Goal: Task Accomplishment & Management: Manage account settings

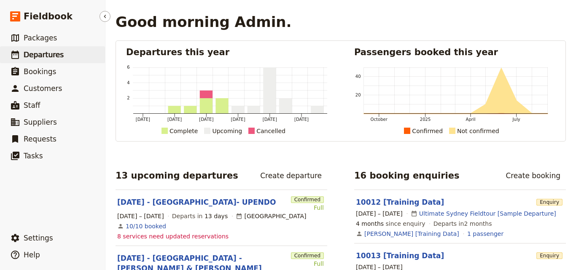
click at [42, 54] on span "Departures" at bounding box center [44, 55] width 40 height 8
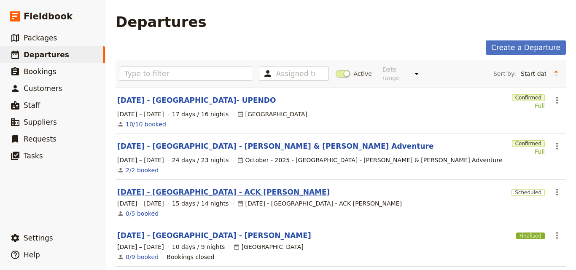
click at [215, 189] on link "[DATE] - [GEOGRAPHIC_DATA] - ACK [PERSON_NAME]" at bounding box center [223, 192] width 212 height 10
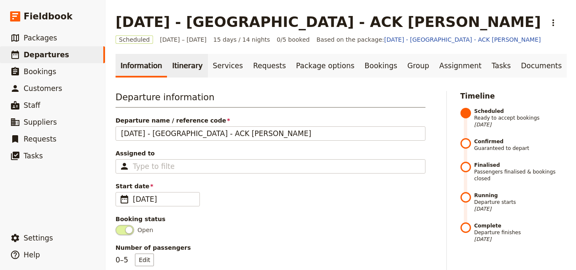
click at [168, 77] on link "Itinerary" at bounding box center [187, 66] width 40 height 24
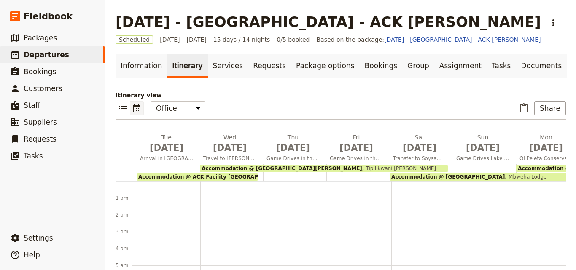
click at [174, 72] on link "Itinerary" at bounding box center [187, 66] width 40 height 24
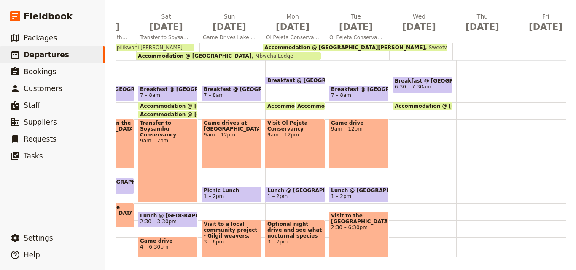
scroll to position [0, 293]
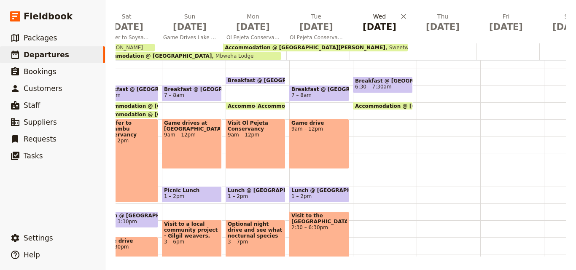
click at [375, 26] on span "[DATE]" at bounding box center [379, 27] width 53 height 13
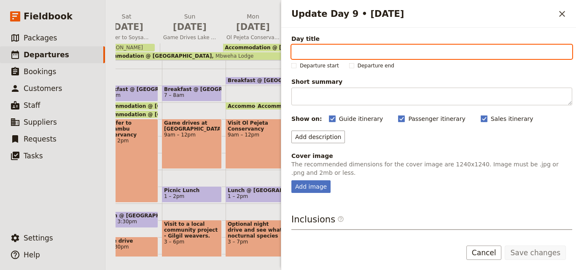
paste input "Action for Cheetahs Camp & Community Visit"
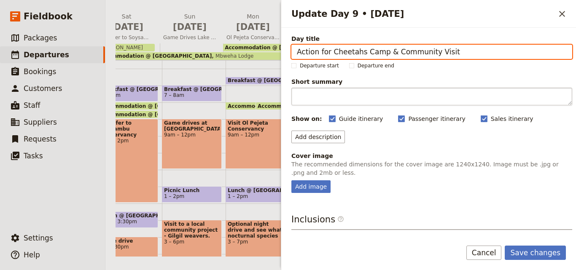
type input "Action for Cheetahs Camp & Community Visit"
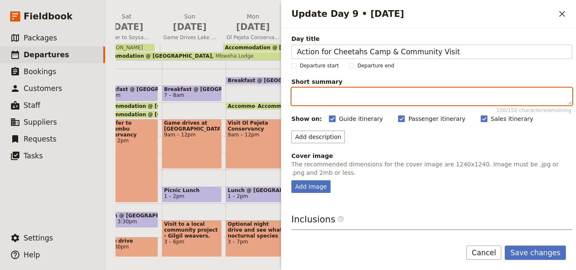
click at [334, 101] on textarea "Short summary 150 / 150 characters remaining" at bounding box center [431, 97] width 281 height 18
paste textarea "Journey north to Meibae Conservancy, enjoy a community visit to experience loca…"
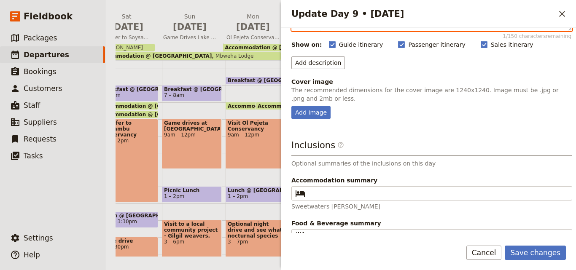
scroll to position [96, 0]
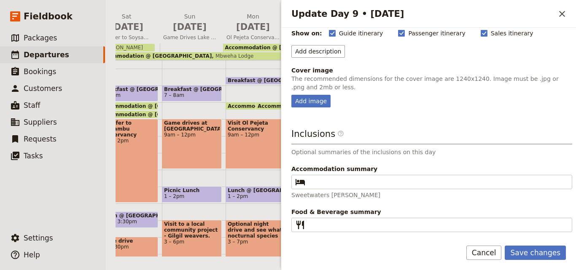
type textarea "Journey north to Meibae Conservancy, enjoy a community visit to experience loca…"
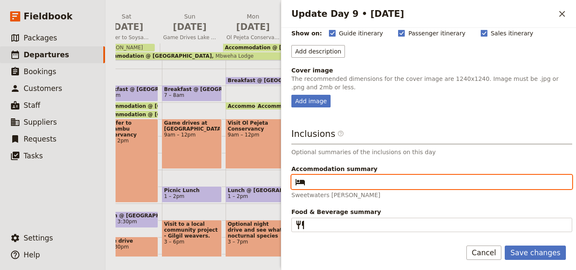
paste input "Action for Cheetahs Camp"
type input "Action for Cheetahs Camp"
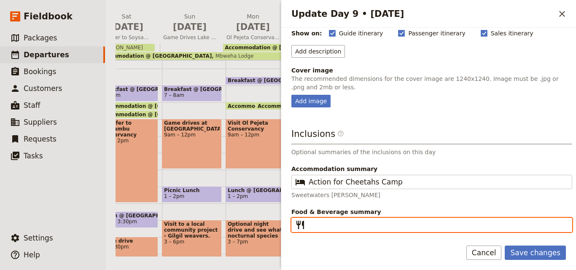
click at [327, 223] on input "Food & Beverage summary ​" at bounding box center [437, 225] width 258 height 10
type input "B L D"
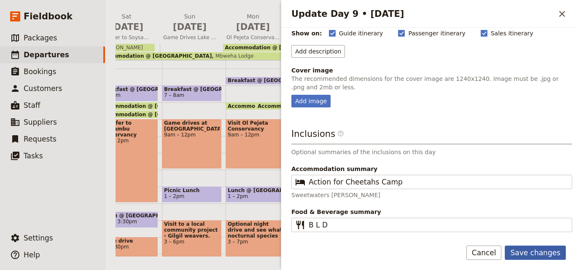
click at [539, 254] on button "Save changes" at bounding box center [534, 253] width 61 height 14
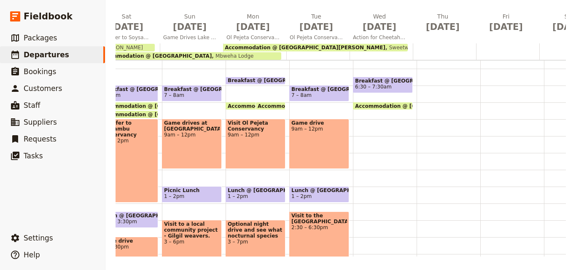
click at [364, 53] on div at bounding box center [380, 51] width 63 height 16
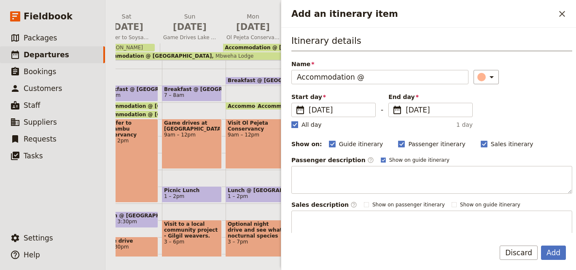
type input "Accommodation @"
click at [293, 125] on polygon "Add an itinerary item" at bounding box center [294, 124] width 4 height 5
click at [291, 120] on input "All day" at bounding box center [291, 120] width 0 height 0
checkbox input "false"
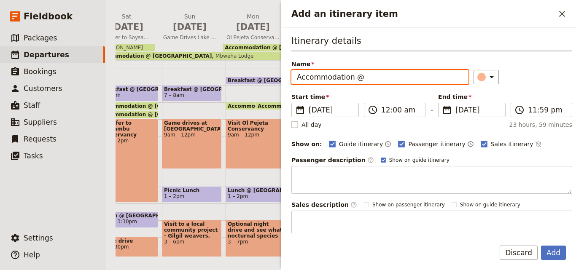
drag, startPoint x: 383, startPoint y: 78, endPoint x: 364, endPoint y: 75, distance: 18.8
click at [364, 75] on input "Accommodation @" at bounding box center [379, 77] width 177 height 14
paste input "Action for Cheetahs Camp"
type input "Accommodation @ Action for Cheetahs Camp"
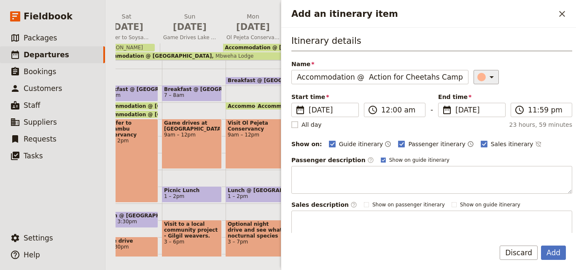
click at [488, 77] on icon "Add an itinerary item" at bounding box center [491, 77] width 10 height 10
click at [471, 101] on div "button" at bounding box center [472, 105] width 8 height 8
click at [456, 110] on span "[DATE]" at bounding box center [477, 110] width 45 height 10
click at [442, 103] on input "[DATE]" at bounding box center [441, 103] width 0 height 0
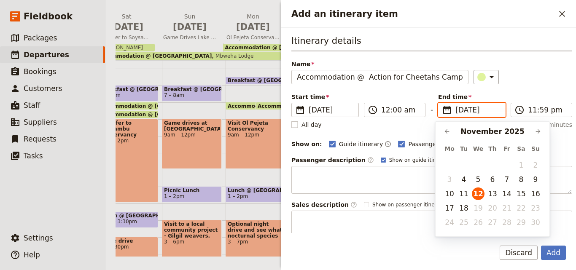
scroll to position [0, 0]
click at [521, 195] on button "15" at bounding box center [520, 193] width 13 height 13
type input "[DATE]"
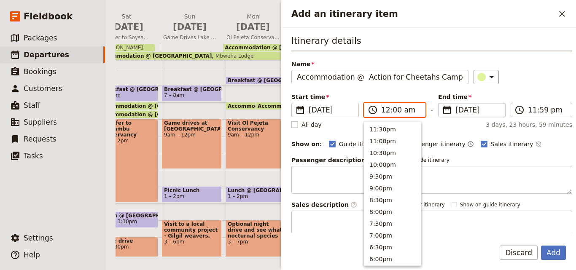
click at [387, 109] on input "12:00 am" at bounding box center [400, 110] width 39 height 10
type input "08:00 am"
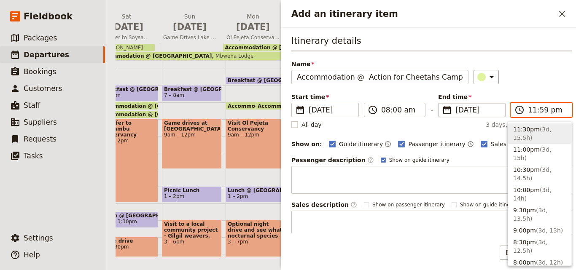
click at [530, 112] on input "11:59 pm" at bounding box center [546, 110] width 39 height 10
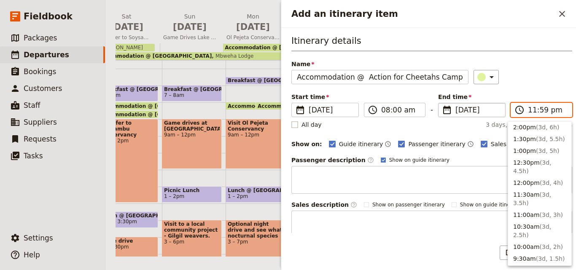
scroll to position [295, 0]
type input "08:00 am"
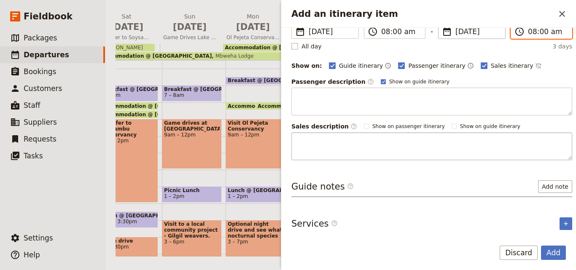
scroll to position [79, 0]
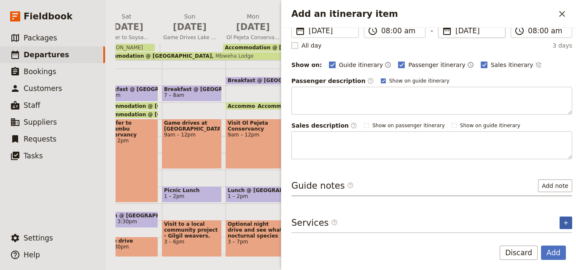
click at [559, 217] on button "​" at bounding box center [565, 223] width 13 height 13
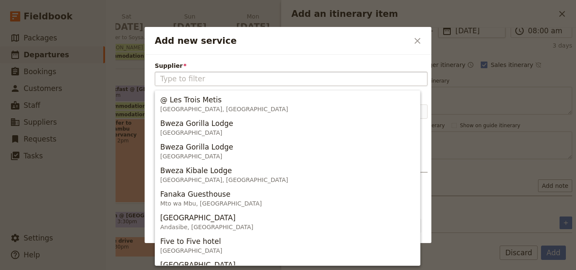
type input "Action for Cheetahs Camp"
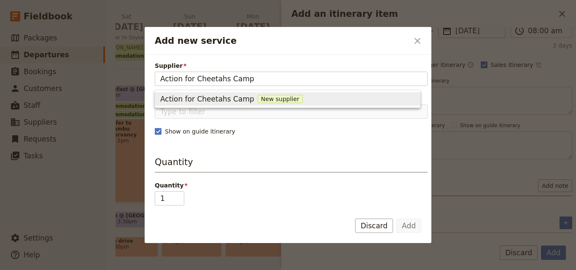
click at [257, 98] on span "New supplier" at bounding box center [279, 99] width 45 height 8
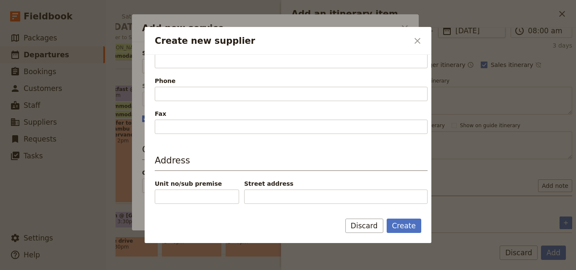
scroll to position [182, 0]
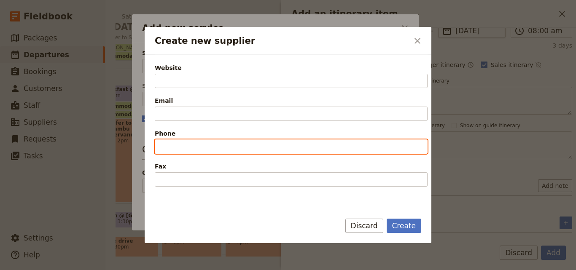
paste input "+254 (0) 721 631664"
type input "+254 (0) 721 631664"
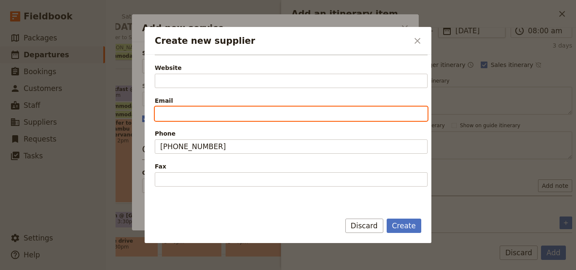
paste input "info@actionforcheetahs.org"
type input "info@actionforcheetahs.org"
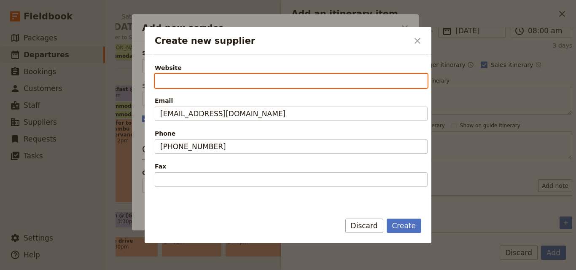
paste input "https://www.actionforcheetahs.org/"
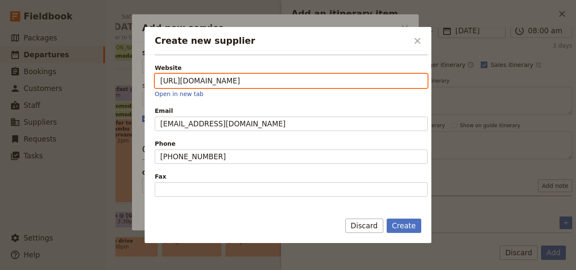
scroll to position [277, 0]
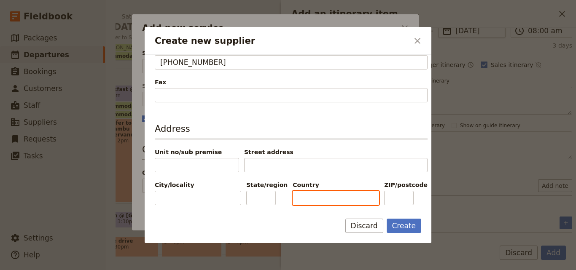
type input "https://www.actionforcheetahs.org"
click at [315, 196] on input "Country" at bounding box center [335, 198] width 86 height 14
type input "[GEOGRAPHIC_DATA]"
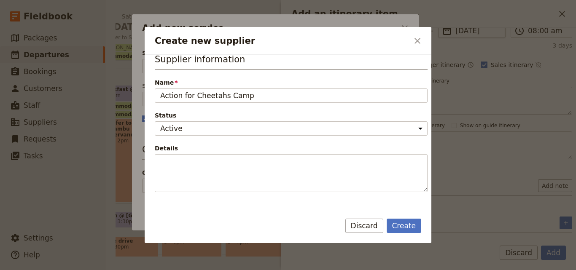
scroll to position [0, 0]
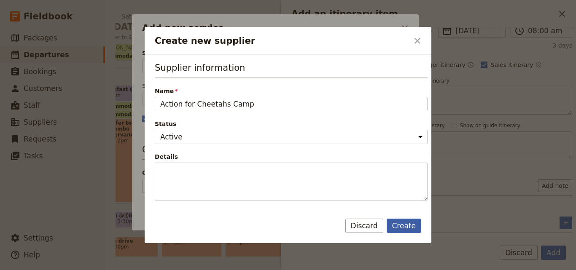
click at [395, 220] on button "Create" at bounding box center [403, 226] width 35 height 14
type input "Action for Cheetahs Camp"
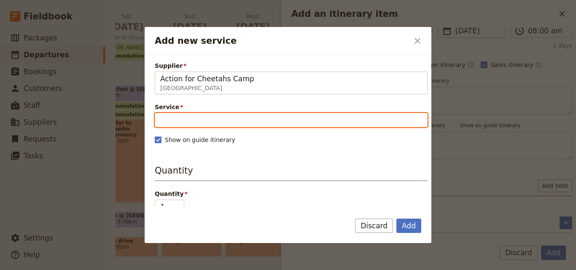
click at [225, 121] on input "Service" at bounding box center [291, 120] width 273 height 14
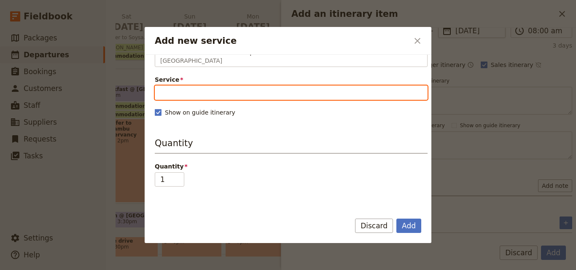
scroll to position [42, 0]
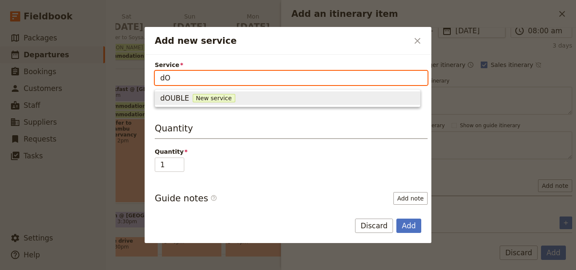
type input "d"
type input "DOUBLE ROOM"
click at [223, 99] on span "New service" at bounding box center [239, 98] width 43 height 8
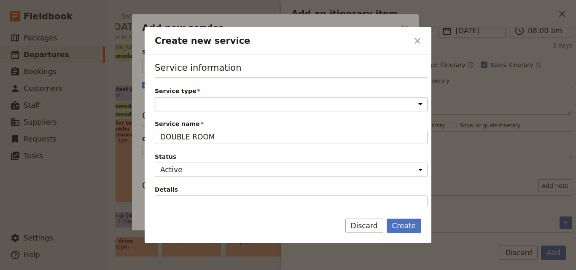
click at [223, 99] on select "Accommodation Activity Transport Flight Food and beverage Other" at bounding box center [291, 104] width 273 height 14
select select "AccommodationService"
click at [155, 97] on select "Accommodation Activity Transport Flight Food and beverage Other" at bounding box center [291, 104] width 273 height 14
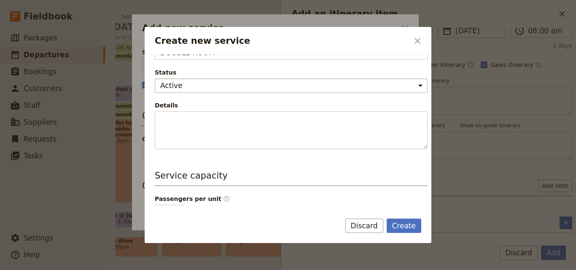
scroll to position [169, 0]
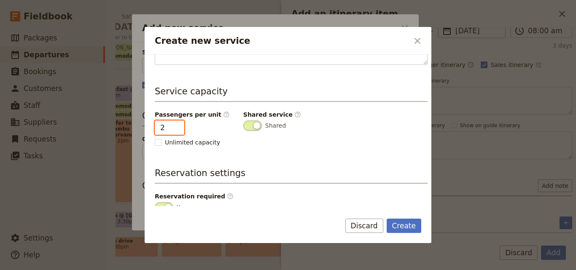
type input "2"
click at [175, 124] on input "2" at bounding box center [169, 127] width 29 height 14
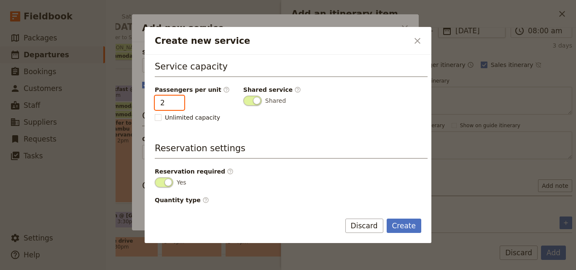
scroll to position [213, 0]
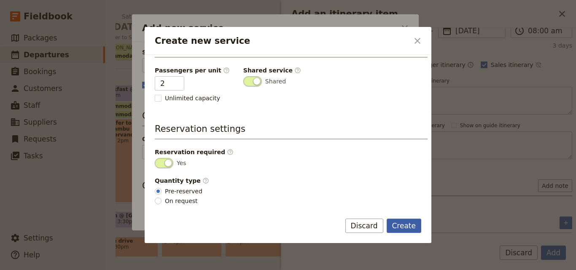
click at [402, 225] on button "Create" at bounding box center [403, 226] width 35 height 14
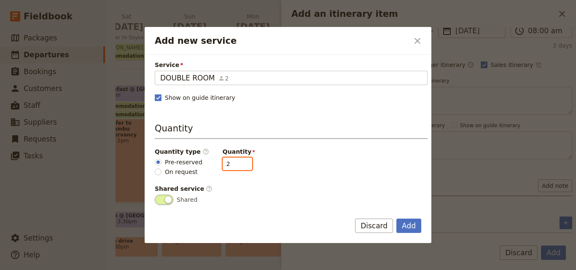
click at [239, 167] on input "2" at bounding box center [236, 164] width 29 height 13
click at [239, 167] on input "1" at bounding box center [236, 164] width 29 height 13
type input "2"
click at [238, 162] on input "2" at bounding box center [236, 164] width 29 height 13
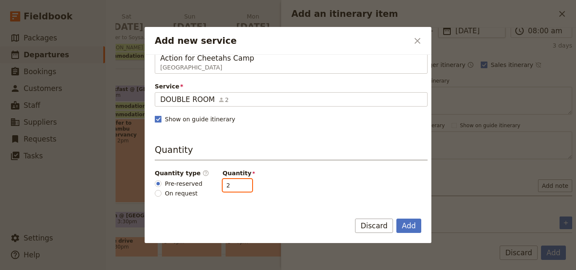
scroll to position [0, 0]
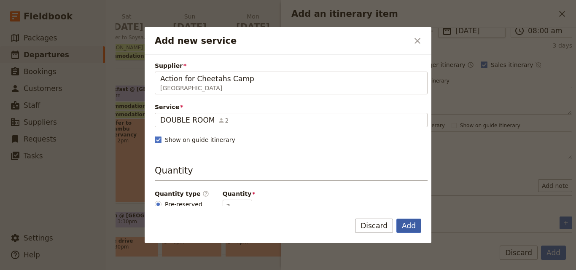
click at [408, 230] on button "Add" at bounding box center [408, 226] width 25 height 14
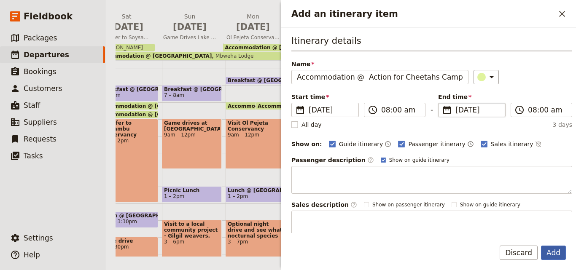
click at [546, 252] on button "Add" at bounding box center [553, 253] width 25 height 14
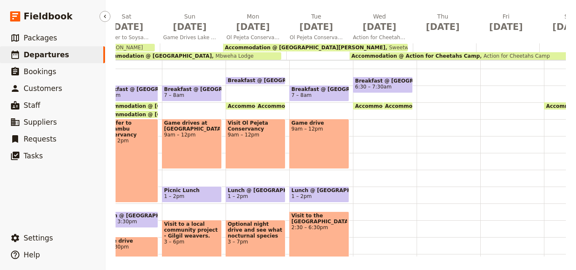
click at [27, 56] on span "Departures" at bounding box center [47, 55] width 46 height 8
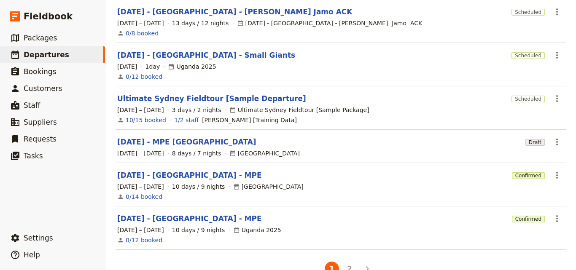
scroll to position [281, 0]
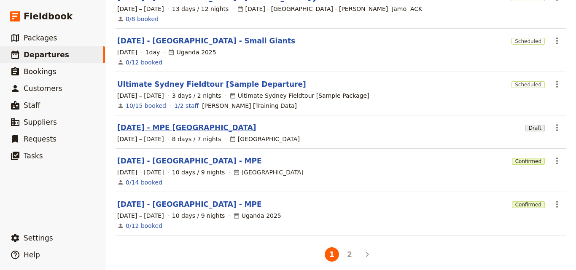
click at [182, 123] on link "[DATE] - MPE [GEOGRAPHIC_DATA]" at bounding box center [186, 128] width 139 height 10
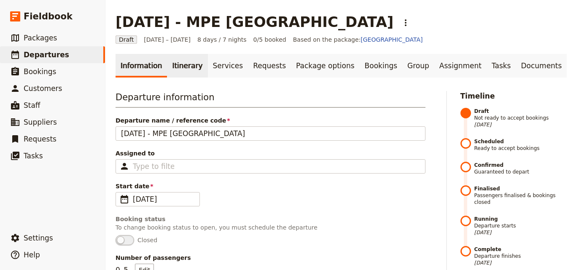
click at [188, 68] on link "Itinerary" at bounding box center [187, 66] width 40 height 24
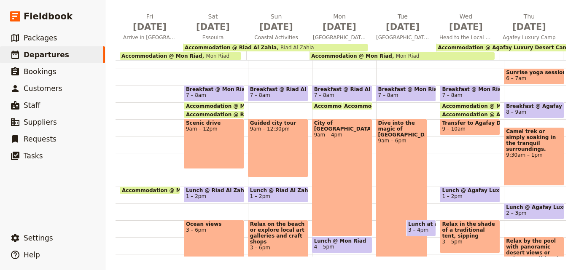
scroll to position [0, 94]
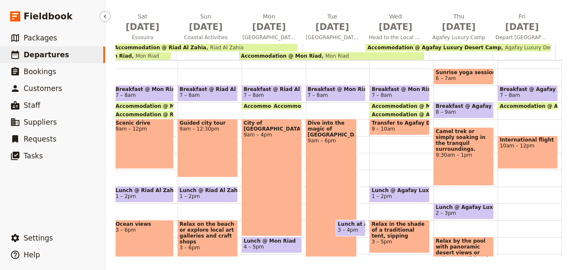
click at [55, 57] on span "Departures" at bounding box center [47, 55] width 46 height 8
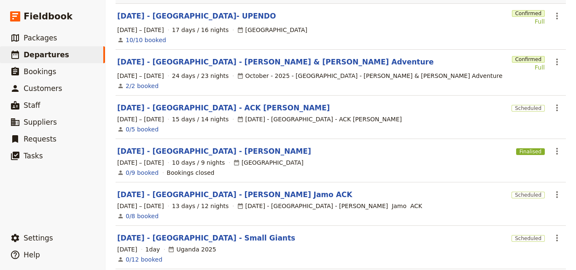
scroll to position [71, 0]
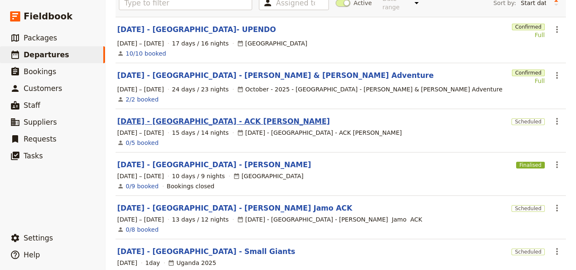
click at [203, 116] on link "[DATE] - [GEOGRAPHIC_DATA] - ACK [PERSON_NAME]" at bounding box center [223, 121] width 212 height 10
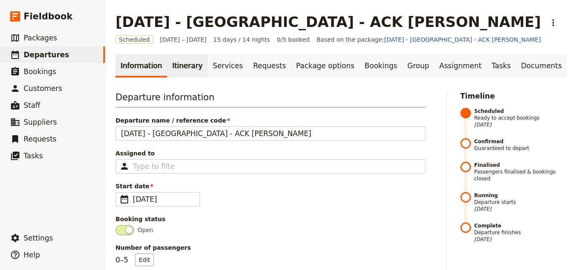
click at [188, 62] on link "Itinerary" at bounding box center [187, 66] width 40 height 24
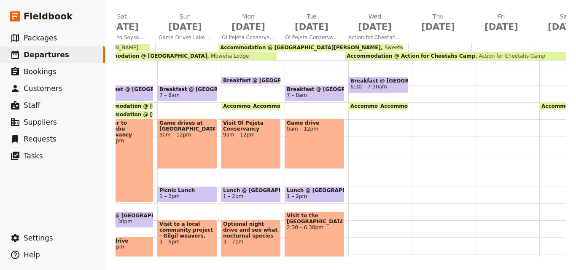
scroll to position [0, 304]
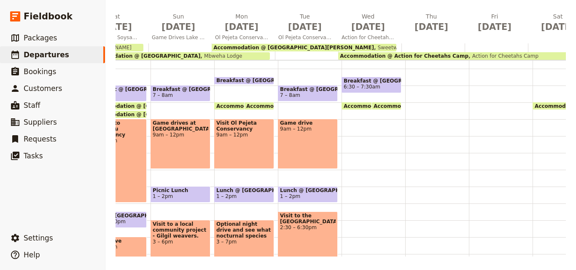
drag, startPoint x: 356, startPoint y: 145, endPoint x: 325, endPoint y: 156, distance: 32.9
click at [325, 156] on div "Game drive 9am – 12pm" at bounding box center [308, 144] width 60 height 50
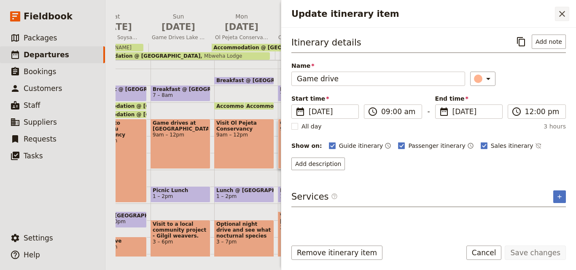
click at [561, 16] on icon "Close drawer" at bounding box center [562, 14] width 10 height 10
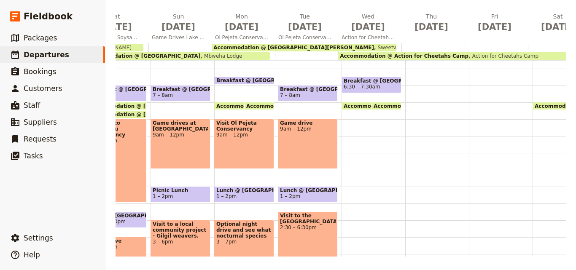
click at [361, 140] on div "Breakfast @ Sweetwaters Serena Lodge 6:30 – 7:30am Accommodation @ Sweetwaters …" at bounding box center [373, 170] width 64 height 404
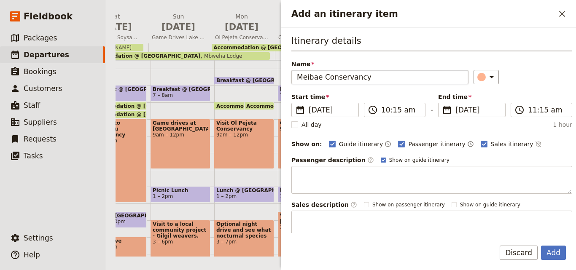
click at [300, 76] on input "Meibae Conservancy" at bounding box center [379, 77] width 177 height 14
type input "Meibae Conservancy"
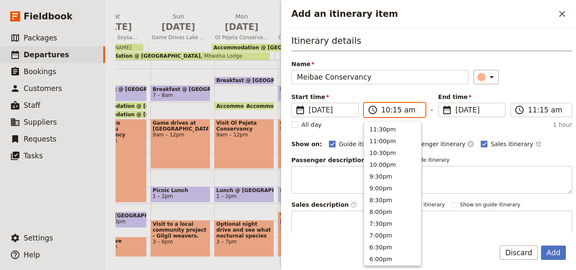
click at [395, 110] on input "10:15 am" at bounding box center [400, 110] width 39 height 10
type input "10:00 am"
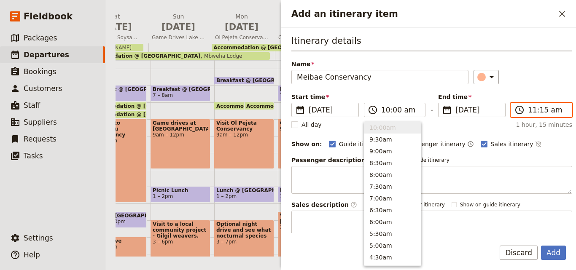
click at [527, 113] on input "11:15 am" at bounding box center [546, 110] width 39 height 10
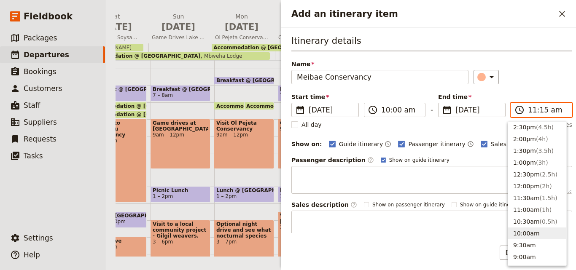
scroll to position [212, 0]
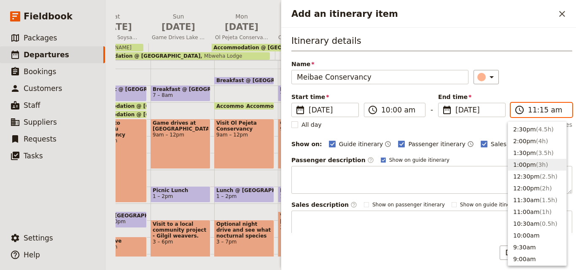
click at [529, 160] on button "1:00pm ( 3h )" at bounding box center [537, 165] width 58 height 12
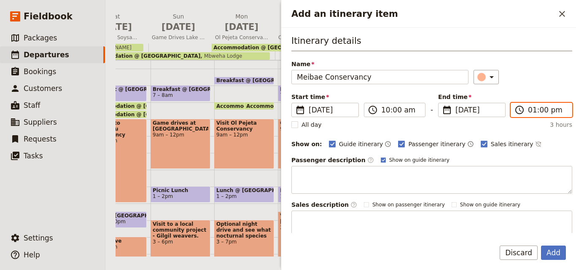
click at [535, 111] on input "01:00 pm" at bounding box center [546, 110] width 39 height 10
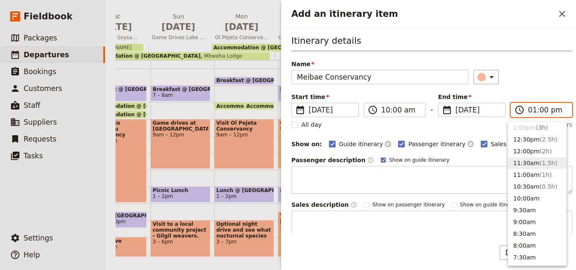
scroll to position [207, 0]
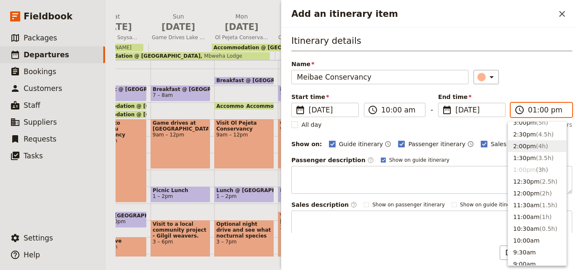
click at [535, 147] on span "( 4h )" at bounding box center [541, 146] width 12 height 7
type input "02:00 pm"
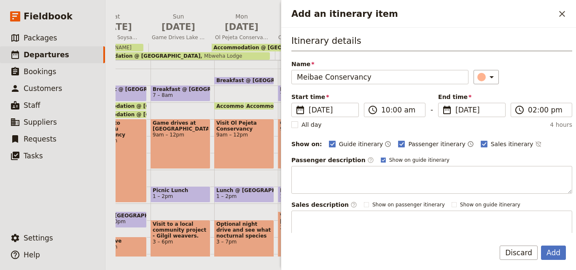
click at [542, 78] on div "​" at bounding box center [522, 77] width 99 height 14
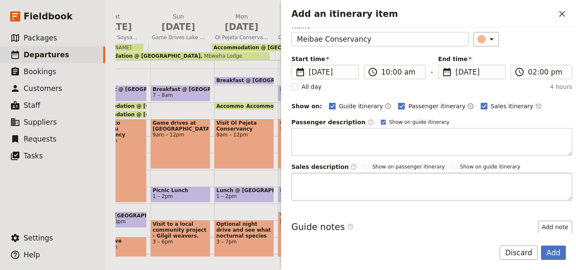
scroll to position [0, 0]
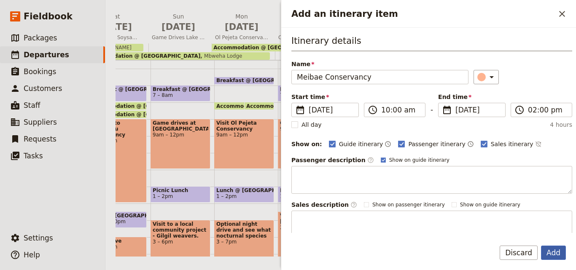
click at [560, 255] on button "Add" at bounding box center [553, 253] width 25 height 14
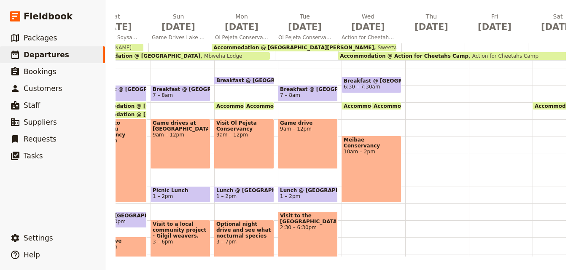
click at [345, 84] on span "6:30 – 7:30am" at bounding box center [361, 87] width 37 height 6
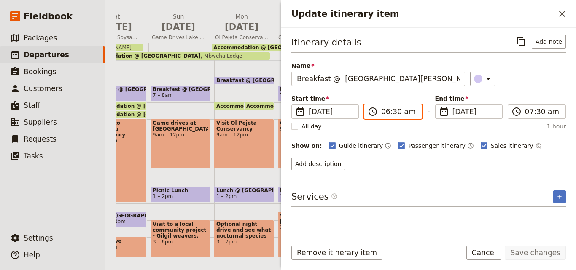
click at [387, 115] on input "06:30 am" at bounding box center [398, 112] width 35 height 10
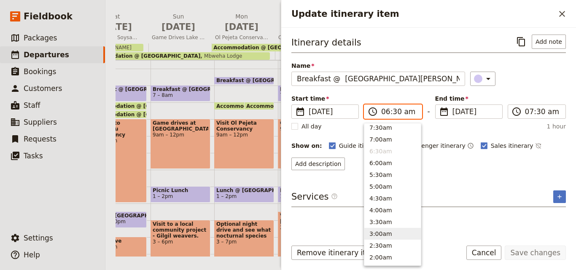
scroll to position [361, 0]
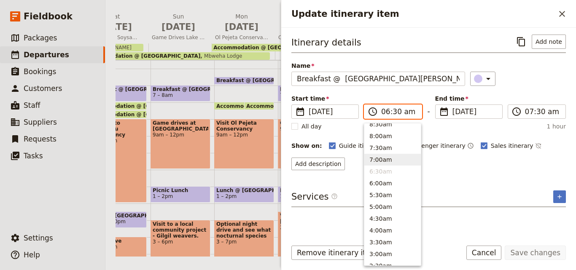
click at [387, 161] on button "7:00am" at bounding box center [392, 160] width 56 height 12
type input "07:00 am"
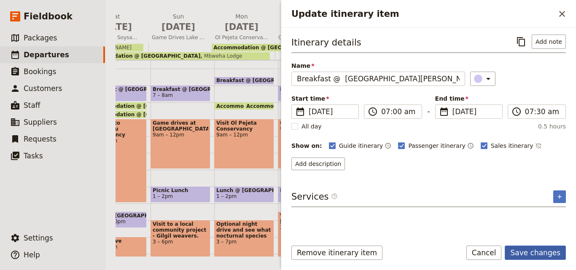
click at [552, 252] on button "Save changes" at bounding box center [534, 253] width 61 height 14
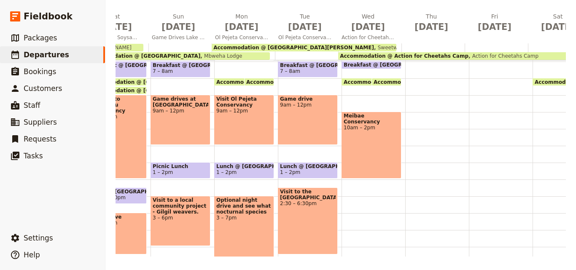
scroll to position [130, 0]
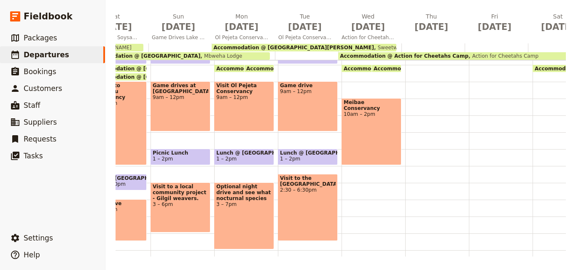
click at [369, 187] on div "Breakfast @ Sweetwaters Serena Lodge 7 – 7:30am Accommodation @ Sweetwaters Ser…" at bounding box center [373, 132] width 64 height 404
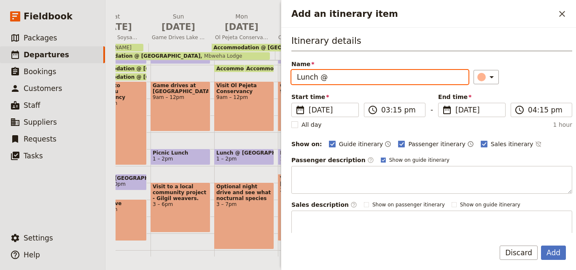
paste input "Action for Cheetahs Camp"
click at [329, 78] on input "Lunch @ Action for Cheetahs Camp" at bounding box center [379, 77] width 177 height 14
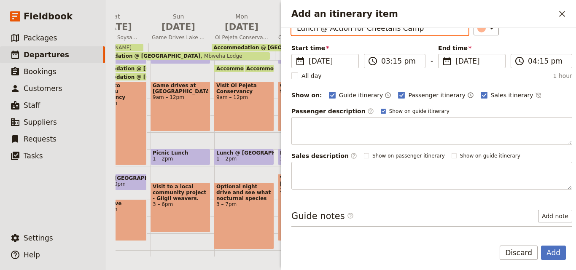
scroll to position [0, 0]
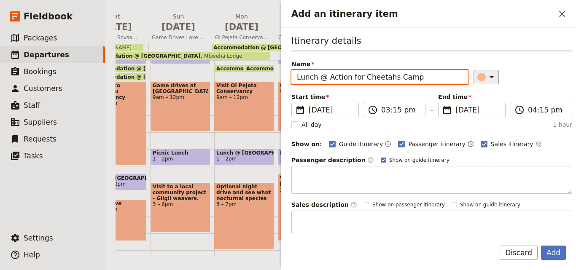
type input "Lunch @ Action for Cheetahs Camp"
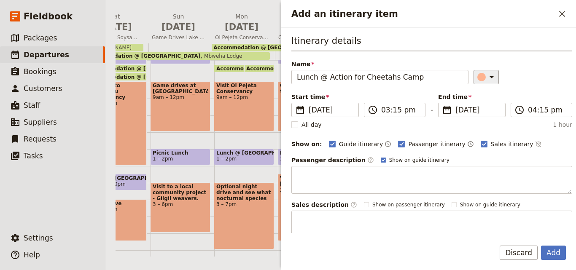
click at [486, 80] on icon "Add an itinerary item" at bounding box center [491, 77] width 10 height 10
click at [480, 113] on div "button" at bounding box center [483, 115] width 8 height 8
click at [551, 257] on button "Add" at bounding box center [553, 253] width 25 height 14
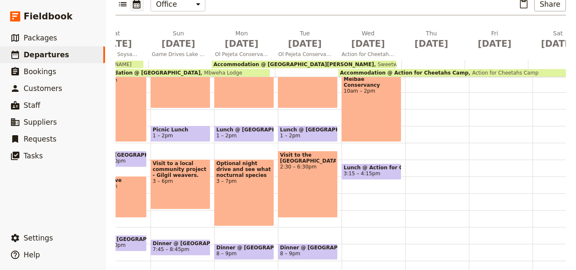
scroll to position [214, 0]
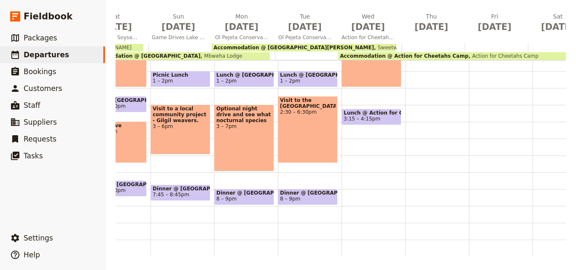
click at [362, 145] on div "Breakfast @ Sweetwaters Serena Lodge 7 – 7:30am Accommodation @ Sweetwaters Ser…" at bounding box center [373, 54] width 64 height 404
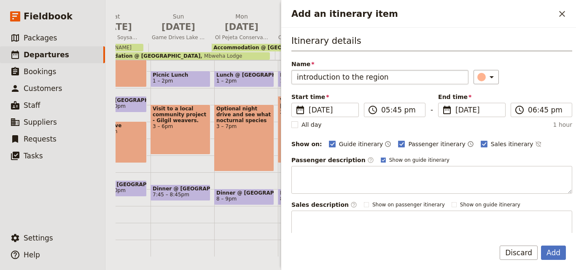
click at [299, 80] on input "introduction to the region" at bounding box center [379, 77] width 177 height 14
click at [297, 75] on input "Introduction to the region" at bounding box center [379, 77] width 177 height 14
type input "Introduction to the region"
click at [382, 113] on input "05:45 pm" at bounding box center [400, 110] width 39 height 10
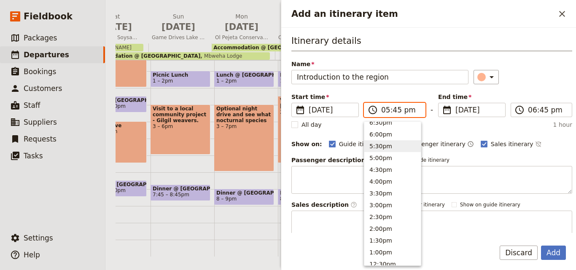
scroll to position [169, 0]
click at [378, 190] on button "2:00pm" at bounding box center [392, 185] width 56 height 12
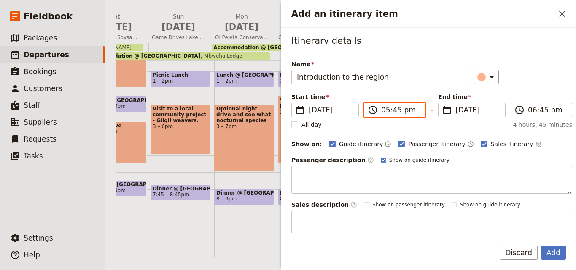
type input "02:00 pm"
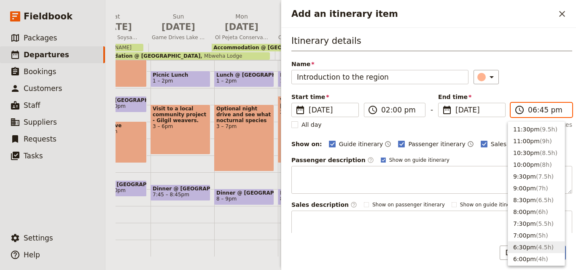
click at [537, 112] on input "06:45 pm" at bounding box center [546, 110] width 39 height 10
click at [541, 112] on input "06:45 pm" at bounding box center [546, 110] width 39 height 10
click at [538, 110] on input "06:45 pm" at bounding box center [546, 110] width 39 height 10
type input "06:30 pm"
click at [538, 92] on div "Itinerary details Name Introduction to the region ​ Start time ​ 12 Nov 2025 12…" at bounding box center [431, 137] width 281 height 204
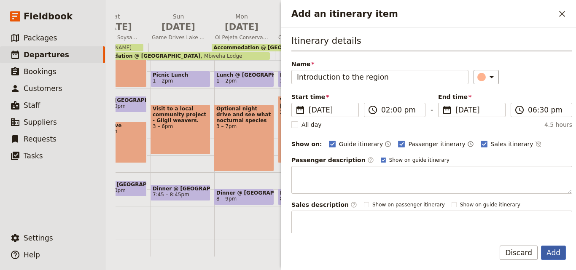
click at [558, 254] on button "Add" at bounding box center [553, 253] width 25 height 14
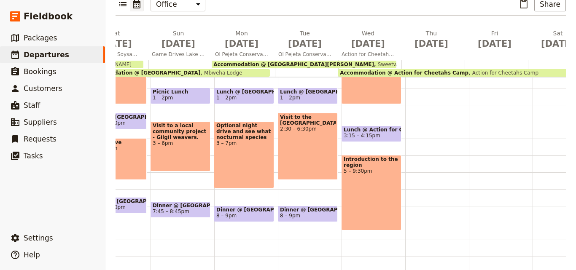
scroll to position [130, 0]
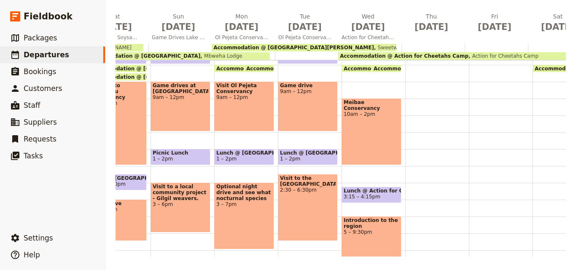
click at [355, 191] on span "Lunch @ Action for Cheetahs Camp" at bounding box center [371, 191] width 56 height 6
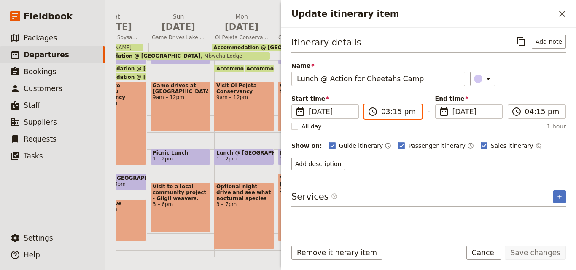
click at [386, 110] on input "03:15 pm" at bounding box center [398, 112] width 35 height 10
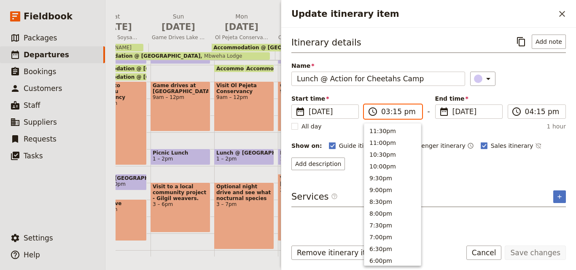
scroll to position [202, 0]
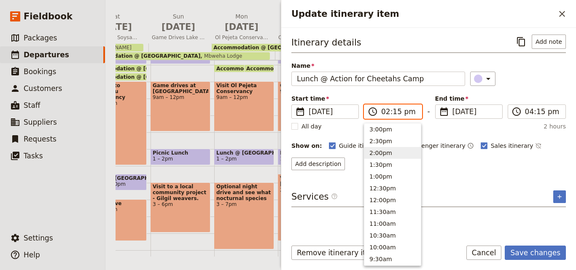
click at [394, 111] on input "02:15 pm" at bounding box center [398, 112] width 35 height 10
type input "02:10 pm"
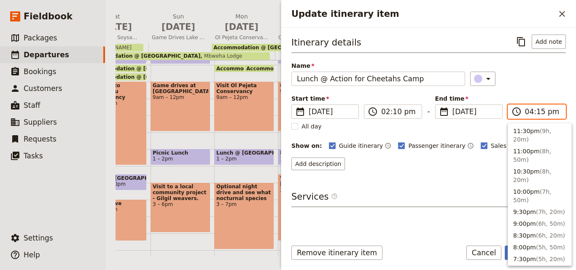
scroll to position [179, 0]
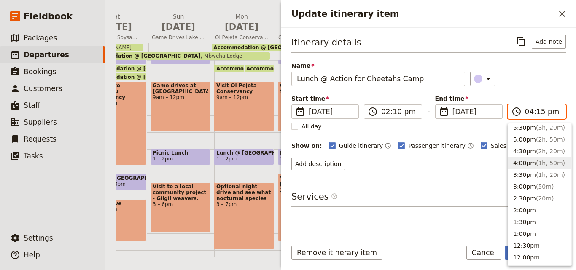
click at [530, 110] on input "04:15 pm" at bounding box center [542, 112] width 35 height 10
click at [538, 112] on input "03:15 pm" at bounding box center [542, 112] width 35 height 10
type input "03:00 pm"
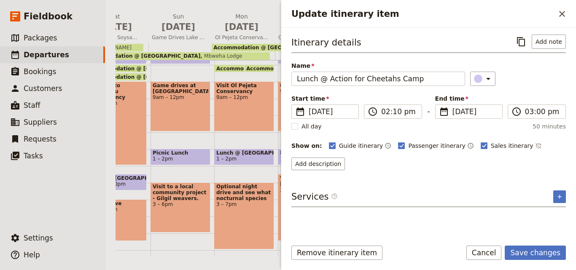
click at [527, 80] on div "​" at bounding box center [518, 79] width 96 height 14
click at [522, 250] on button "Save changes" at bounding box center [534, 253] width 61 height 14
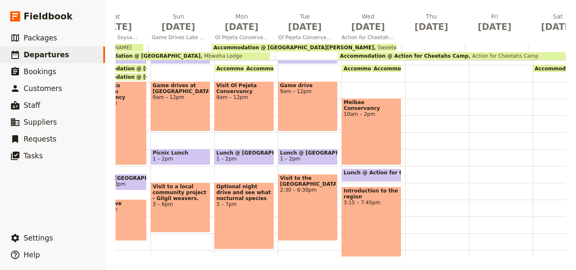
click at [379, 177] on div "Lunch @ Action for Cheetahs Camp 2:10 – 3pm" at bounding box center [371, 175] width 60 height 13
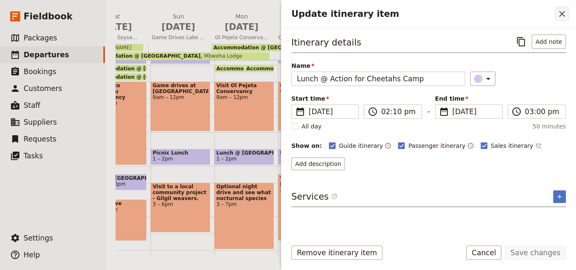
click at [565, 9] on icon "Close drawer" at bounding box center [562, 14] width 10 height 10
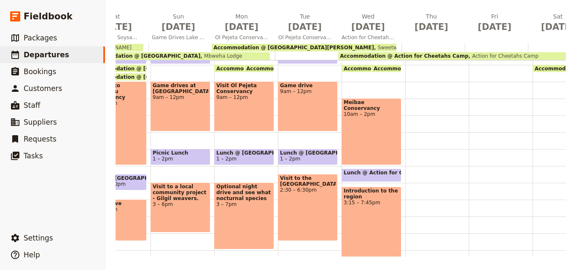
click at [379, 210] on div "Introduction to the region 3:15 – 7:45pm" at bounding box center [371, 224] width 60 height 75
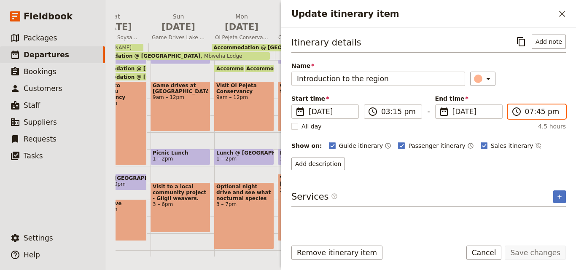
click at [538, 113] on input "07:45 pm" at bounding box center [542, 112] width 35 height 10
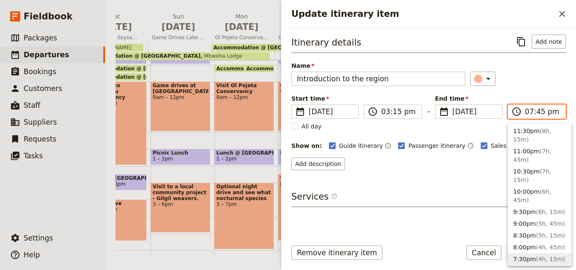
click at [538, 113] on input "07:45 pm" at bounding box center [542, 112] width 35 height 10
type input "07:00 pm"
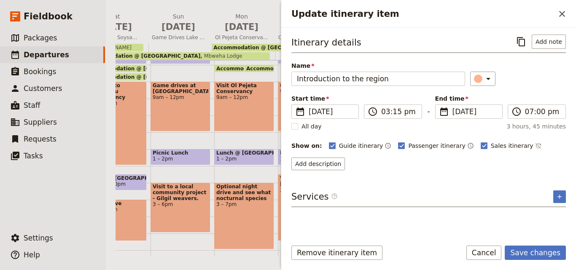
click at [535, 78] on div "​" at bounding box center [518, 79] width 96 height 14
click at [556, 247] on button "Save changes" at bounding box center [534, 253] width 61 height 14
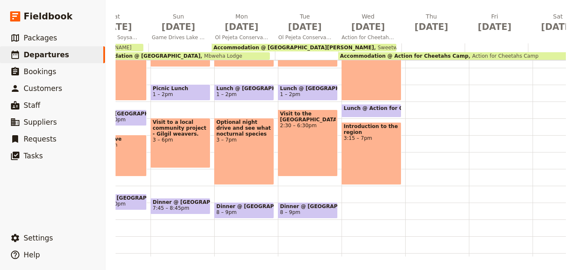
scroll to position [214, 0]
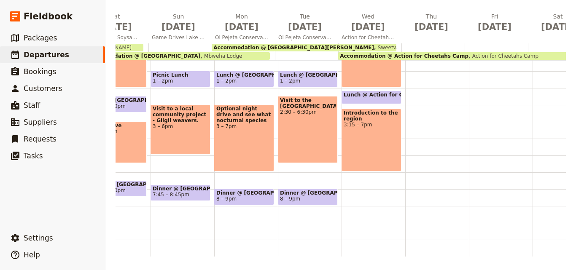
click at [309, 190] on span "Dinner @ [GEOGRAPHIC_DATA][PERSON_NAME]" at bounding box center [308, 193] width 56 height 6
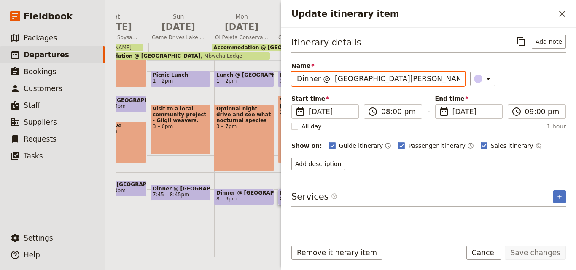
drag, startPoint x: 327, startPoint y: 80, endPoint x: 294, endPoint y: 81, distance: 32.1
click at [294, 81] on input "Dinner @ [GEOGRAPHIC_DATA][PERSON_NAME]" at bounding box center [378, 79] width 174 height 14
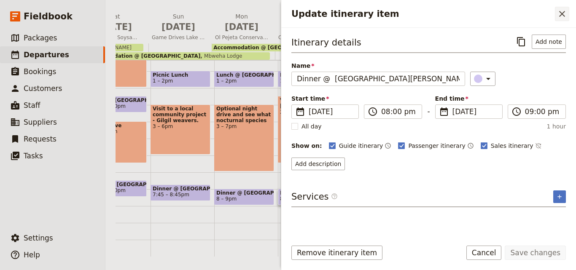
click at [556, 15] on button "​" at bounding box center [561, 14] width 14 height 14
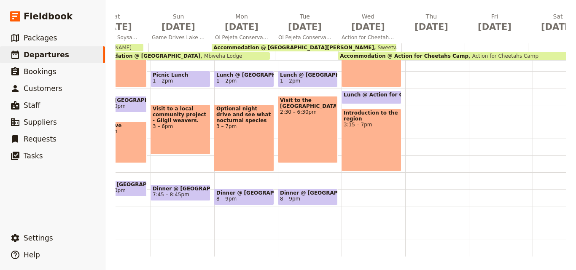
click at [356, 188] on div "Breakfast @ Sweetwaters Serena Lodge 7 – 7:30am Accommodation @ Sweetwaters Ser…" at bounding box center [373, 54] width 64 height 404
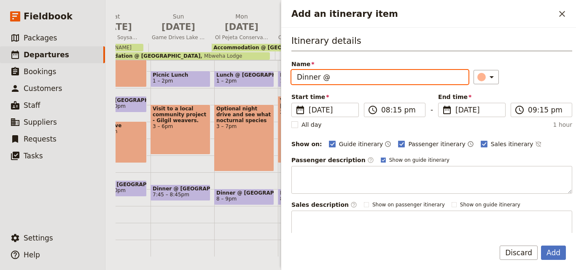
paste input "Action for Cheetahs Camp"
click at [331, 78] on input "Dinner @ Action for Cheetahs Camp" at bounding box center [379, 77] width 177 height 14
type input "Dinner @ Action for Cheetahs Camp"
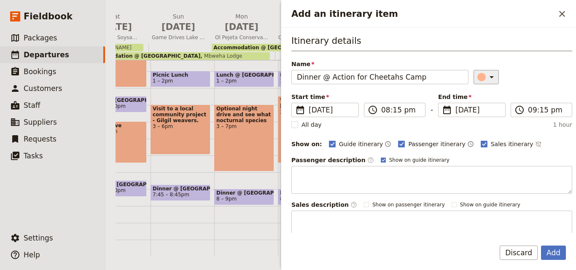
click at [486, 77] on icon "Add an itinerary item" at bounding box center [491, 77] width 10 height 10
click at [483, 115] on div "button" at bounding box center [483, 115] width 8 height 8
click at [556, 257] on button "Add" at bounding box center [553, 253] width 25 height 14
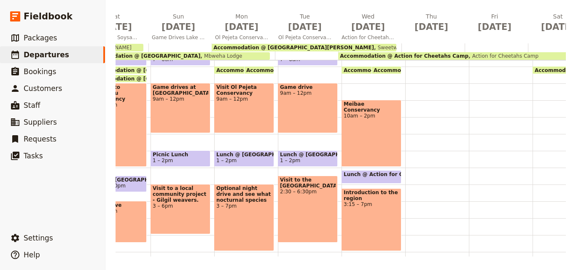
scroll to position [172, 0]
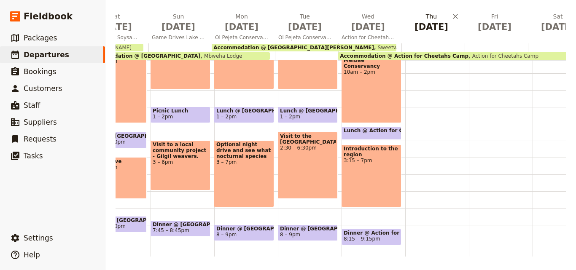
click at [431, 23] on span "[DATE]" at bounding box center [430, 27] width 53 height 13
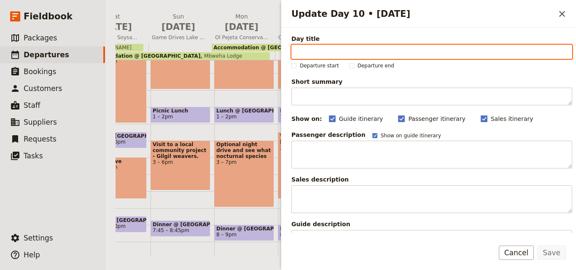
paste input "Scat Dogs & Conservation"
type input "Scat Dogs & Conservation"
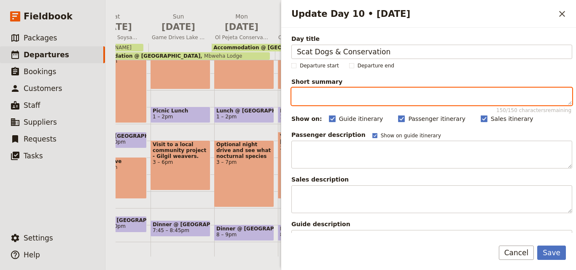
click at [335, 95] on textarea "Short summary 150 / 150 characters remaining" at bounding box center [431, 97] width 281 height 18
paste textarea "Spend the morning with ACK’s scat detection dogs, Persi and Madi, learning how …"
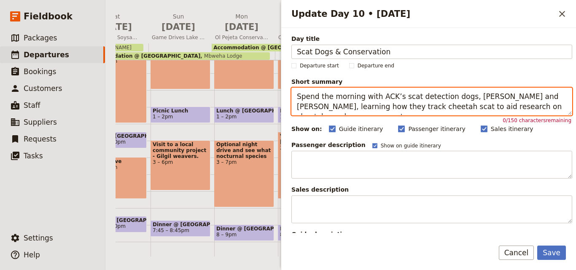
drag, startPoint x: 535, startPoint y: 107, endPoint x: 295, endPoint y: 100, distance: 239.4
click at [295, 100] on textarea "Spend the morning with ACK’s scat detection dogs, Persi and Madi, learning how …" at bounding box center [431, 102] width 281 height 28
paste textarea "Persi & Madi, ACK’s scat detection dogs, learning how they track cheetahs and s…"
drag, startPoint x: 533, startPoint y: 111, endPoint x: 297, endPoint y: 96, distance: 235.6
click at [297, 96] on textarea "Spend the morning with Persi & Madi, ACK’s scat detection dogs, learning how th…" at bounding box center [431, 102] width 281 height 28
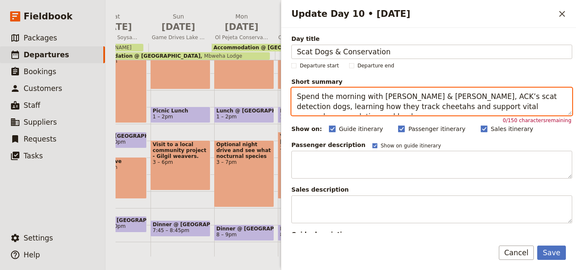
drag, startPoint x: 531, startPoint y: 107, endPoint x: 275, endPoint y: 99, distance: 255.8
click at [275, 99] on div "NOV 2025 - KENYA - ACK JESSICA ​ Scheduled 4 – 18 Nov 2025 15 days / 14 nights …" at bounding box center [340, 135] width 470 height 270
paste textarea "Join Persi & Madi, ACK’s scat dogs, as they track cheetah scat to aid research …"
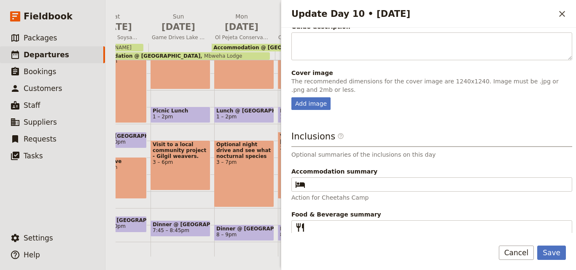
scroll to position [210, 0]
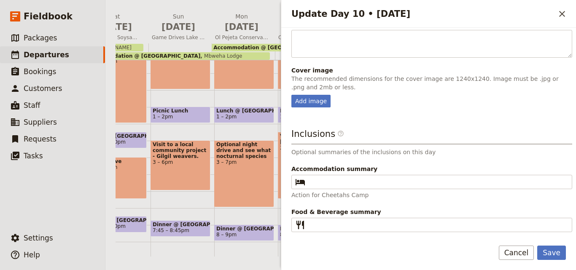
type textarea "Join Persi & Madi, ACK’s scat dogs, as they track cheetah scat to aid research …"
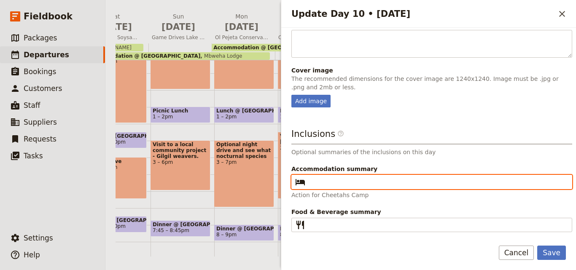
paste input "Action for Cheetahs Camp"
type input "Action for Cheetahs Camp"
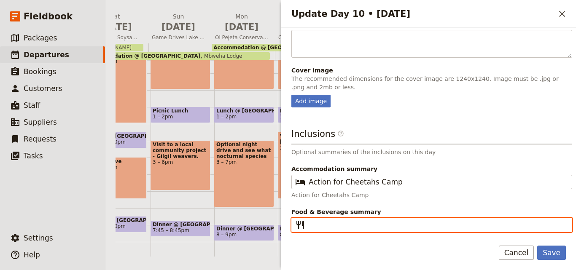
click at [345, 227] on input "Food & Beverage summary ​" at bounding box center [437, 225] width 258 height 10
type input "B L D"
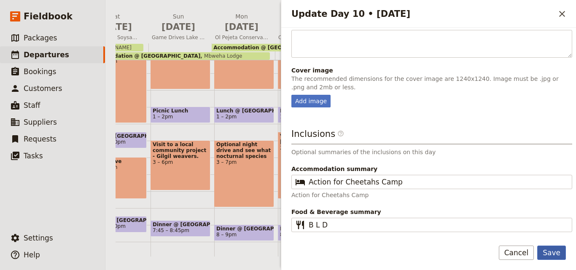
click at [551, 252] on button "Save" at bounding box center [551, 253] width 29 height 14
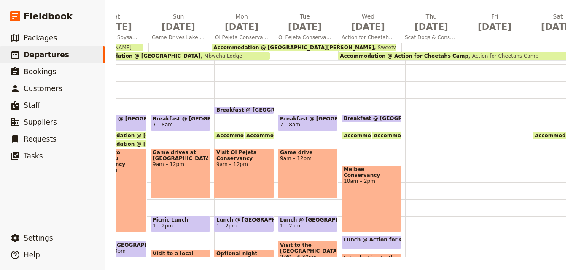
scroll to position [4, 0]
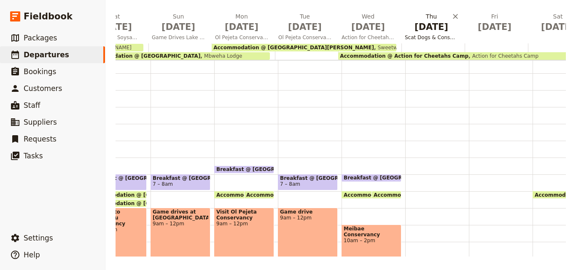
click at [413, 32] on span "[DATE]" at bounding box center [430, 27] width 53 height 13
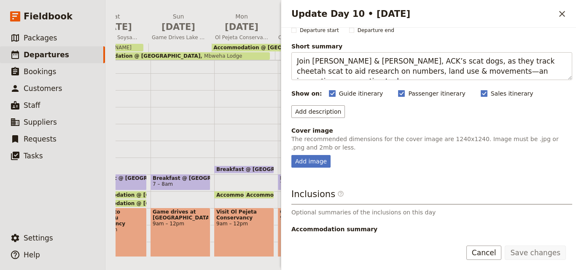
scroll to position [0, 0]
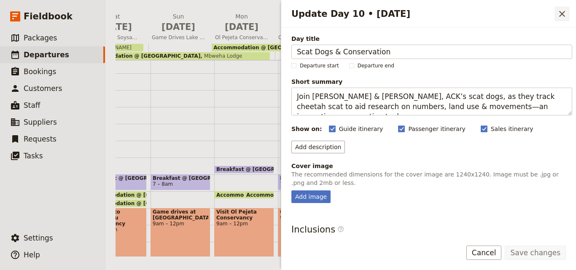
click at [561, 16] on icon "Close drawer" at bounding box center [562, 14] width 10 height 10
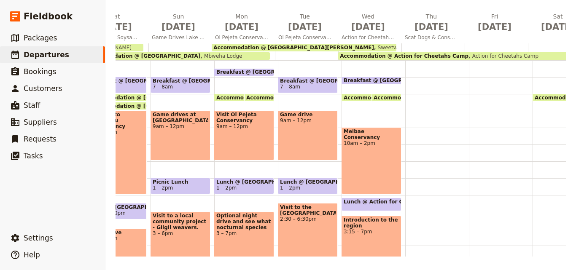
scroll to position [88, 0]
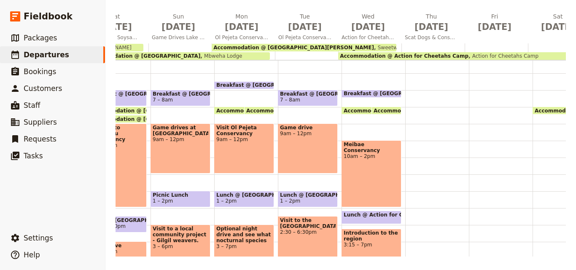
click at [380, 94] on span at bounding box center [371, 95] width 59 height 3
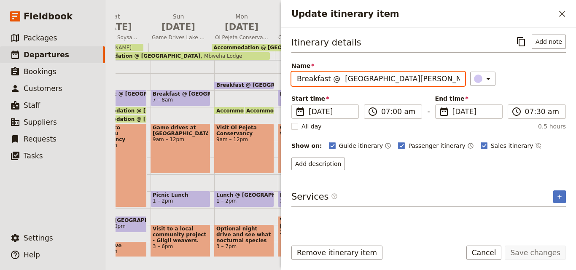
drag, startPoint x: 337, startPoint y: 80, endPoint x: 283, endPoint y: 84, distance: 54.9
click at [283, 84] on div "Itinerary details ​ Add note Name Breakfast @ Sweetwaters Serena Lodge ​ Start …" at bounding box center [428, 130] width 294 height 205
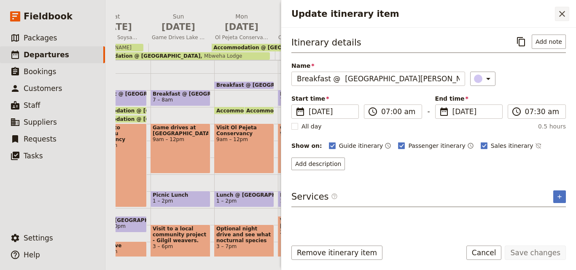
click at [559, 14] on icon "Close drawer" at bounding box center [562, 14] width 10 height 10
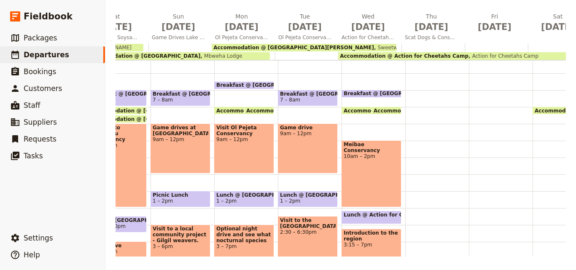
click at [428, 93] on div at bounding box center [437, 174] width 64 height 404
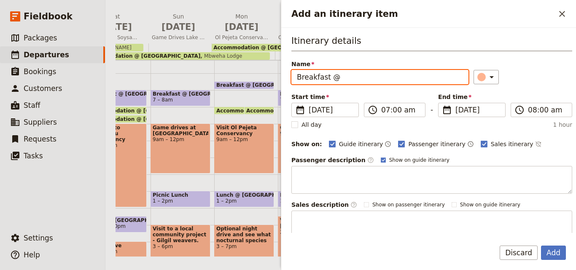
paste input "Action for Cheetahs Camp"
type input "Breakfast @ Action for Cheetahs Camp"
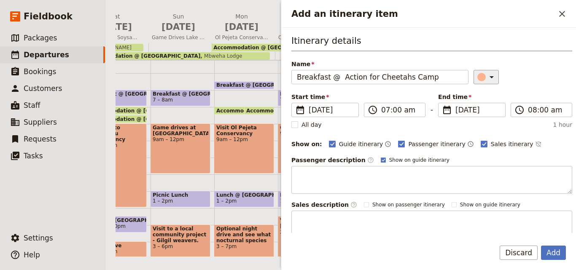
click at [487, 70] on button "​" at bounding box center [485, 77] width 25 height 14
click at [485, 113] on div "button" at bounding box center [483, 115] width 8 height 8
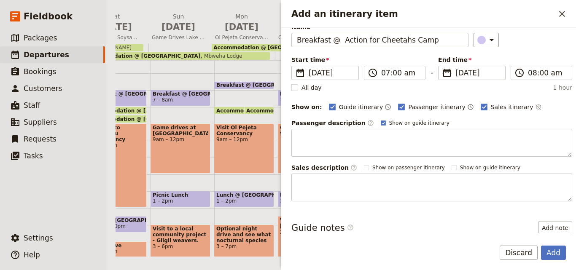
scroll to position [0, 0]
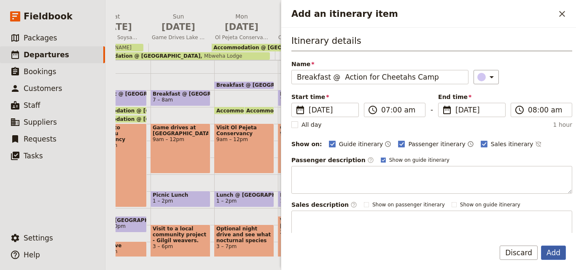
click at [551, 249] on button "Add" at bounding box center [553, 253] width 25 height 14
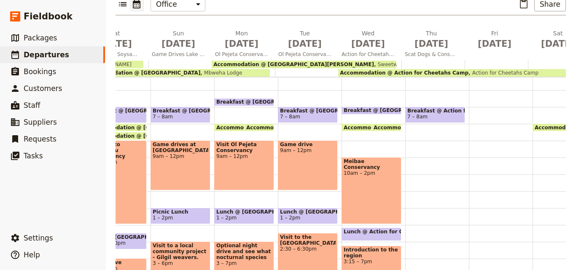
drag, startPoint x: 445, startPoint y: 91, endPoint x: 449, endPoint y: 101, distance: 11.0
click at [449, 114] on span "7 – 8am" at bounding box center [435, 117] width 56 height 6
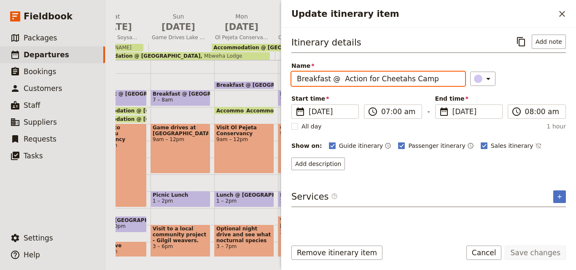
drag, startPoint x: 424, startPoint y: 82, endPoint x: 295, endPoint y: 78, distance: 129.4
click at [295, 78] on input "Breakfast @ Action for Cheetahs Camp" at bounding box center [378, 79] width 174 height 14
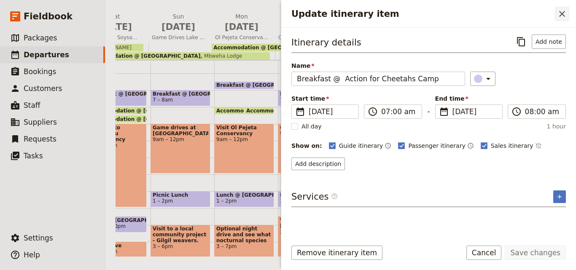
click at [556, 16] on button "​" at bounding box center [561, 14] width 14 height 14
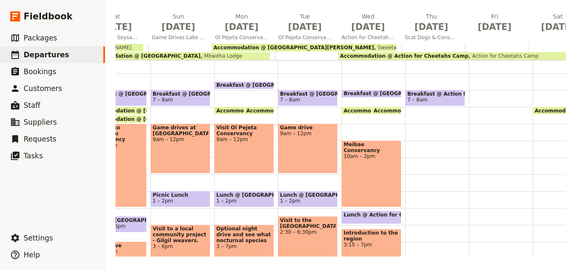
click at [477, 90] on div at bounding box center [500, 174] width 64 height 404
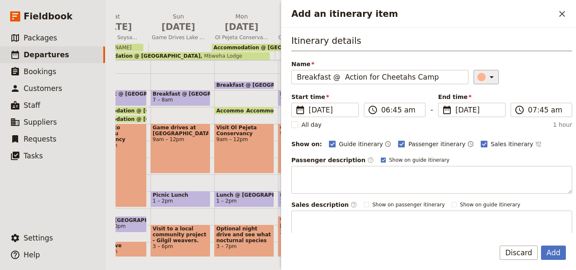
type input "Breakfast @ Action for Cheetahs Camp"
click at [486, 80] on icon "Add an itinerary item" at bounding box center [491, 77] width 10 height 10
click at [484, 113] on div "button" at bounding box center [483, 115] width 8 height 8
click at [385, 112] on input "06:45 am" at bounding box center [400, 110] width 39 height 10
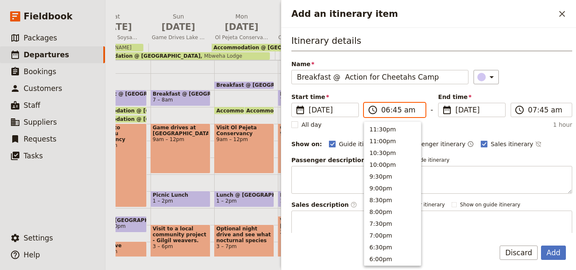
scroll to position [403, 0]
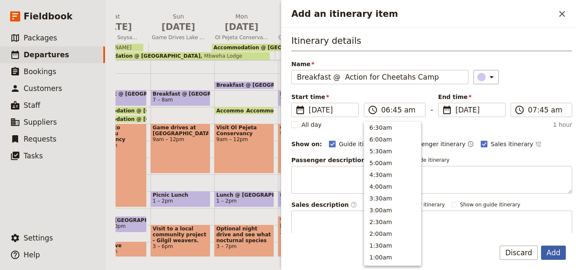
click at [560, 249] on button "Add" at bounding box center [553, 253] width 25 height 14
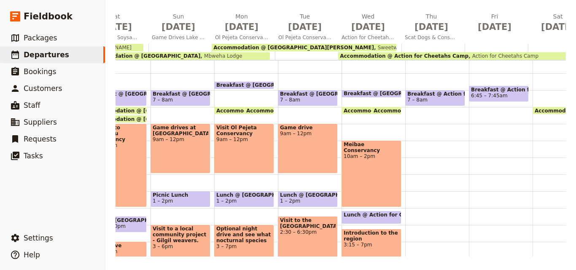
click at [555, 257] on main "[DATE] - [GEOGRAPHIC_DATA] - ACK [PERSON_NAME] ​ Scheduled [DATE] – [DATE] 15 d…" at bounding box center [340, 74] width 470 height 391
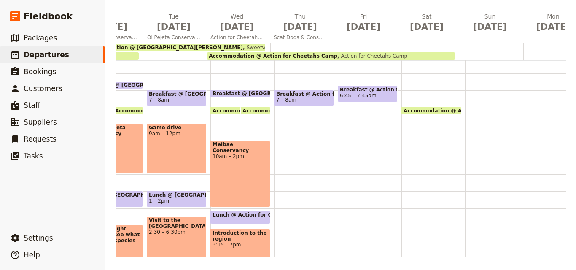
scroll to position [0, 439]
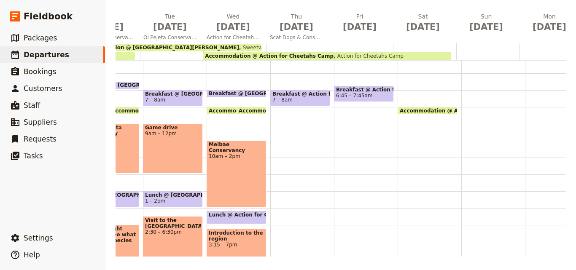
click at [368, 88] on span "Breakfast @ Action for Cheetahs Camp" at bounding box center [364, 90] width 56 height 6
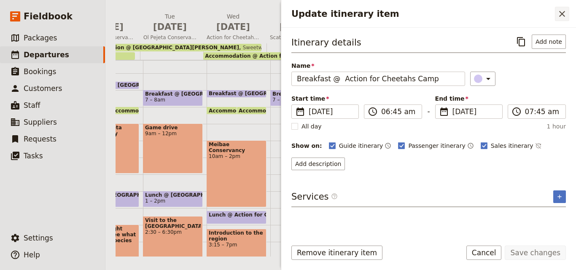
click at [555, 13] on button "​" at bounding box center [561, 14] width 14 height 14
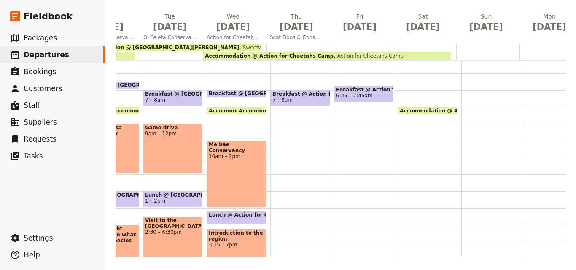
click at [415, 95] on div "Accommodation @ Action for Cheetahs Camp 8am Action for Cheetahs Camp" at bounding box center [429, 174] width 64 height 404
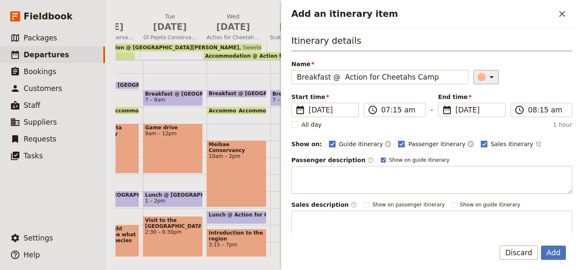
type input "Breakfast @ Action for Cheetahs Camp"
click at [486, 76] on icon "Add an itinerary item" at bounding box center [491, 77] width 10 height 10
click at [486, 117] on div "button" at bounding box center [483, 115] width 8 height 8
click at [557, 254] on button "Add" at bounding box center [553, 253] width 25 height 14
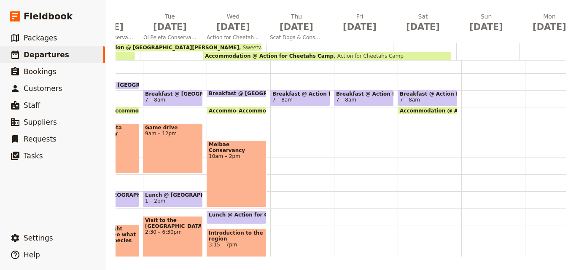
click at [281, 143] on div "Breakfast @ Action for Cheetahs Camp 7 – 8am" at bounding box center [302, 174] width 64 height 404
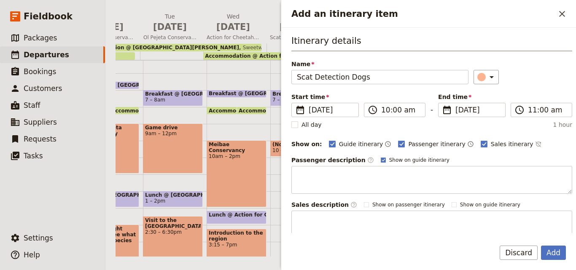
type input "Scat Detection Dogs"
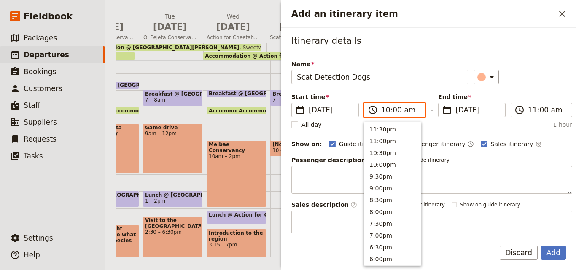
click at [385, 114] on input "10:00 am" at bounding box center [400, 110] width 39 height 10
click at [386, 151] on button "9:00am" at bounding box center [392, 151] width 56 height 12
type input "09:00 am"
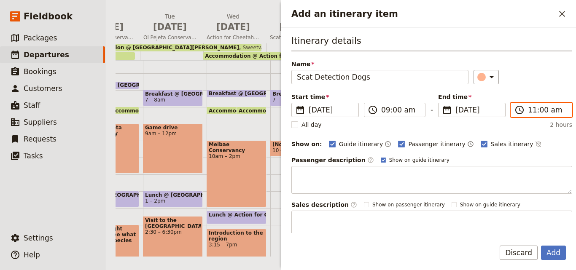
click at [527, 111] on input "11:00 am" at bounding box center [546, 110] width 39 height 10
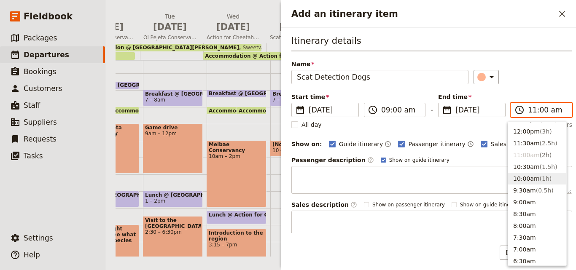
scroll to position [254, 0]
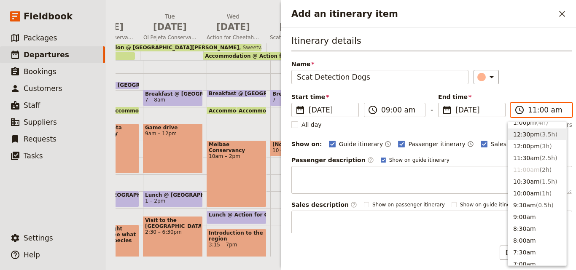
click at [527, 137] on button "12:30pm ( 3.5h )" at bounding box center [537, 134] width 58 height 12
type input "12:30 pm"
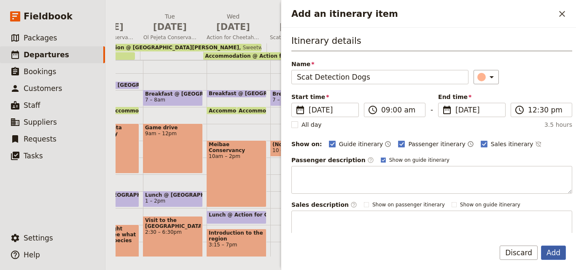
click at [556, 253] on button "Add" at bounding box center [553, 253] width 25 height 14
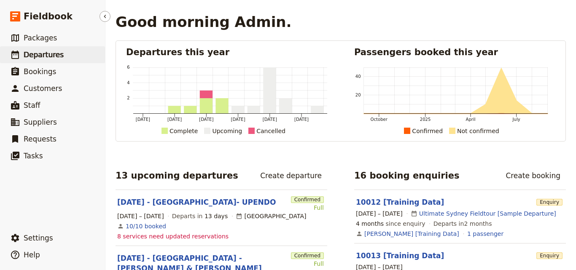
click at [49, 57] on span "Departures" at bounding box center [44, 55] width 40 height 8
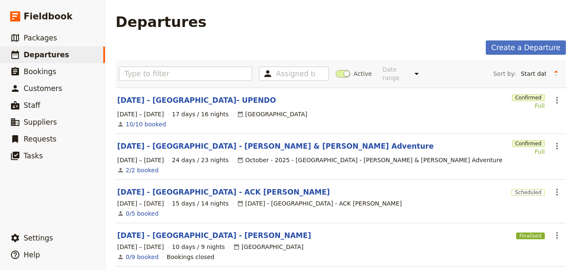
scroll to position [126, 0]
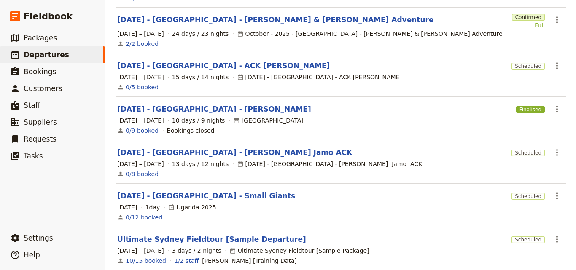
click at [194, 63] on link "[DATE] - [GEOGRAPHIC_DATA] - ACK [PERSON_NAME]" at bounding box center [223, 66] width 212 height 10
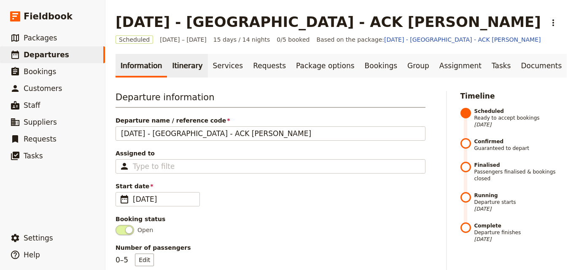
click at [182, 67] on link "Itinerary" at bounding box center [187, 66] width 40 height 24
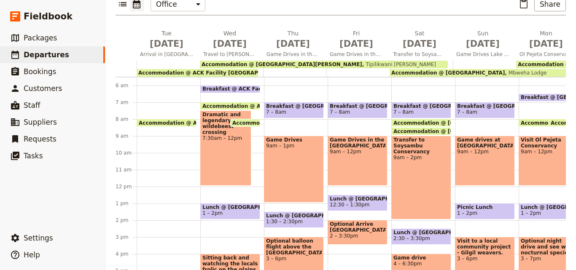
scroll to position [121, 0]
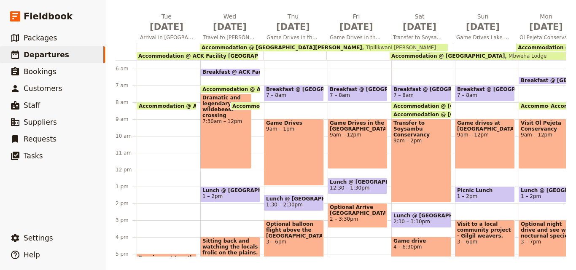
click at [351, 257] on main "[DATE] - [GEOGRAPHIC_DATA] - ACK [PERSON_NAME] ​ Scheduled [DATE] – [DATE] 15 d…" at bounding box center [340, 74] width 470 height 391
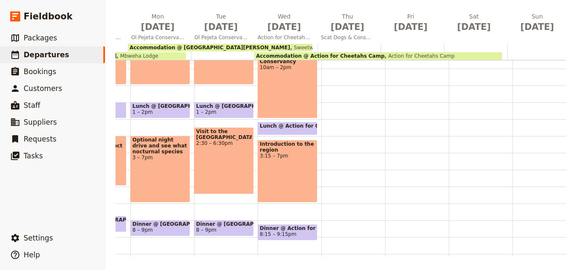
scroll to position [93, 0]
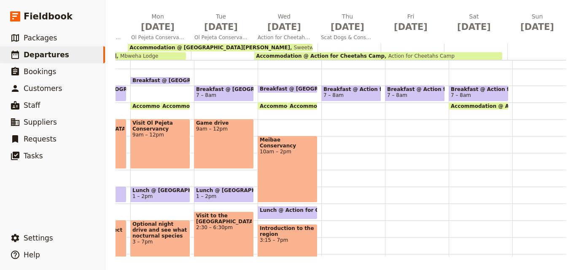
click at [325, 123] on div "Breakfast @ Action for Cheetahs Camp 7 – 8am" at bounding box center [353, 170] width 64 height 404
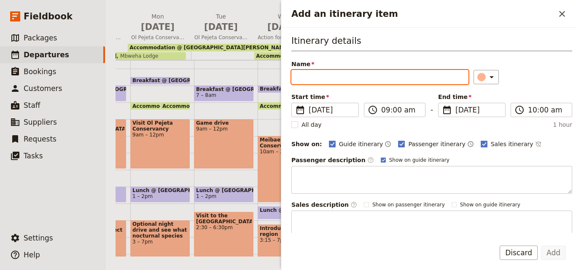
paste input "Scat Detection Dogs"
click at [299, 77] on input "Scat Detection Dogs" at bounding box center [379, 77] width 177 height 14
type input "Scat Detection Dogs"
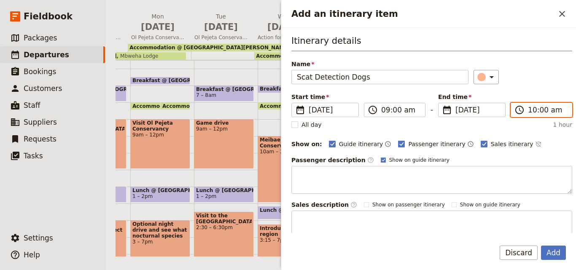
click at [529, 112] on input "10:00 am" at bounding box center [546, 110] width 39 height 10
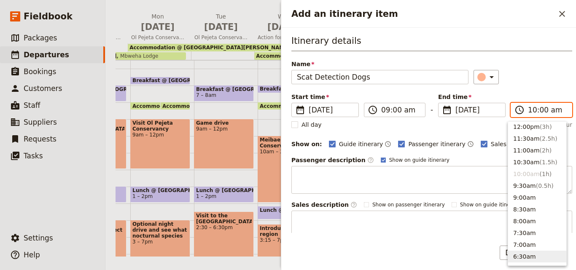
scroll to position [236, 0]
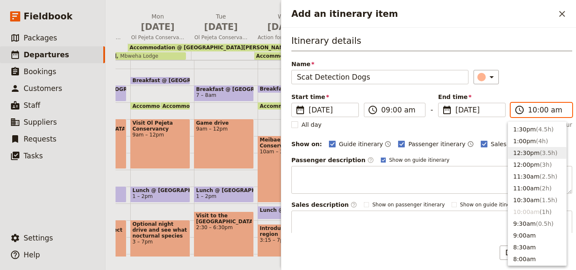
click at [525, 155] on button "12:30pm ( 3.5h )" at bounding box center [537, 153] width 58 height 12
type input "12:30 pm"
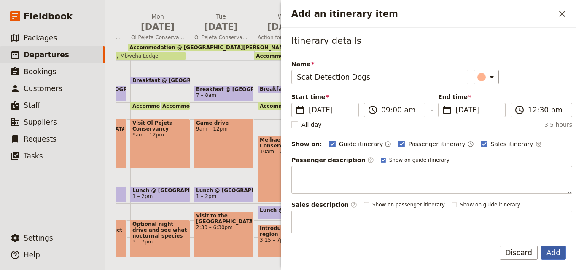
click at [557, 256] on button "Add" at bounding box center [553, 253] width 25 height 14
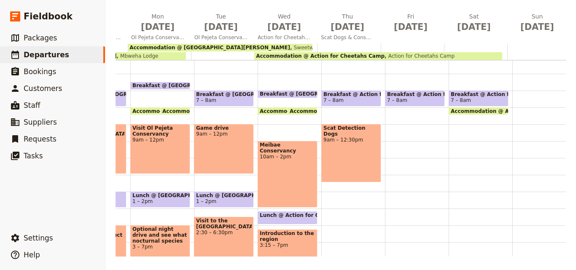
scroll to position [135, 0]
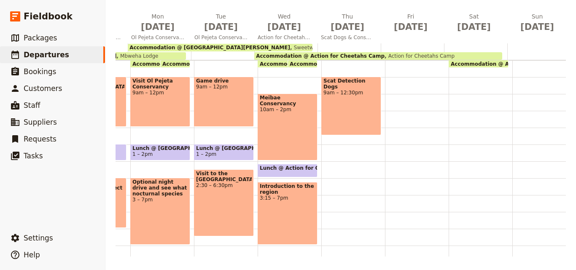
click at [289, 169] on span "Lunch @ Action for Cheetahs Camp" at bounding box center [312, 168] width 104 height 6
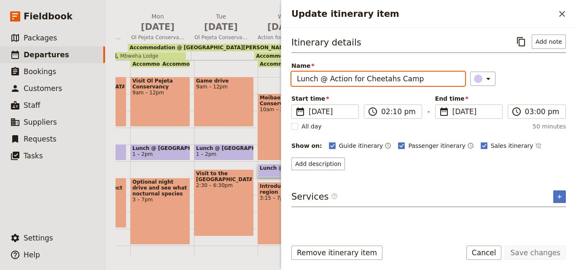
drag, startPoint x: 416, startPoint y: 82, endPoint x: 289, endPoint y: 82, distance: 127.2
click at [289, 82] on div "Itinerary details ​ Add note Name Lunch @ Action for Cheetahs Camp ​ Start time…" at bounding box center [428, 130] width 294 height 205
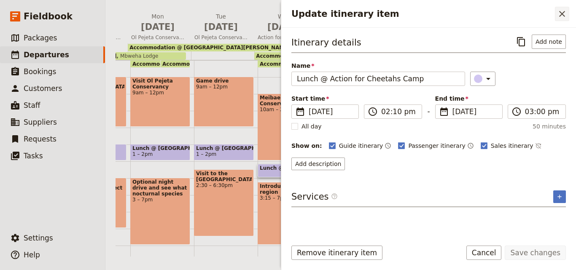
click at [555, 12] on div "Update itinerary item ​" at bounding box center [428, 14] width 294 height 28
click at [565, 14] on icon "Close drawer" at bounding box center [562, 14] width 10 height 10
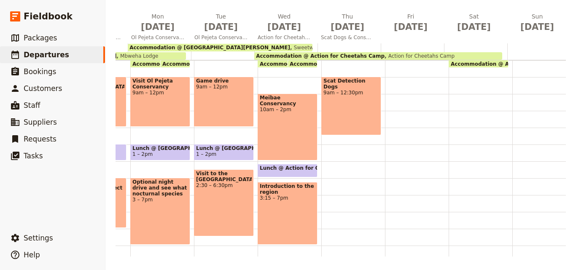
click at [346, 171] on div "Breakfast @ Action for Cheetahs Camp 7 – 8am Scat Detection Dogs 9am – 12:30pm" at bounding box center [353, 127] width 64 height 404
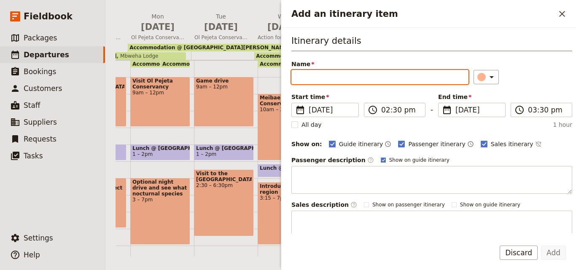
drag, startPoint x: 364, startPoint y: 70, endPoint x: 340, endPoint y: 78, distance: 24.9
paste input "Lunch @ Action for Cheetahs Camp"
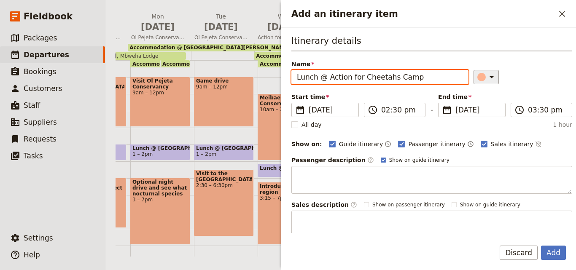
type input "Lunch @ Action for Cheetahs Camp"
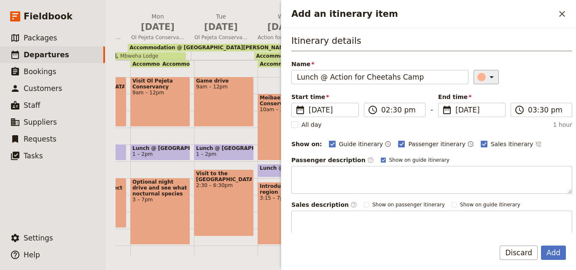
click at [477, 76] on div "Add an itinerary item" at bounding box center [481, 77] width 8 height 8
click at [485, 117] on div "button" at bounding box center [483, 115] width 8 height 8
click at [394, 108] on input "02:30 pm" at bounding box center [400, 110] width 39 height 10
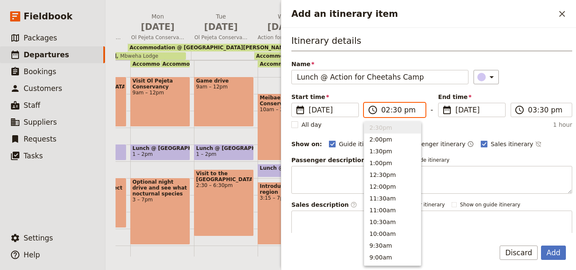
click at [394, 112] on input "02:30 pm" at bounding box center [400, 110] width 39 height 10
type input "02:00 pm"
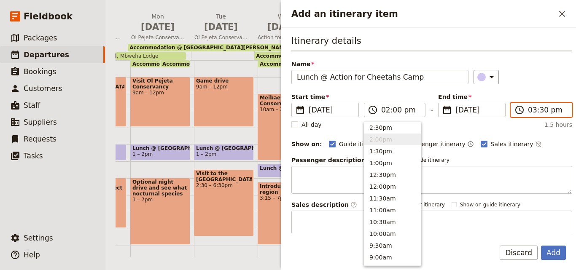
click at [538, 111] on input "03:30 pm" at bounding box center [546, 110] width 39 height 10
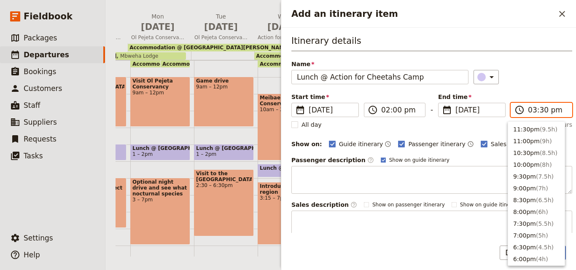
scroll to position [190, 0]
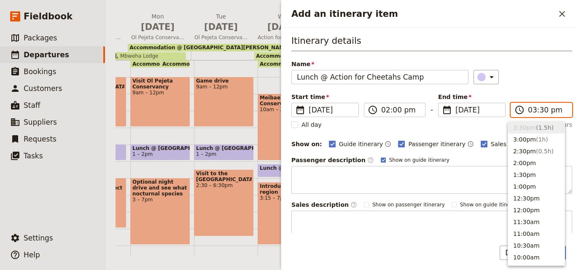
click at [537, 113] on input "03:30 pm" at bounding box center [546, 110] width 39 height 10
type input "03:00 pm"
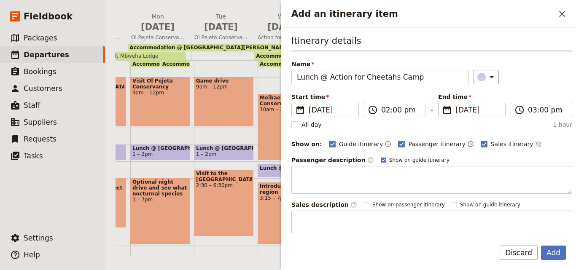
click at [497, 32] on div "Itinerary details Name Lunch @ Action for Cheetahs Camp ​ Start time ​ [DATE] […" at bounding box center [428, 130] width 294 height 205
click at [558, 258] on button "Add" at bounding box center [553, 253] width 25 height 14
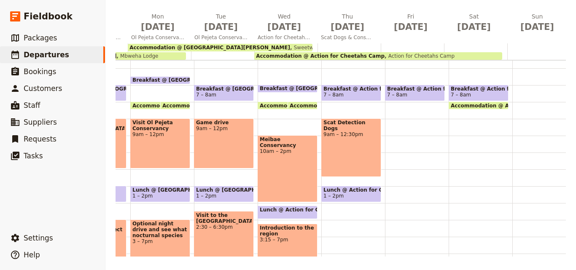
scroll to position [93, 0]
click at [367, 122] on span "Scat Detection Dogs" at bounding box center [351, 126] width 56 height 12
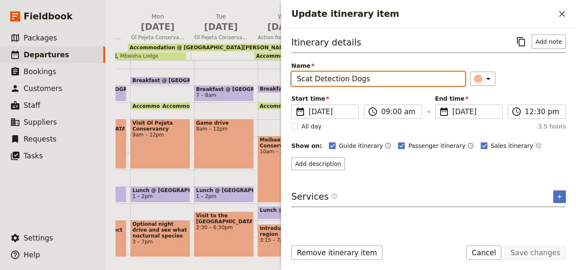
click at [367, 81] on input "Scat Detection Dogs" at bounding box center [378, 79] width 174 height 14
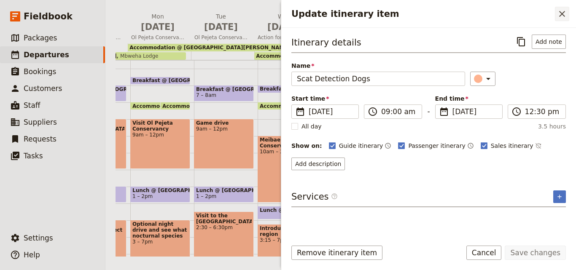
click at [557, 15] on icon "Close drawer" at bounding box center [562, 14] width 10 height 10
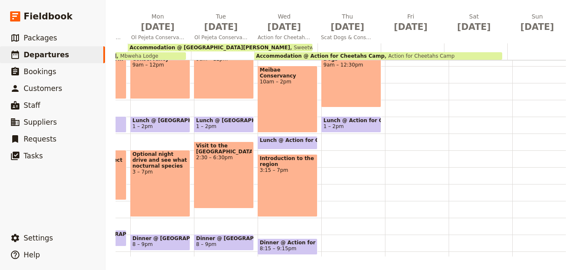
scroll to position [177, 0]
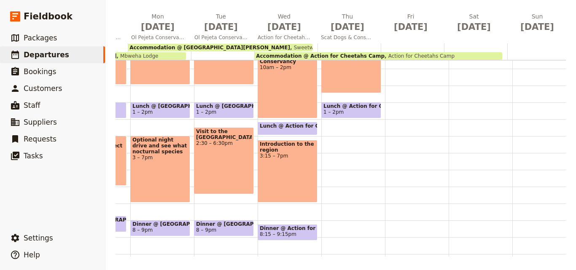
click at [293, 230] on span "Dinner @ Action for Cheetahs Camp" at bounding box center [288, 228] width 56 height 6
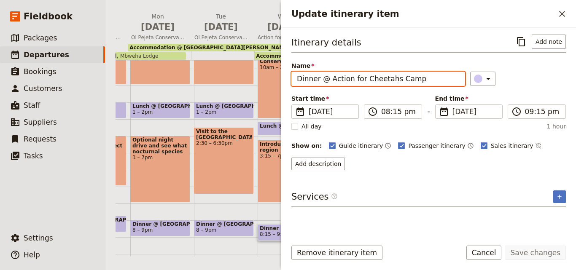
drag, startPoint x: 419, startPoint y: 79, endPoint x: 266, endPoint y: 78, distance: 152.9
click at [266, 78] on div "[DATE] - [GEOGRAPHIC_DATA] - ACK [PERSON_NAME] ​ Scheduled [DATE] – [DATE] 15 d…" at bounding box center [340, 135] width 470 height 270
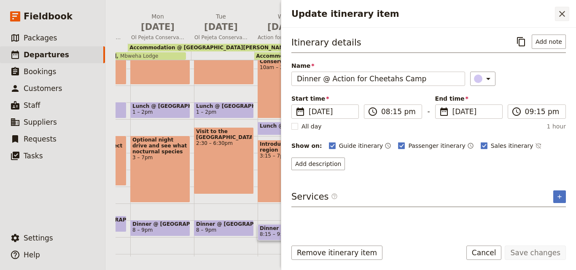
click at [564, 18] on icon "Close drawer" at bounding box center [562, 14] width 10 height 10
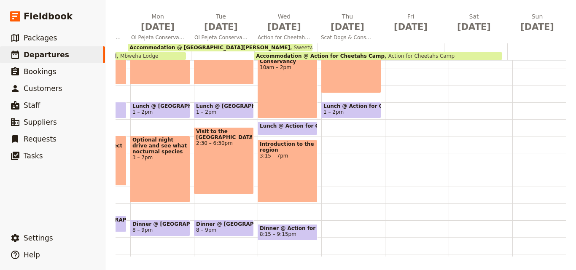
click at [334, 211] on div "Breakfast @ Action for Cheetahs Camp 7 – 8am Scat Detection Dogs 9am – 12:30pm …" at bounding box center [353, 85] width 64 height 404
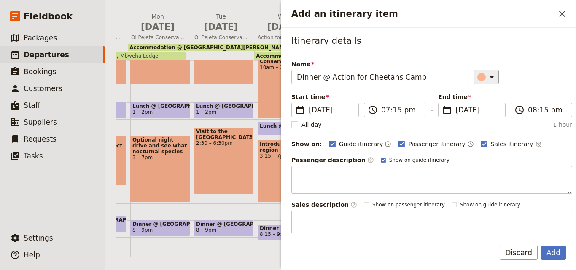
type input "Dinner @ Action for Cheetahs Camp"
click at [477, 76] on div "Add an itinerary item" at bounding box center [481, 77] width 8 height 8
click at [483, 114] on div "button" at bounding box center [483, 115] width 8 height 8
click at [554, 248] on button "Add" at bounding box center [553, 253] width 25 height 14
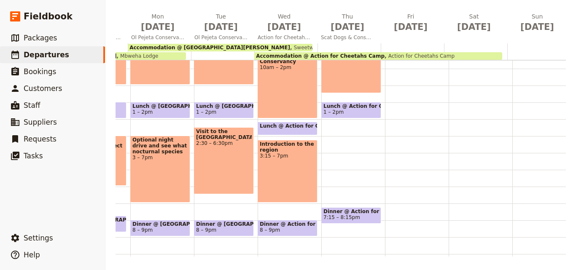
scroll to position [214, 0]
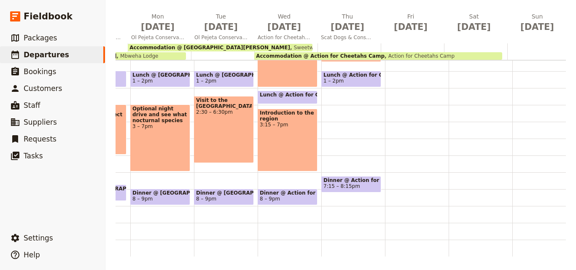
click at [346, 131] on div "Breakfast @ Action for Cheetahs Camp 7 – 8am Scat Detection Dogs 9am – 12:30pm …" at bounding box center [353, 54] width 64 height 404
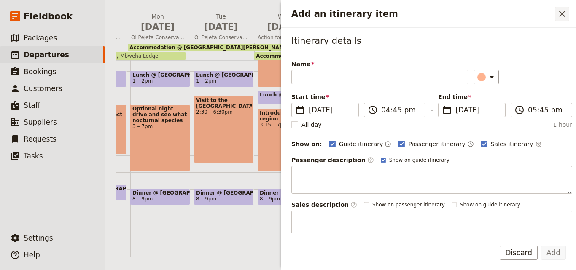
click at [559, 13] on icon "Close drawer" at bounding box center [562, 14] width 10 height 10
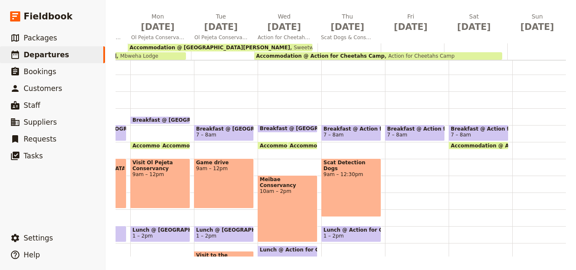
scroll to position [88, 0]
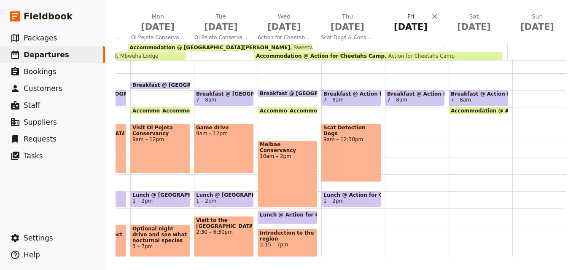
click at [407, 26] on span "[DATE]" at bounding box center [410, 27] width 53 height 13
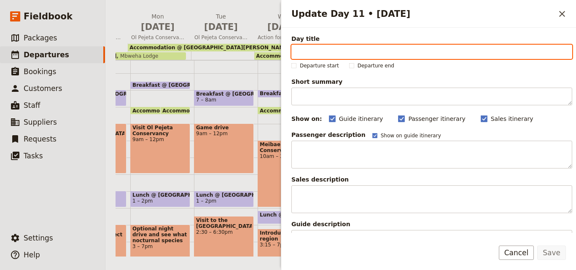
paste input "ACK Community Project"
type input "ACK Community Project"
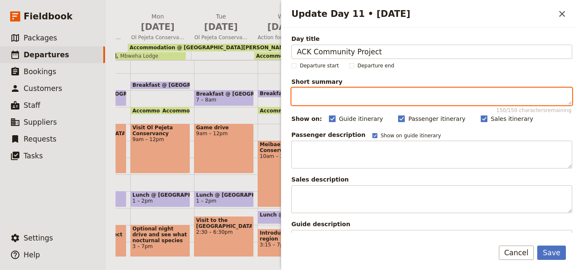
paste textarea "Morning community project, afternoon with Samburu locals to learn culture & coe…"
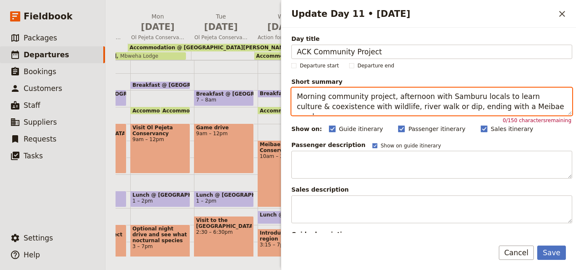
drag, startPoint x: 538, startPoint y: 109, endPoint x: 292, endPoint y: 100, distance: 245.4
click at [292, 100] on textarea "Morning community project, afternoon with Samburu locals to learn culture & coe…" at bounding box center [431, 102] width 281 height 28
paste textarea "Join a community project, meet [PERSON_NAME] locals, walk by the [PERSON_NAME] …"
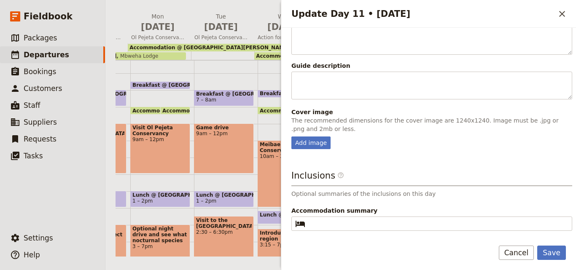
scroll to position [210, 0]
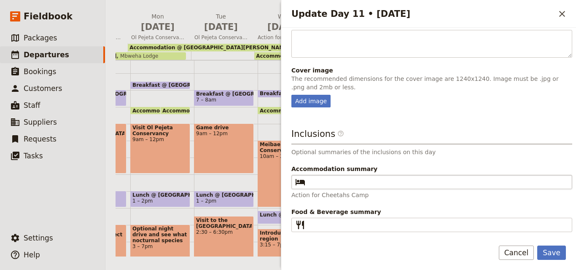
type textarea "Join a community project, meet [PERSON_NAME] locals, walk by the [PERSON_NAME] …"
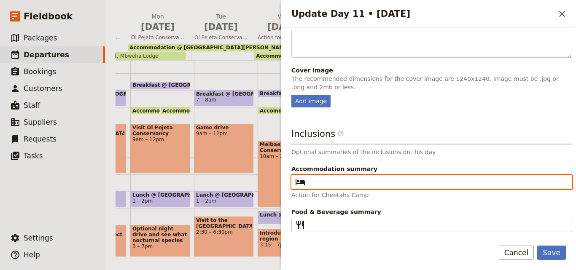
click at [446, 183] on input "Accommodation summary ​" at bounding box center [437, 182] width 258 height 10
drag, startPoint x: 318, startPoint y: 175, endPoint x: 321, endPoint y: 180, distance: 6.1
paste input "Action for Cheetahs Camp"
type input "Action for Cheetahs Camp"
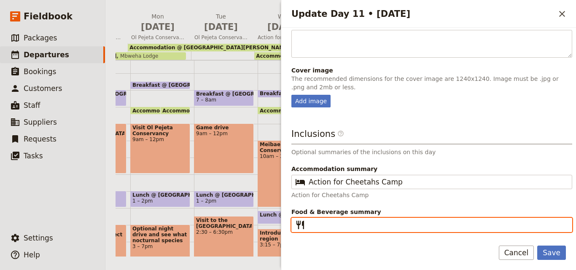
click at [353, 224] on input "Food & Beverage summary ​" at bounding box center [437, 225] width 258 height 10
type input "B L D"
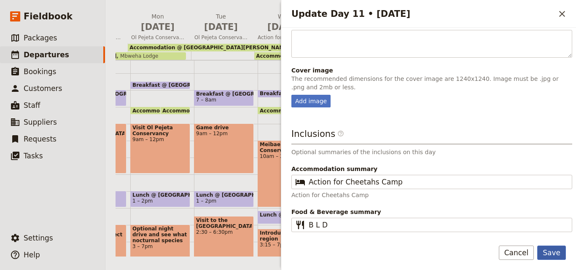
click at [558, 252] on button "Save" at bounding box center [551, 253] width 29 height 14
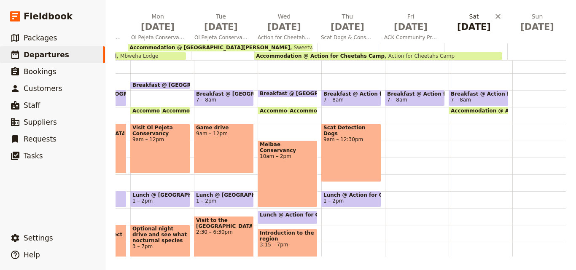
click at [479, 27] on span "[DATE]" at bounding box center [473, 27] width 53 height 13
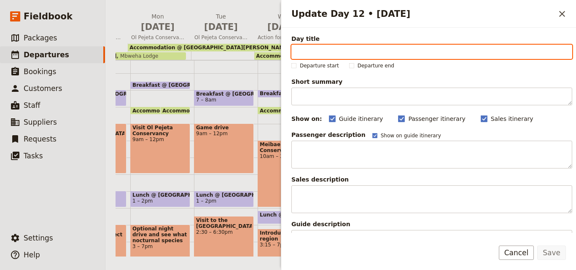
paste input "Transfer to [GEOGRAPHIC_DATA]"
type input "Transfer to [GEOGRAPHIC_DATA]"
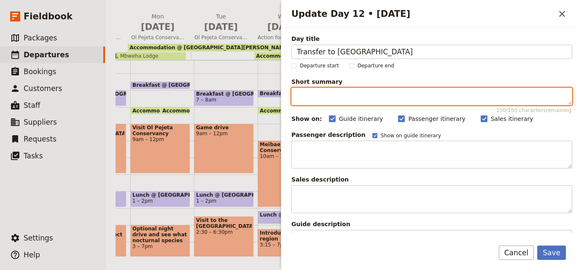
click at [337, 99] on textarea "Short summary 150 / 150 characters remaining" at bounding box center [431, 97] width 281 height 18
click at [356, 95] on textarea "Short summary 150 / 150 characters remaining" at bounding box center [431, 97] width 281 height 18
paste textarea "Travel to Samburu National Reserve for game drives among elephants, big cats, a…"
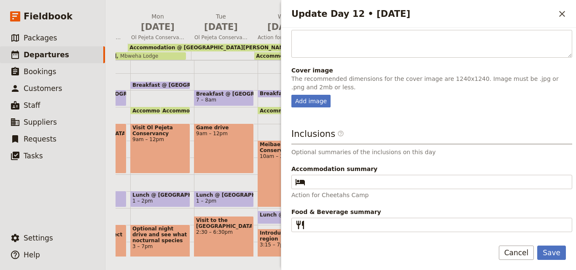
type textarea "Travel to Samburu National Reserve for game drives among elephants, big cats, a…"
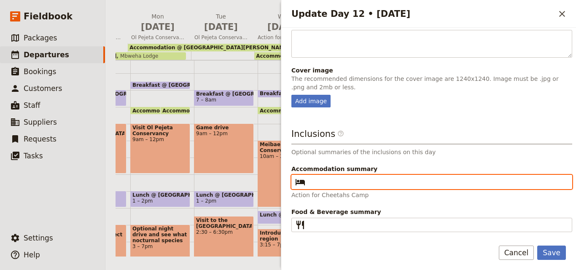
paste input "Elephant Bedroom Camp"
click at [310, 183] on input "Elephant Bedroom Camp" at bounding box center [437, 182] width 258 height 10
type input "Elephant Bedroom Camp"
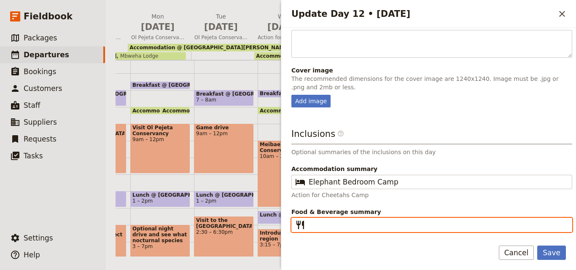
click at [319, 227] on input "Food & Beverage summary ​" at bounding box center [437, 225] width 258 height 10
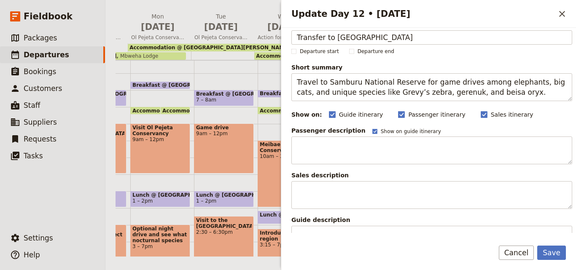
scroll to position [0, 0]
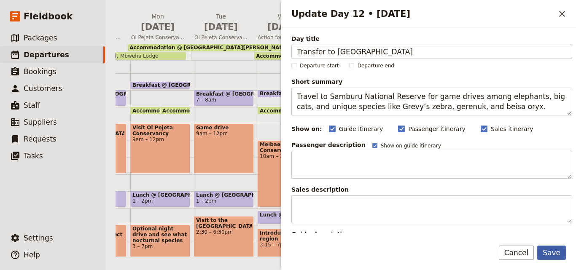
type input "B L D"
click at [552, 256] on button "Save" at bounding box center [551, 253] width 29 height 14
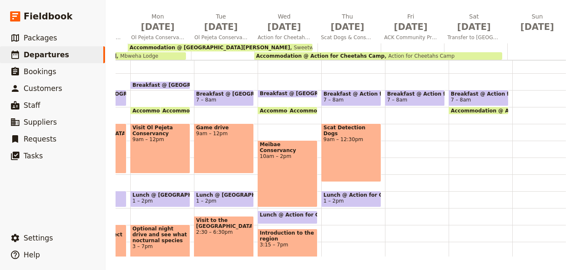
click at [450, 45] on div at bounding box center [475, 51] width 63 height 16
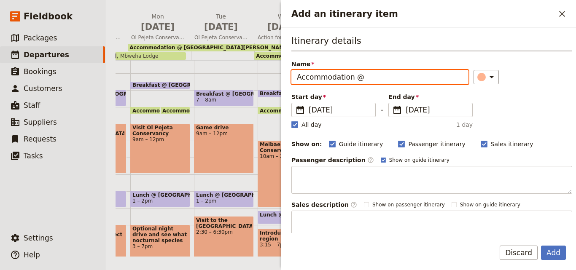
paste input "Elephant Bedroom Camp"
type input "Accommodation @ Elephant Bedroom Camp"
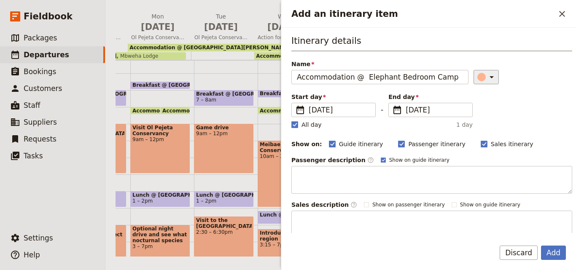
click at [477, 76] on div "Add an itinerary item" at bounding box center [481, 77] width 8 height 8
click at [482, 113] on div "button" at bounding box center [483, 115] width 8 height 8
click at [486, 80] on icon "Add an itinerary item" at bounding box center [491, 77] width 10 height 10
click at [472, 103] on div "button" at bounding box center [472, 105] width 8 height 8
click at [294, 125] on rect "Add an itinerary item" at bounding box center [294, 124] width 6 height 6
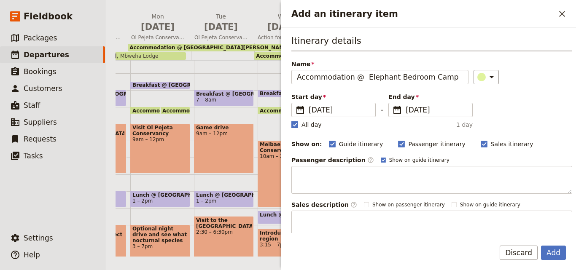
click at [291, 120] on input "All day" at bounding box center [291, 120] width 0 height 0
checkbox input "false"
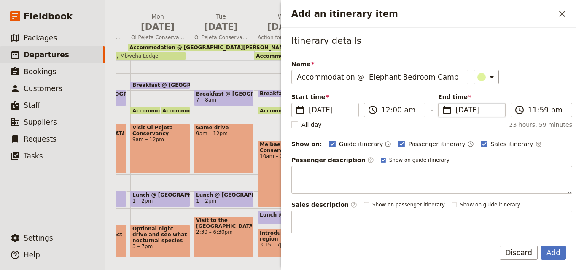
click at [455, 110] on span "[DATE]" at bounding box center [477, 110] width 45 height 10
click at [442, 103] on input "[DATE]" at bounding box center [441, 103] width 0 height 0
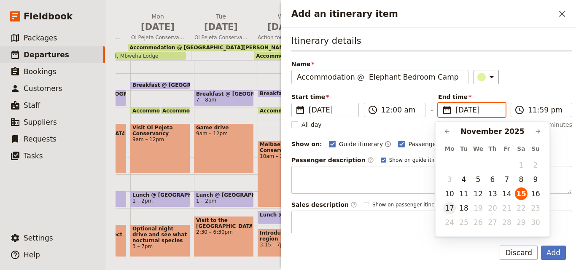
click at [452, 206] on button "17" at bounding box center [449, 208] width 13 height 13
type input "[DATE]"
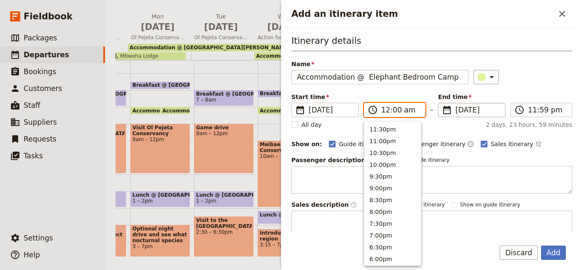
click at [385, 109] on input "12:00 am" at bounding box center [400, 110] width 39 height 10
type input "08:00 am"
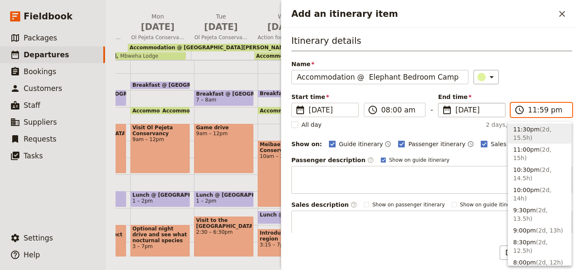
click at [541, 110] on input "11:59 pm" at bounding box center [546, 110] width 39 height 10
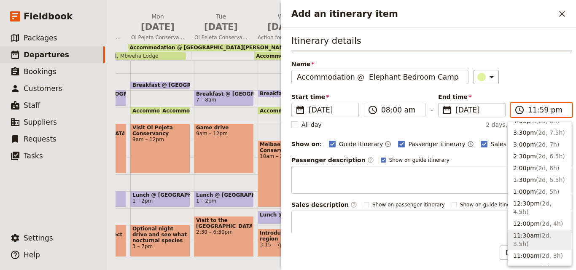
scroll to position [337, 0]
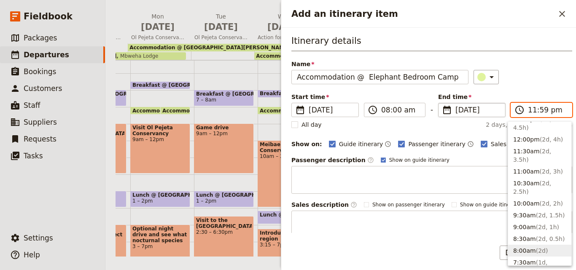
click at [527, 245] on button "8:00am ( 2d )" at bounding box center [539, 251] width 63 height 12
type input "08:00 am"
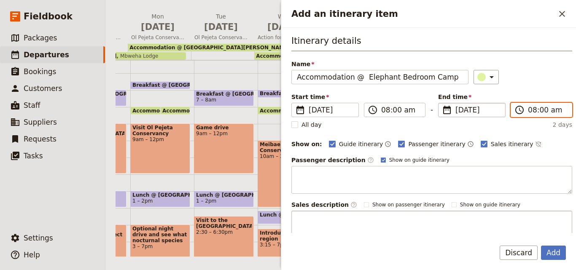
scroll to position [79, 0]
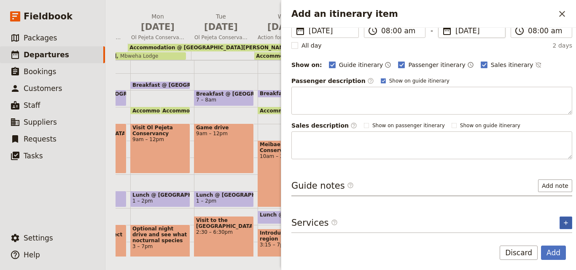
click at [562, 221] on icon "Add service inclusion" at bounding box center [565, 223] width 7 height 7
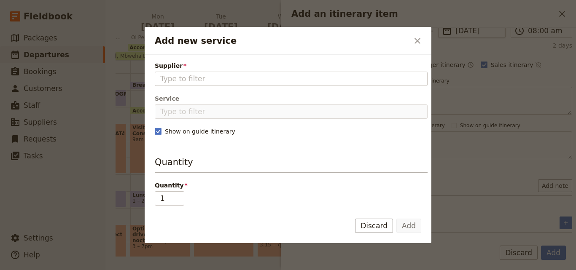
type input "Elephant Bedroom Camp"
click at [255, 77] on input "Elephant Bedroom Camp" at bounding box center [291, 79] width 262 height 10
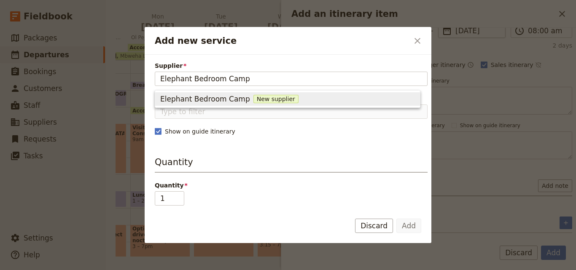
click at [260, 96] on span "New supplier" at bounding box center [275, 99] width 45 height 8
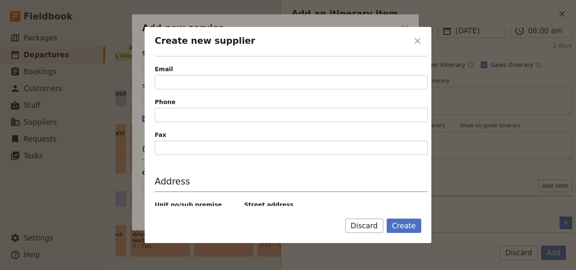
scroll to position [253, 0]
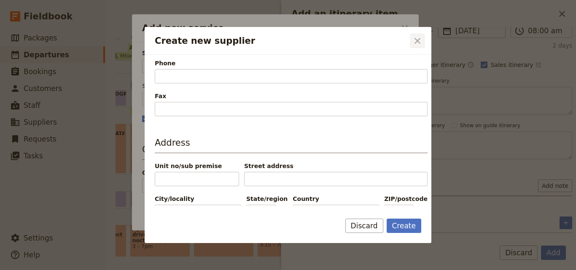
click at [411, 43] on button "​" at bounding box center [417, 41] width 14 height 14
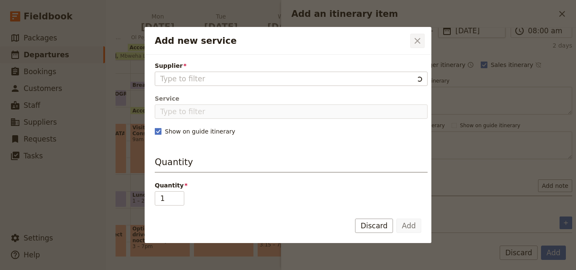
click at [416, 44] on icon "Close dialog" at bounding box center [417, 41] width 10 height 10
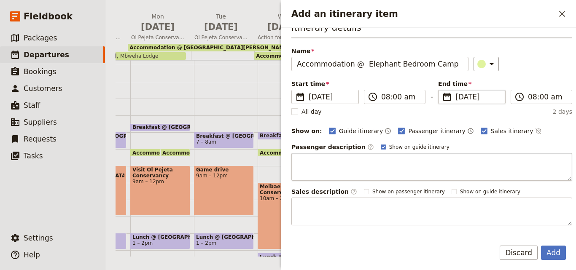
scroll to position [0, 0]
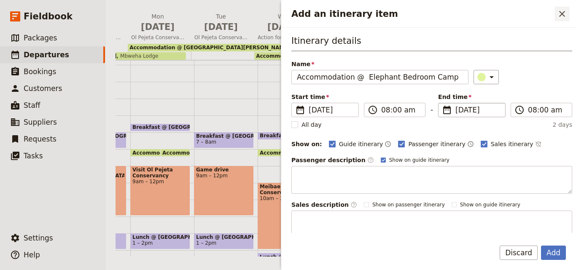
click at [563, 9] on icon "Close drawer" at bounding box center [562, 14] width 10 height 10
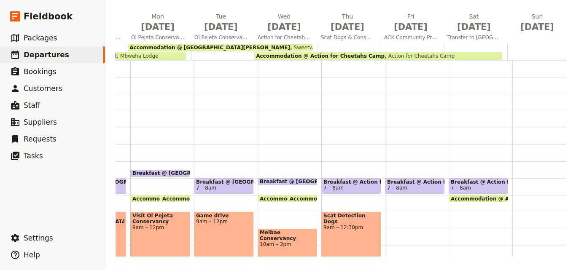
scroll to position [84, 0]
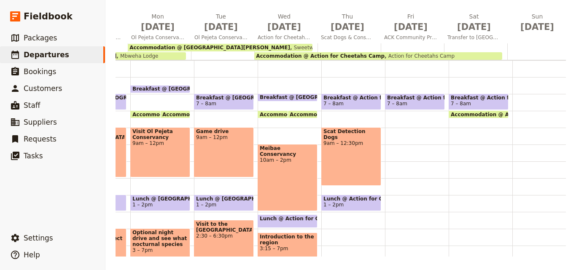
click at [398, 133] on div "Breakfast @ Action for Cheetahs Camp 7 – 8am" at bounding box center [417, 178] width 64 height 404
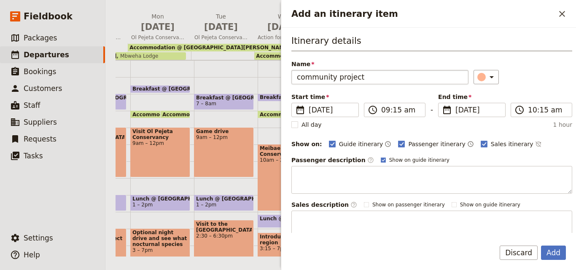
click at [302, 78] on input "community project" at bounding box center [379, 77] width 177 height 14
click at [361, 83] on input "Community project" at bounding box center [379, 77] width 177 height 14
type input "Community project"
click at [385, 115] on label "​ 09:15 am" at bounding box center [395, 110] width 62 height 14
click at [385, 115] on input "09:15 am" at bounding box center [400, 110] width 39 height 10
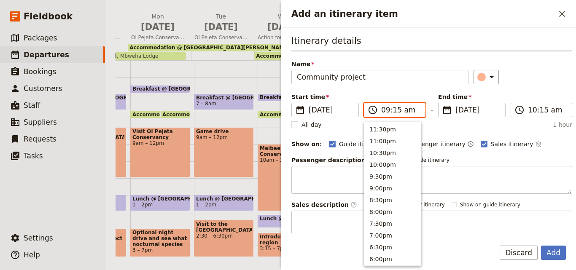
scroll to position [344, 0]
click at [385, 153] on button "8:00am" at bounding box center [392, 151] width 56 height 12
type input "08:00 am"
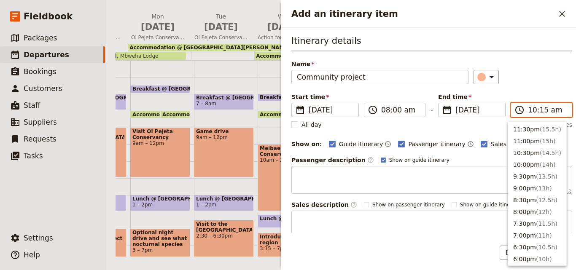
click at [531, 110] on input "10:15 am" at bounding box center [546, 110] width 39 height 10
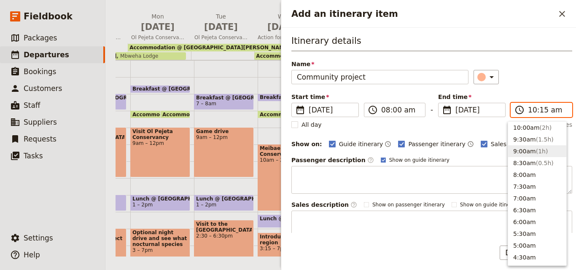
scroll to position [236, 0]
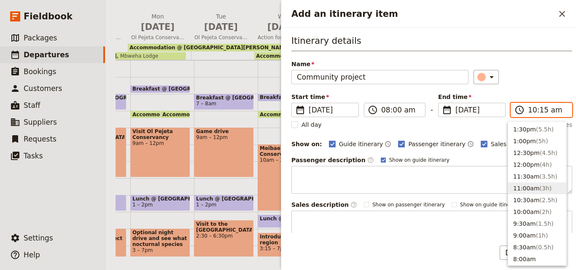
click at [533, 190] on button "11:00am ( 3h )" at bounding box center [537, 188] width 58 height 12
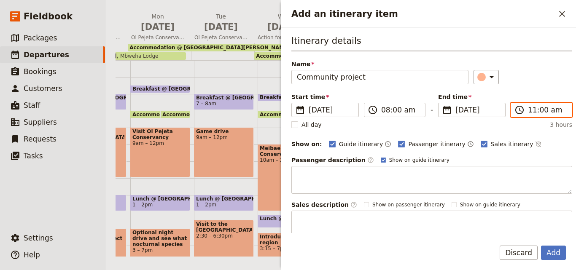
click at [527, 113] on input "11:00 am" at bounding box center [546, 110] width 39 height 10
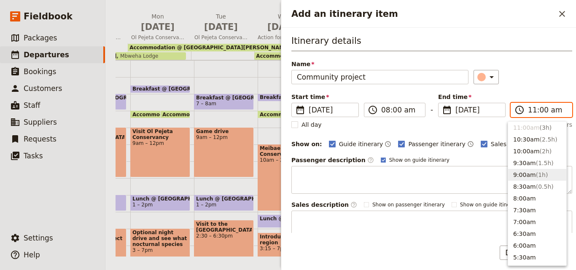
scroll to position [254, 0]
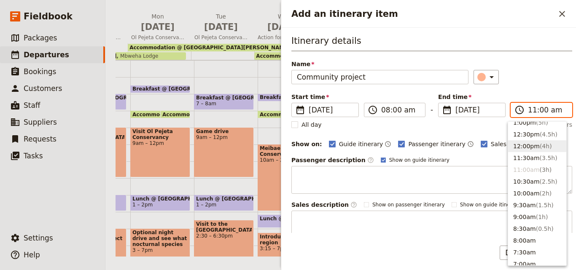
click at [529, 143] on button "12:00pm ( 4h )" at bounding box center [537, 146] width 58 height 12
type input "12:00 pm"
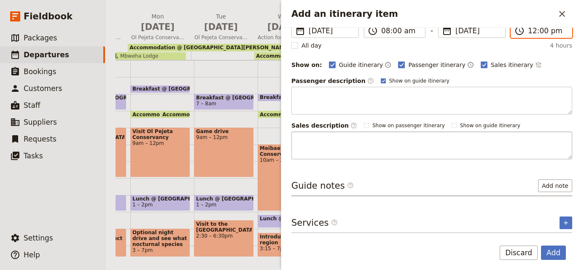
scroll to position [37, 0]
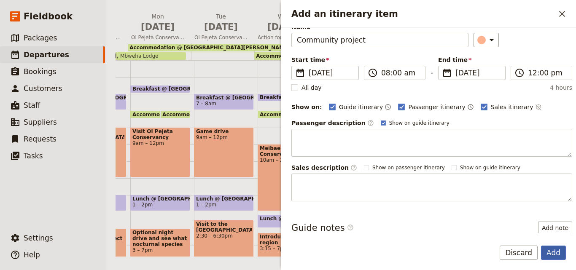
click at [551, 250] on button "Add" at bounding box center [553, 253] width 25 height 14
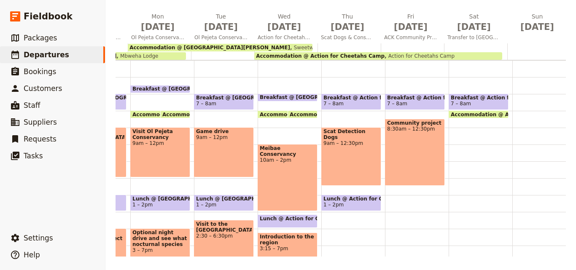
click at [370, 205] on span "1 – 2pm" at bounding box center [351, 205] width 56 height 6
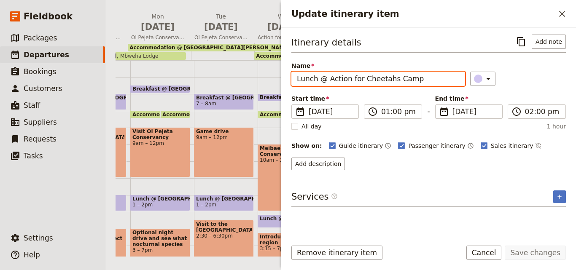
drag, startPoint x: 433, startPoint y: 77, endPoint x: 296, endPoint y: 83, distance: 137.1
click at [296, 83] on input "Lunch @ Action for Cheetahs Camp" at bounding box center [378, 79] width 174 height 14
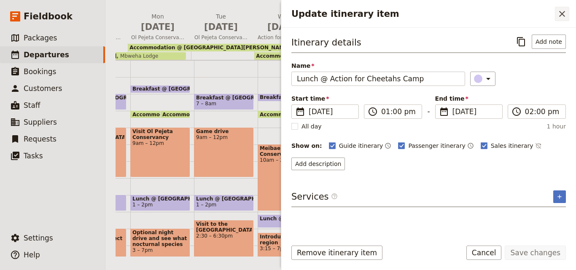
click at [561, 13] on icon "Close drawer" at bounding box center [562, 14] width 6 height 6
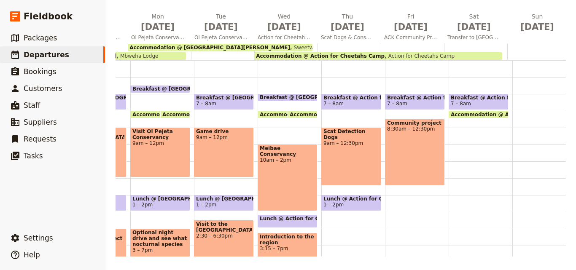
click at [399, 211] on div "Breakfast @ Action for Cheetahs Camp 7 – 8am Community project 8:30am – 12:30pm" at bounding box center [417, 178] width 64 height 404
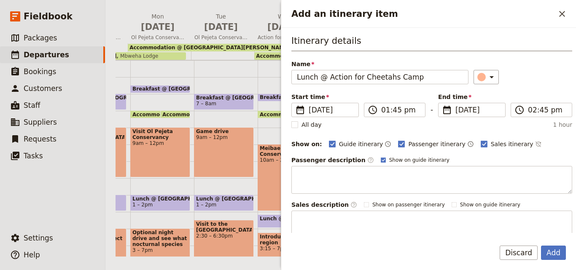
type input "Lunch @ Action for Cheetahs Camp"
click at [482, 84] on div "Itinerary details Name Lunch @ Action for Cheetahs Camp ​ Start time ​ [DATE] […" at bounding box center [431, 137] width 281 height 204
click at [489, 76] on icon "Add an itinerary item" at bounding box center [491, 77] width 4 height 2
click at [486, 116] on div "button" at bounding box center [483, 115] width 8 height 8
click at [383, 112] on input "01:45 pm" at bounding box center [400, 110] width 39 height 10
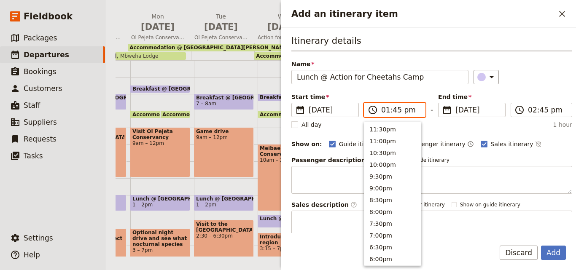
scroll to position [238, 0]
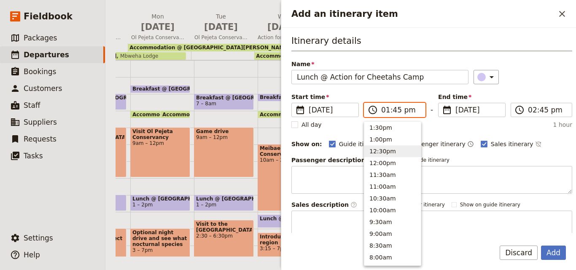
click at [378, 152] on button "12:30pm" at bounding box center [392, 151] width 56 height 12
type input "12:30 pm"
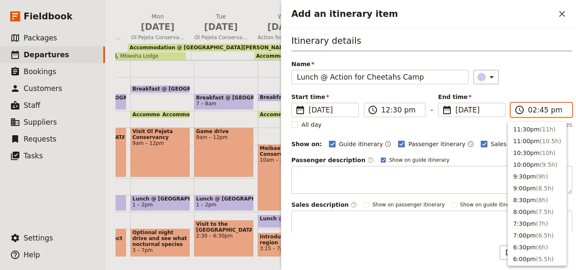
click at [531, 111] on input "02:45 pm" at bounding box center [546, 110] width 39 height 10
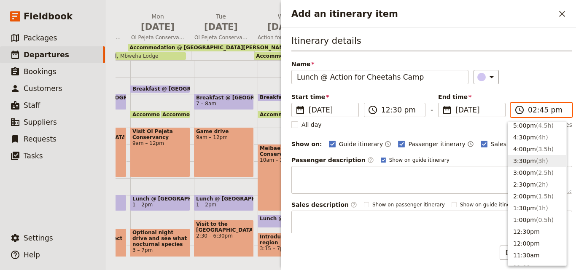
scroll to position [172, 0]
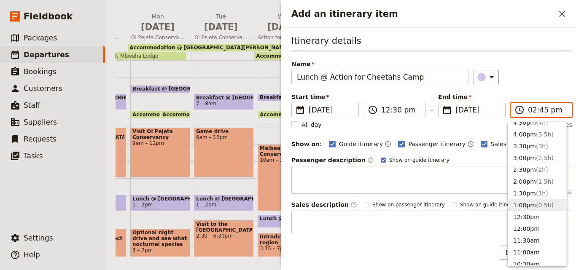
click at [533, 201] on button "1:00pm ( 0.5h )" at bounding box center [537, 205] width 58 height 12
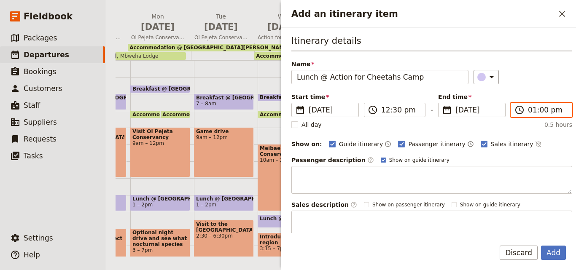
click at [531, 115] on input "01:00 pm" at bounding box center [546, 110] width 39 height 10
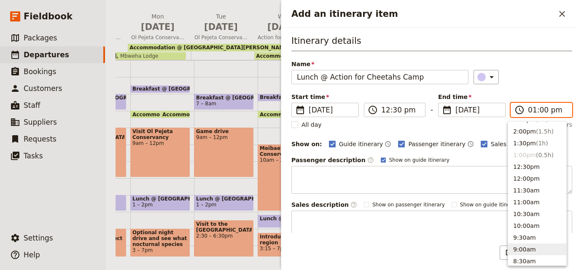
scroll to position [207, 0]
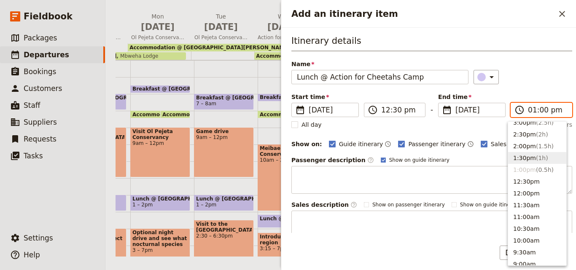
click at [535, 158] on span "( 1h )" at bounding box center [541, 158] width 12 height 7
type input "01:30 pm"
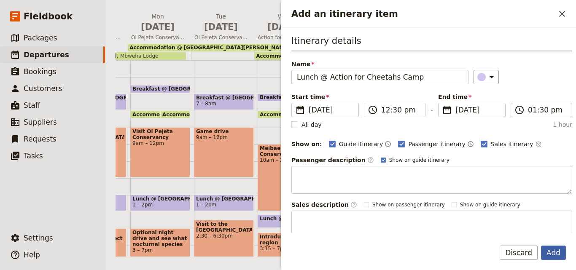
click at [561, 255] on button "Add" at bounding box center [553, 253] width 25 height 14
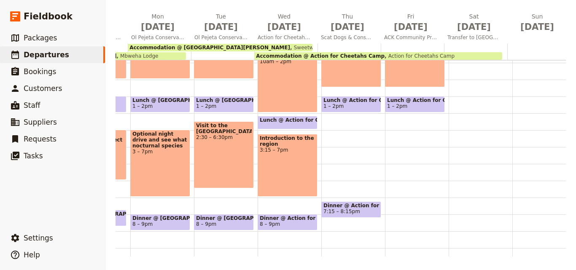
scroll to position [169, 0]
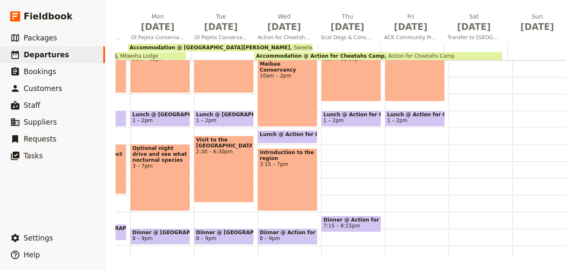
drag, startPoint x: 394, startPoint y: 149, endPoint x: 388, endPoint y: 149, distance: 6.3
click at [388, 149] on div "Breakfast @ Action for Cheetahs Camp 7 – 8am Community project 8:30am – 12:30pm…" at bounding box center [417, 94] width 64 height 404
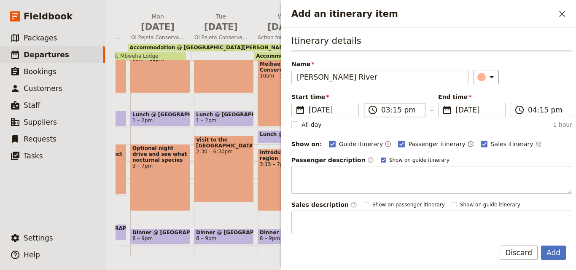
type input "[PERSON_NAME] River"
click at [386, 114] on input "03:15 pm" at bounding box center [400, 110] width 39 height 10
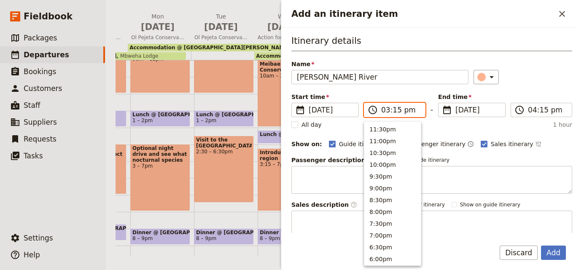
scroll to position [202, 0]
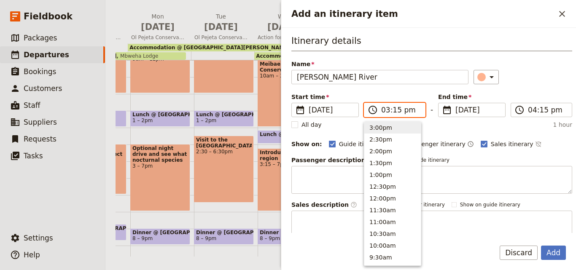
click at [380, 125] on button "3:00pm" at bounding box center [392, 128] width 56 height 12
type input "03:00 pm"
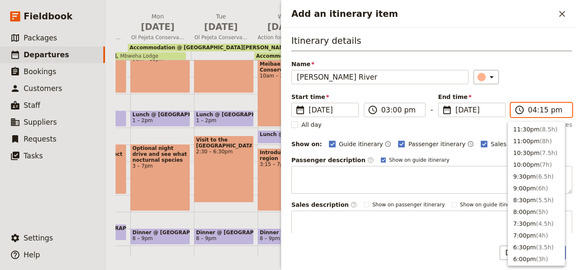
click at [538, 112] on input "04:15 pm" at bounding box center [546, 110] width 39 height 10
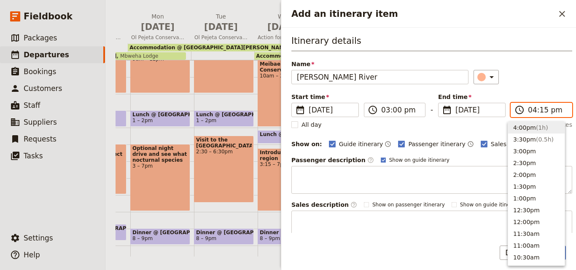
click at [538, 112] on input "04:15 pm" at bounding box center [546, 110] width 39 height 10
type input "04:00 pm"
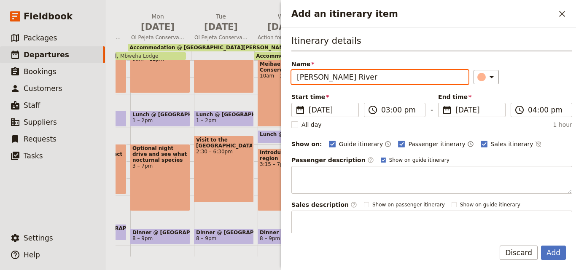
drag, startPoint x: 359, startPoint y: 78, endPoint x: 286, endPoint y: 81, distance: 72.6
click at [286, 81] on div "Itinerary details Name [PERSON_NAME] River ​ Start time ​ [DATE] [DATE] [DATE] …" at bounding box center [428, 130] width 294 height 205
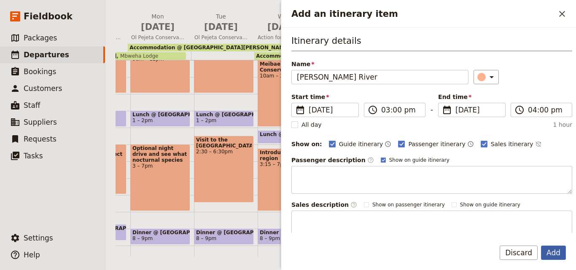
click at [557, 249] on button "Add" at bounding box center [553, 253] width 25 height 14
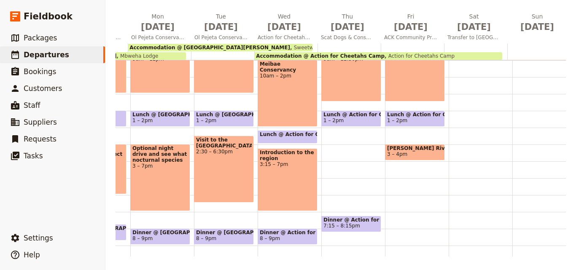
click at [401, 150] on span "[PERSON_NAME] River" at bounding box center [415, 148] width 56 height 6
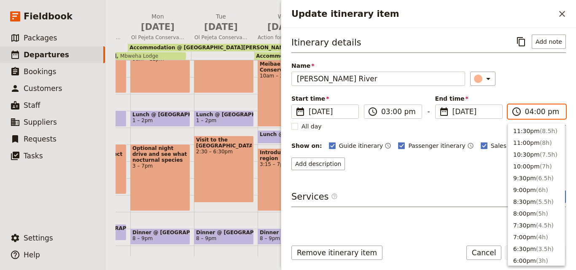
click at [529, 110] on input "04:00 pm" at bounding box center [542, 112] width 35 height 10
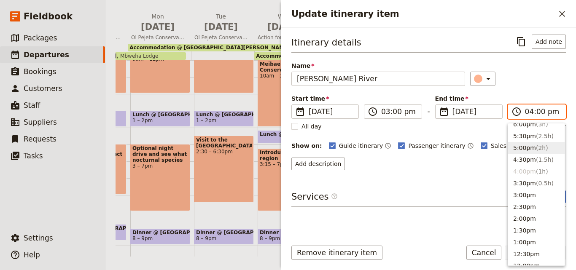
click at [526, 148] on button "5:00pm ( 2h )" at bounding box center [536, 148] width 56 height 12
type input "05:00 pm"
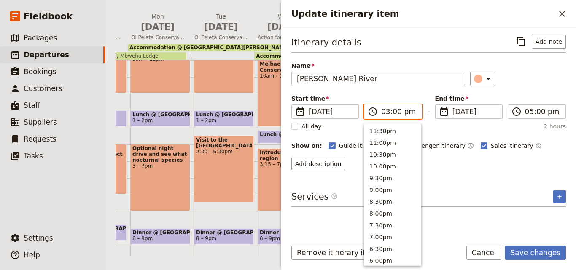
click at [384, 113] on input "03:00 pm" at bounding box center [398, 112] width 35 height 10
click at [380, 145] on button "2:30pm" at bounding box center [392, 141] width 56 height 12
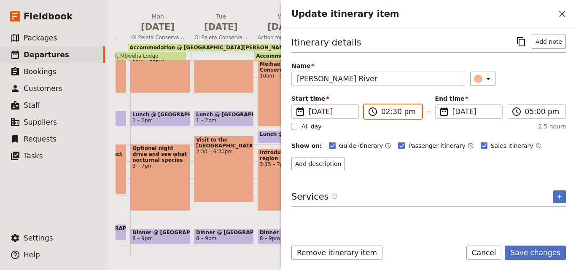
click at [392, 109] on input "02:30 pm" at bounding box center [398, 112] width 35 height 10
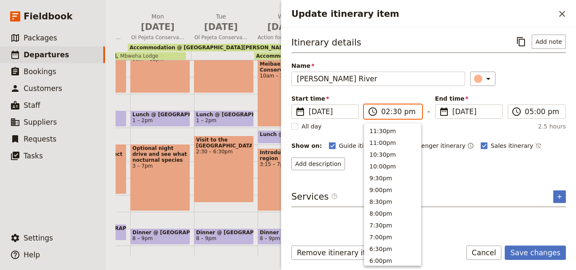
scroll to position [214, 0]
click at [390, 145] on button "2:00pm" at bounding box center [392, 141] width 56 height 12
type input "02:00 pm"
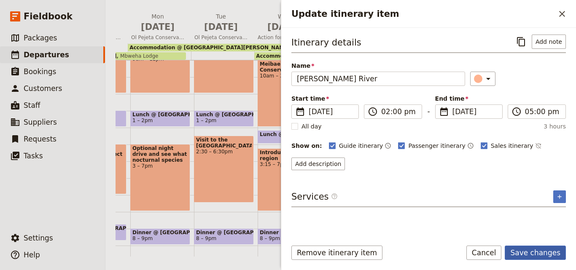
click at [521, 253] on button "Save changes" at bounding box center [534, 253] width 61 height 14
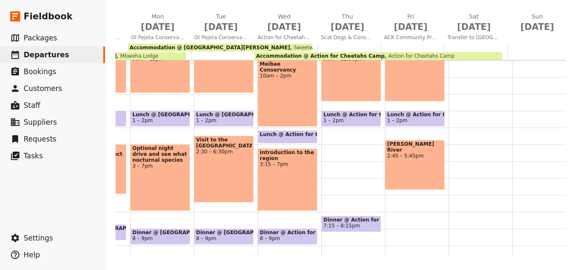
click at [416, 143] on span "[PERSON_NAME] River" at bounding box center [415, 147] width 56 height 12
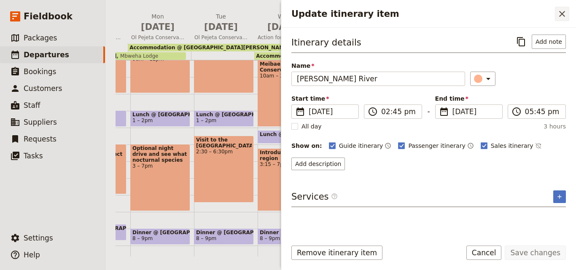
click at [562, 13] on icon "Close drawer" at bounding box center [562, 14] width 10 height 10
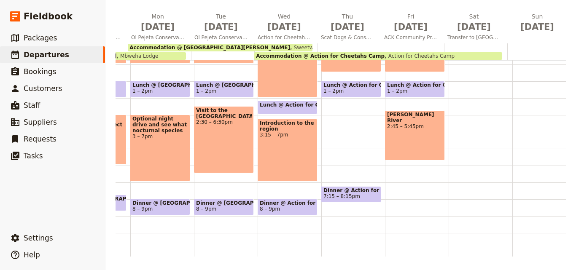
scroll to position [211, 0]
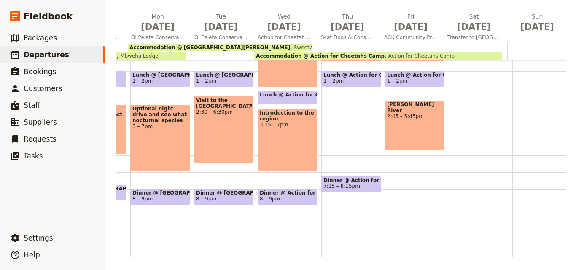
click at [404, 161] on div "Breakfast @ Action for Cheetahs Camp 7 – 8am Community project 8:30am – 12:30pm…" at bounding box center [417, 54] width 64 height 404
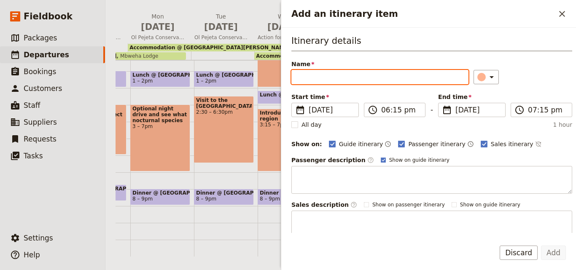
paste input "sundowner on the rocky"
click at [301, 81] on input "sundowner on the rocky" at bounding box center [379, 77] width 177 height 14
type input "Sundowner on the rocky"
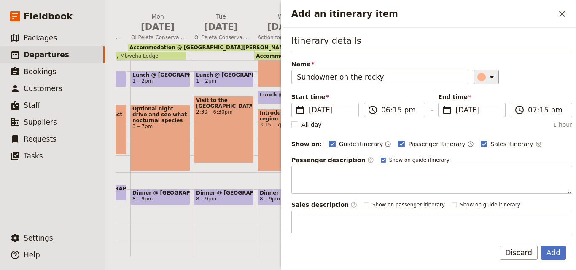
click at [477, 78] on div "Add an itinerary item" at bounding box center [481, 77] width 8 height 8
click at [445, 46] on h3 "Itinerary details" at bounding box center [431, 43] width 281 height 17
click at [393, 112] on input "06:15 pm" at bounding box center [400, 110] width 39 height 10
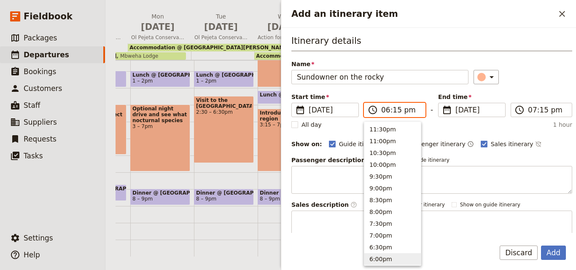
click at [393, 112] on input "06:15 pm" at bounding box center [400, 110] width 39 height 10
click at [394, 110] on input "06:15 pm" at bounding box center [400, 110] width 39 height 10
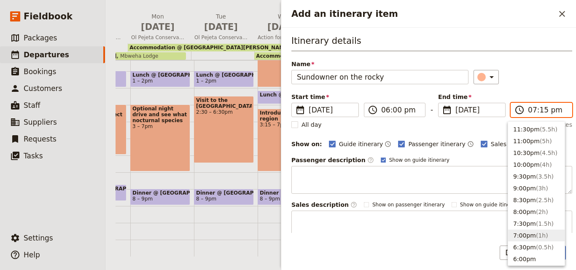
click at [538, 112] on input "07:15 pm" at bounding box center [546, 110] width 39 height 10
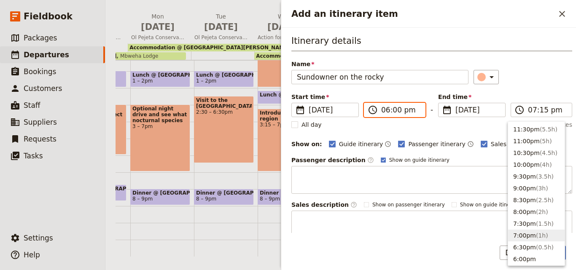
click at [385, 110] on input "06:00 pm" at bounding box center [400, 110] width 39 height 10
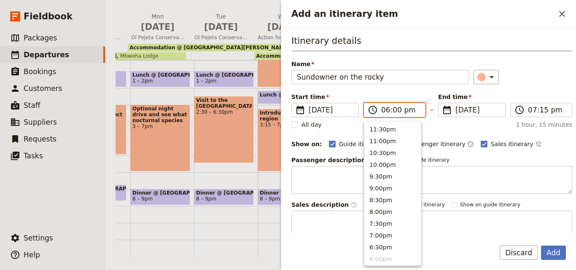
click at [385, 110] on input "06:00 pm" at bounding box center [400, 110] width 39 height 10
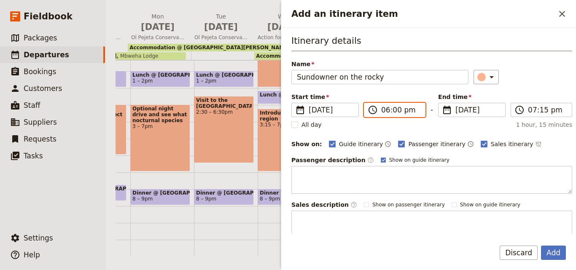
click at [384, 113] on input "06:00 pm" at bounding box center [400, 110] width 39 height 10
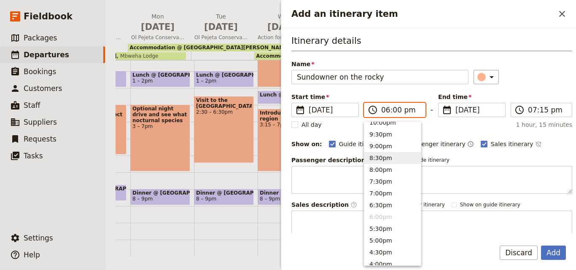
scroll to position [84, 0]
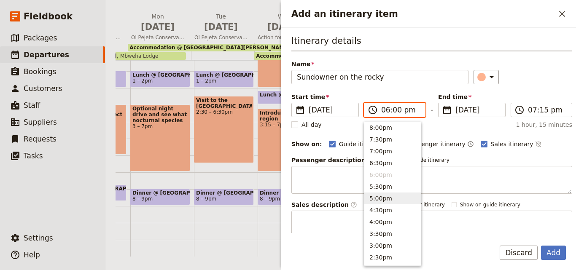
click at [376, 197] on button "5:00pm" at bounding box center [392, 199] width 56 height 12
type input "05:00 pm"
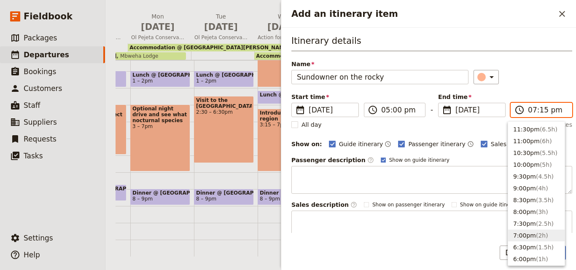
click at [539, 111] on input "07:15 pm" at bounding box center [546, 110] width 39 height 10
type input "07:00 pm"
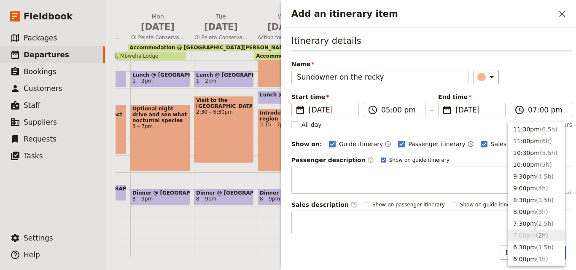
click at [517, 72] on div "​" at bounding box center [522, 77] width 99 height 14
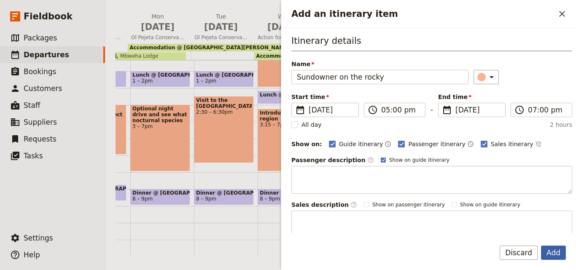
click at [551, 254] on button "Add" at bounding box center [553, 253] width 25 height 14
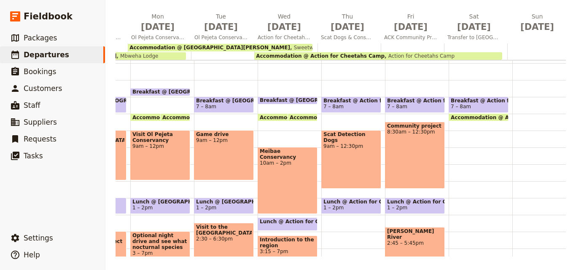
scroll to position [42, 0]
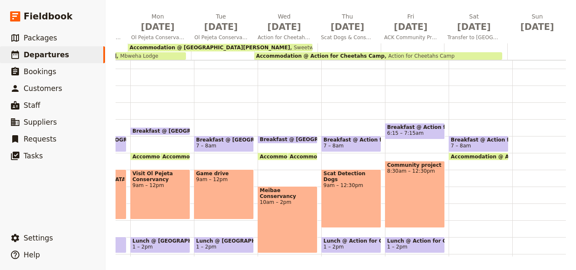
click at [400, 134] on span "6:15 – 7:15am" at bounding box center [405, 133] width 37 height 6
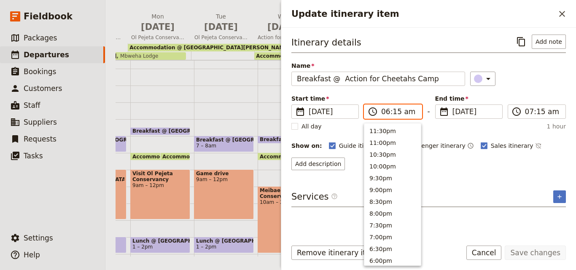
scroll to position [415, 0]
click at [385, 113] on input "06:15 am" at bounding box center [398, 112] width 35 height 10
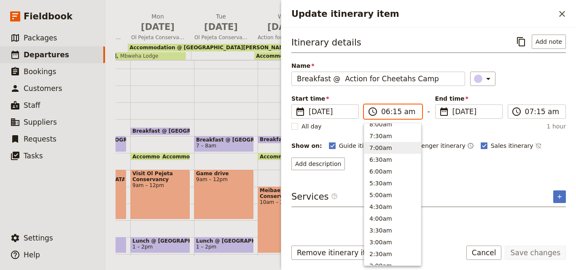
click at [386, 147] on button "7:00am" at bounding box center [392, 148] width 56 height 12
type input "07:00 am"
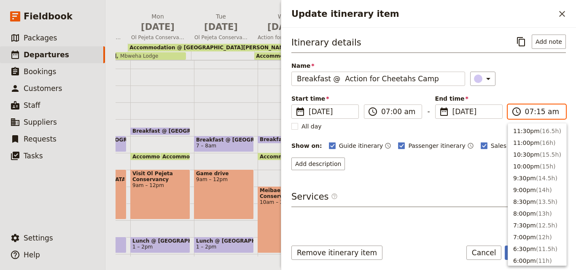
scroll to position [391, 0]
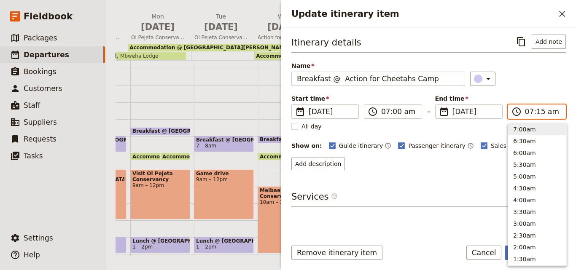
click at [537, 110] on input "07:15 am" at bounding box center [542, 112] width 35 height 10
click at [540, 111] on input "07:15 am" at bounding box center [542, 112] width 35 height 10
click at [537, 113] on input "07:15 am" at bounding box center [542, 112] width 35 height 10
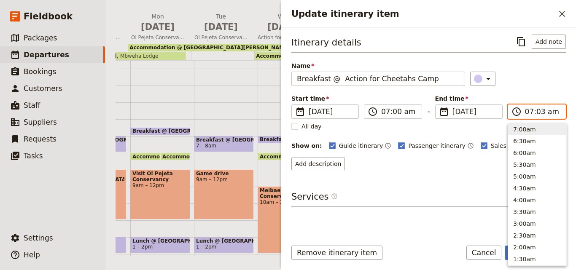
type input "07:30 am"
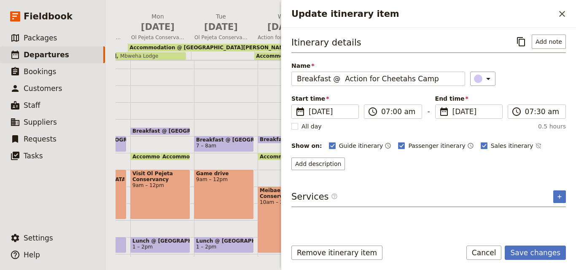
click at [525, 59] on div "Itinerary details ​ Add note Name Breakfast @ Action for Cheetahs Camp ​ Start …" at bounding box center [428, 103] width 274 height 136
click at [529, 250] on button "Save changes" at bounding box center [534, 253] width 61 height 14
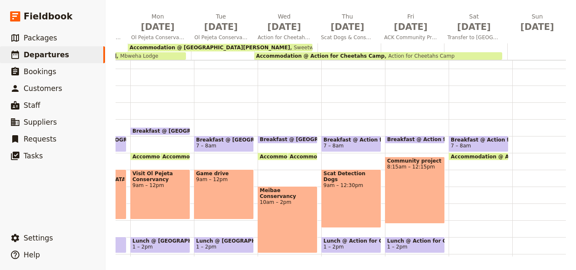
scroll to position [84, 0]
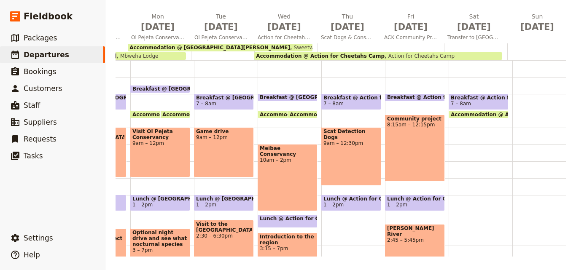
click at [407, 152] on div "Community project 8:15am – 12:15pm" at bounding box center [415, 148] width 60 height 67
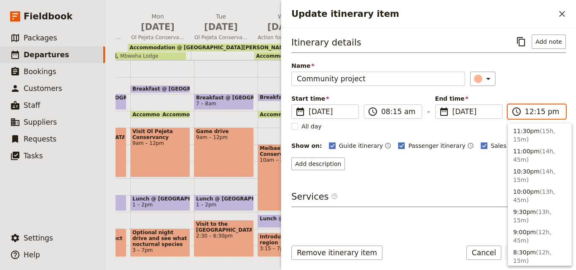
click at [537, 113] on input "12:15 pm" at bounding box center [542, 112] width 35 height 10
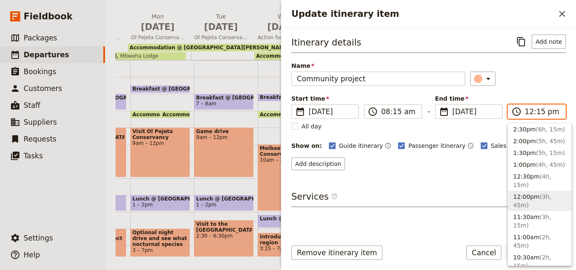
click at [537, 113] on input "12:15 pm" at bounding box center [542, 112] width 35 height 10
type input "12:00 pm"
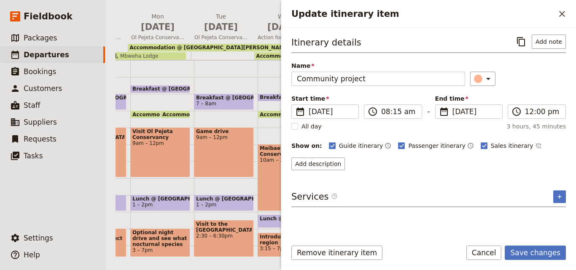
click at [535, 96] on div "Start time ​ [DATE] [DATE] [DATE] 08:15 ​ 08:15 am - End time ​ [DATE] [DATE] […" at bounding box center [428, 106] width 274 height 24
click at [536, 249] on button "Save changes" at bounding box center [534, 253] width 61 height 14
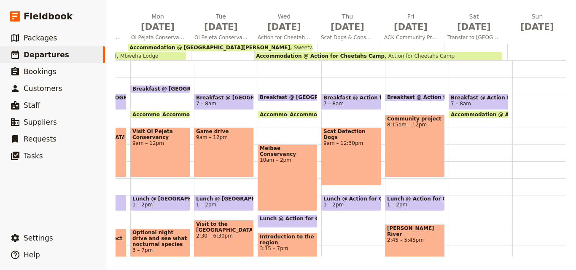
click at [428, 198] on span "Lunch @ Action for Cheetahs Camp" at bounding box center [415, 199] width 56 height 6
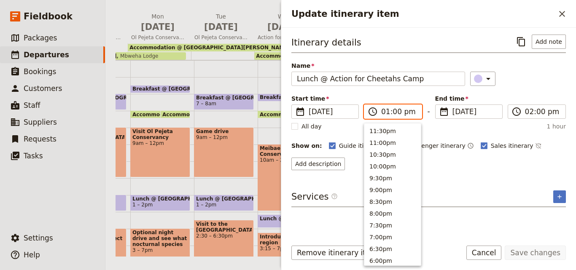
click at [385, 112] on input "01:00 pm" at bounding box center [398, 112] width 35 height 10
click at [387, 137] on button "12:30pm" at bounding box center [392, 141] width 56 height 12
type input "12:30 pm"
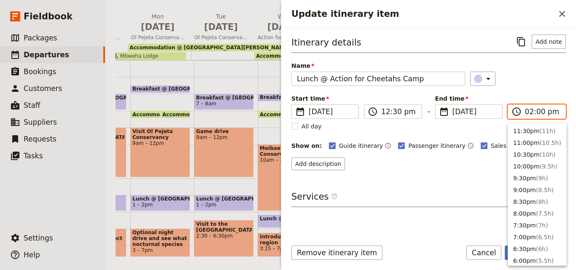
click at [528, 113] on input "02:00 pm" at bounding box center [542, 112] width 35 height 10
click at [526, 139] on button "1:30pm ( 1h )" at bounding box center [537, 141] width 58 height 12
type input "01:30 pm"
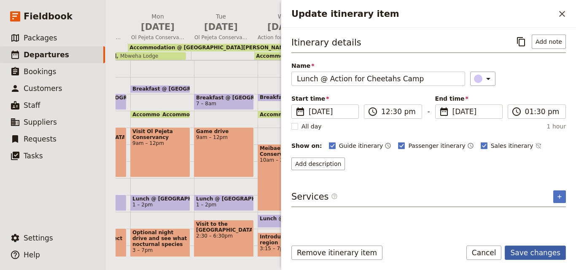
click at [547, 250] on button "Save changes" at bounding box center [534, 253] width 61 height 14
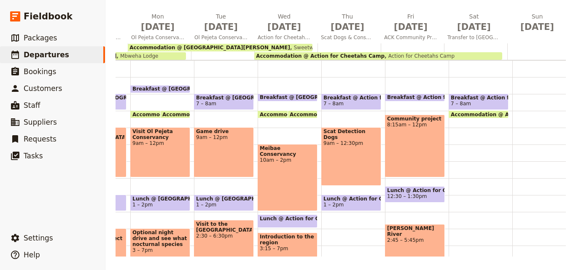
scroll to position [126, 0]
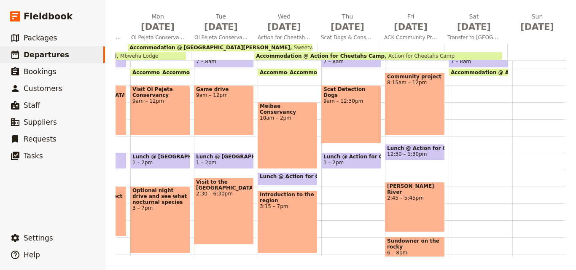
click at [425, 201] on div "[PERSON_NAME] River 2:45 – 5:45pm" at bounding box center [415, 207] width 60 height 50
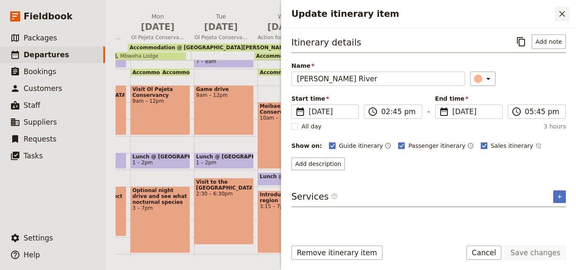
click at [557, 18] on icon "Close drawer" at bounding box center [562, 14] width 10 height 10
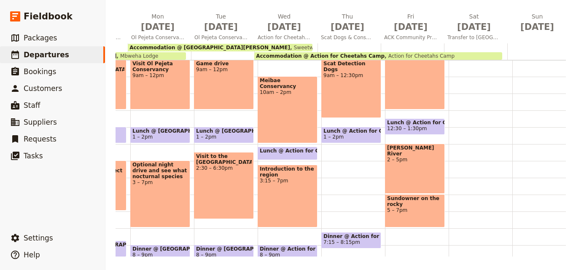
scroll to position [172, 0]
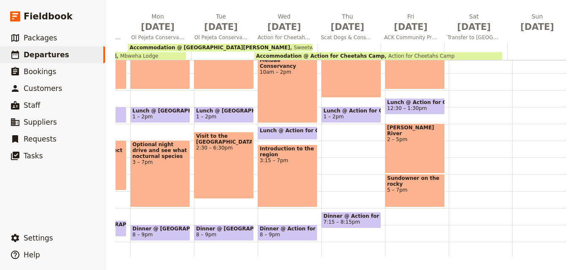
click at [349, 220] on span "7:15 – 8:15pm" at bounding box center [341, 222] width 37 height 6
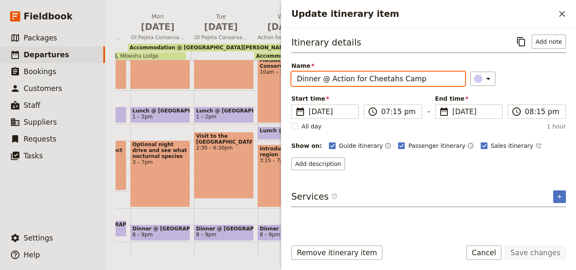
drag, startPoint x: 427, startPoint y: 80, endPoint x: 294, endPoint y: 76, distance: 132.8
click at [294, 76] on input "Dinner @ Action for Cheetahs Camp" at bounding box center [378, 79] width 174 height 14
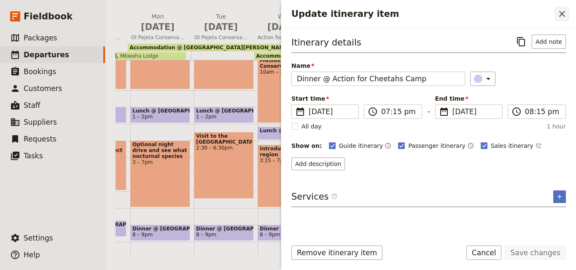
click at [560, 20] on button "​" at bounding box center [561, 14] width 14 height 14
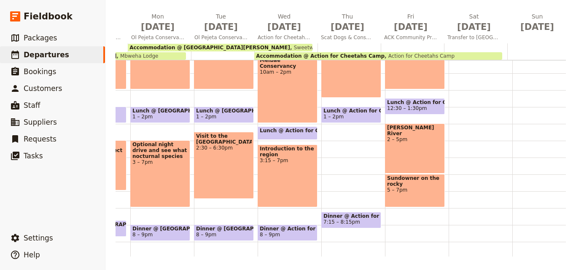
click at [400, 226] on div "Breakfast @ Action for Cheetahs Camp 7 – 7:30am Community project 8:15am – 12pm…" at bounding box center [417, 90] width 64 height 404
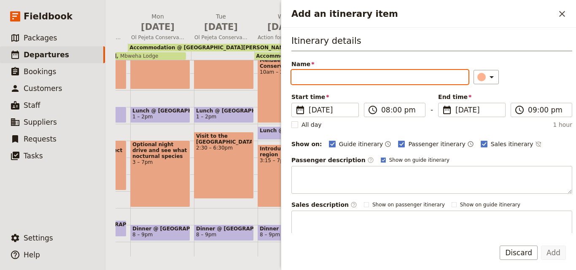
drag, startPoint x: 400, startPoint y: 226, endPoint x: 342, endPoint y: 78, distance: 158.5
drag, startPoint x: 342, startPoint y: 78, endPoint x: 312, endPoint y: 78, distance: 29.9
paste input "Dinner @ Action for Cheetahs Camp"
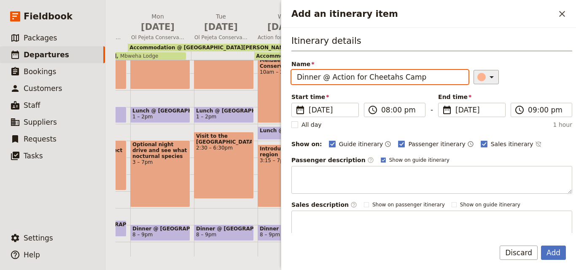
type input "Dinner @ Action for Cheetahs Camp"
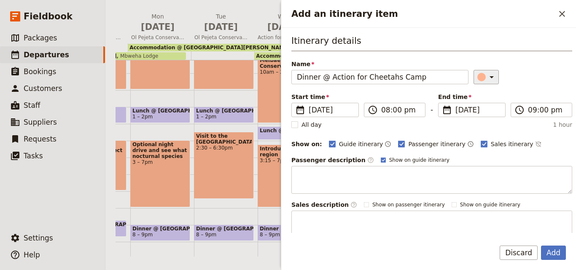
click at [486, 80] on icon "Add an itinerary item" at bounding box center [491, 77] width 10 height 10
click at [482, 114] on div "button" at bounding box center [483, 115] width 8 height 8
click at [558, 251] on button "Add" at bounding box center [553, 253] width 25 height 14
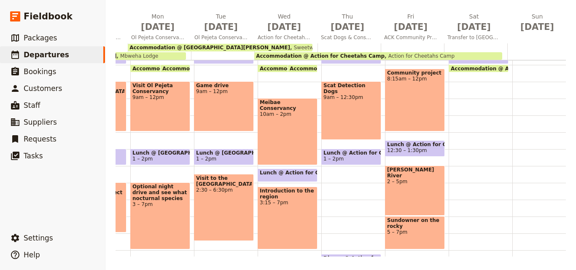
scroll to position [88, 0]
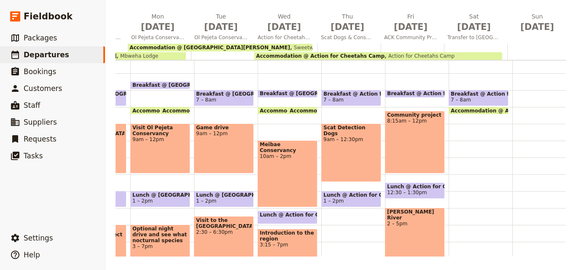
click at [450, 45] on div at bounding box center [475, 51] width 63 height 16
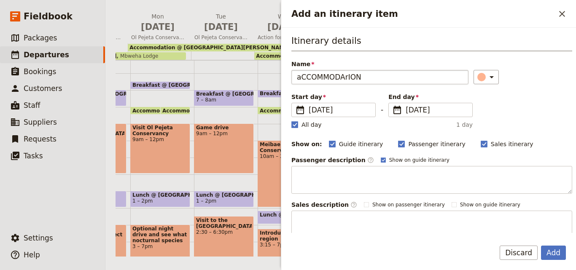
drag, startPoint x: 346, startPoint y: 81, endPoint x: 310, endPoint y: 75, distance: 36.8
click at [310, 75] on input "aCCOMMODArION" at bounding box center [379, 77] width 177 height 14
click at [300, 78] on input "aCCOMMODArION" at bounding box center [379, 77] width 177 height 14
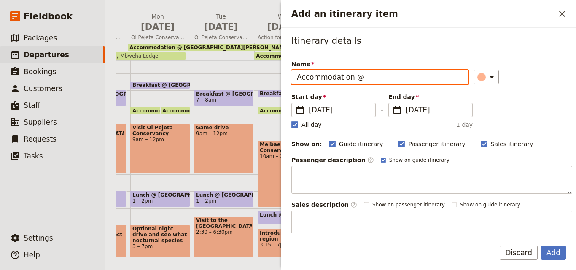
paste input ": Elephant Bedroom Camp"
click at [360, 77] on input "Accommodation @ : Elephant Bedroom Camp" at bounding box center [379, 77] width 177 height 14
click at [361, 77] on input "Accommodation @ : Elephant Bedroom Camp" at bounding box center [379, 77] width 177 height 14
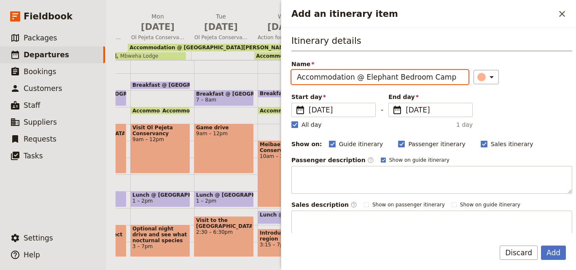
type input "Accommodation @ Elephant Bedroom Camp"
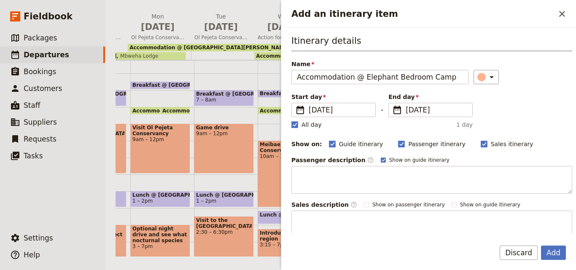
click at [493, 81] on div "​" at bounding box center [522, 77] width 99 height 14
click at [486, 80] on icon "Add an itinerary item" at bounding box center [491, 77] width 10 height 10
click at [470, 103] on div "button" at bounding box center [472, 105] width 8 height 8
click at [294, 123] on rect "Add an itinerary item" at bounding box center [294, 124] width 6 height 6
click at [291, 120] on input "All day" at bounding box center [291, 120] width 0 height 0
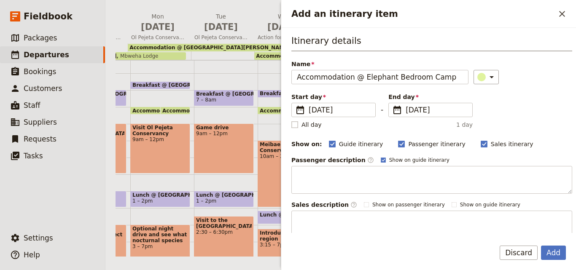
checkbox input "false"
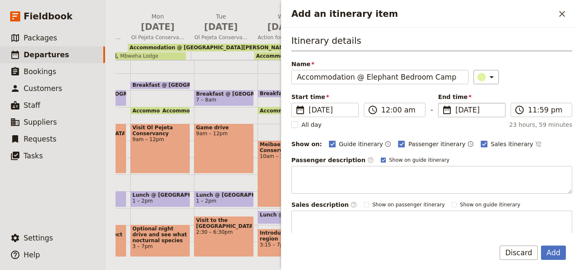
click at [457, 110] on span "[DATE]" at bounding box center [477, 110] width 45 height 10
click at [442, 103] on input "[DATE]" at bounding box center [441, 103] width 0 height 0
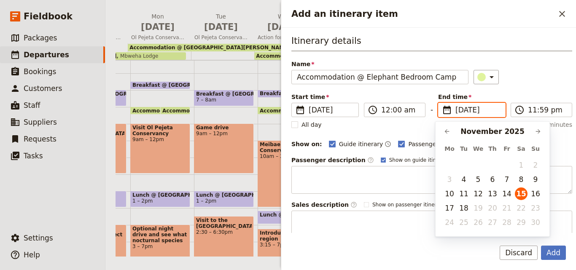
scroll to position [0, 0]
click at [464, 208] on button "18" at bounding box center [463, 208] width 13 height 13
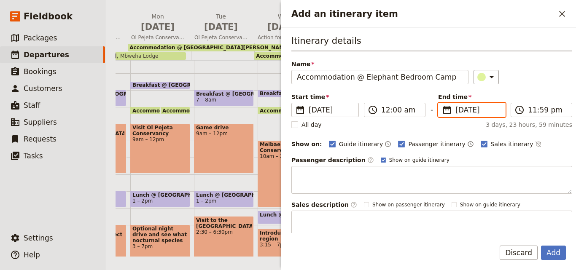
click at [455, 110] on input "[DATE]" at bounding box center [477, 110] width 45 height 10
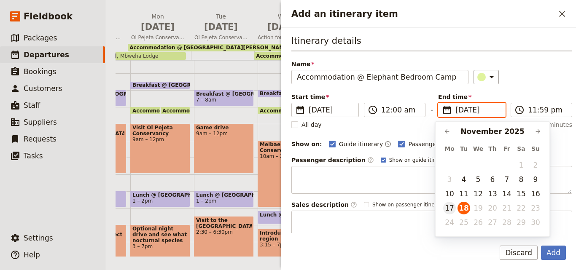
click at [451, 209] on button "17" at bounding box center [449, 208] width 13 height 13
type input "[DATE]"
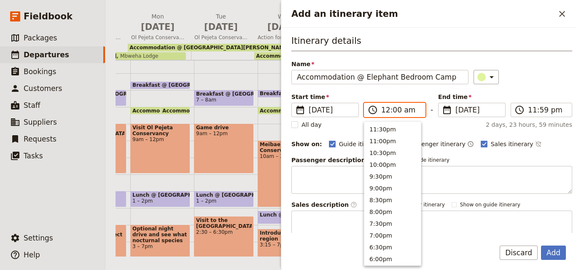
scroll to position [426, 0]
click at [384, 113] on input "12:00 am" at bounding box center [400, 110] width 39 height 10
type input "08:00 am"
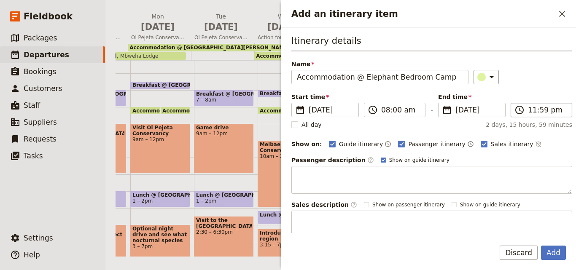
click at [531, 115] on label "​ 11:59 pm" at bounding box center [541, 110] width 62 height 14
click at [531, 115] on input "11:59 pm" at bounding box center [546, 110] width 39 height 10
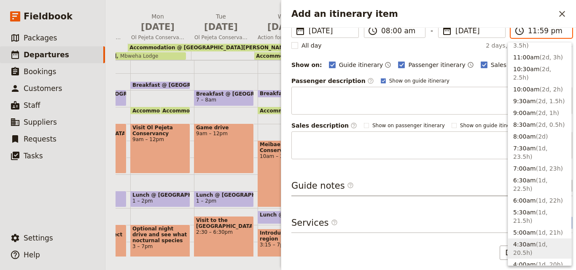
scroll to position [330, 0]
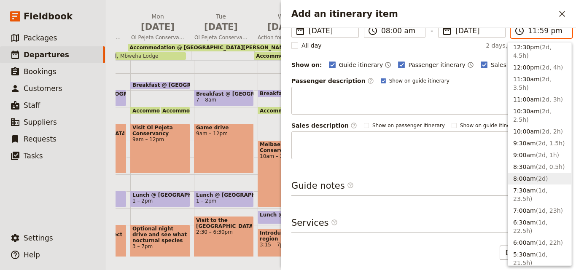
click at [522, 173] on button "8:00am ( 2d )" at bounding box center [539, 179] width 63 height 12
type input "08:00 am"
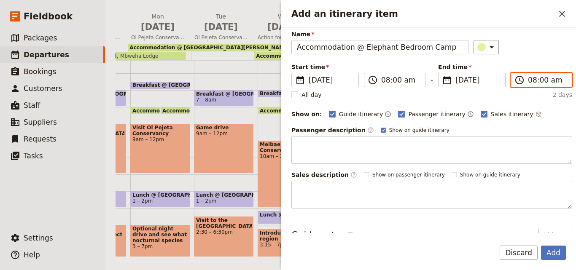
scroll to position [79, 0]
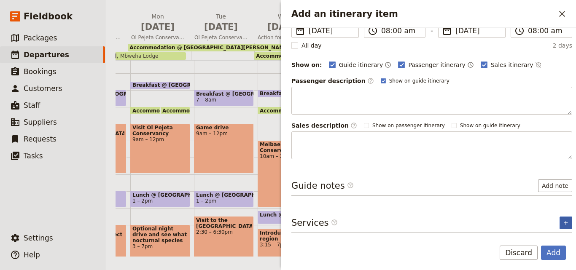
click at [562, 222] on icon "Add service inclusion" at bounding box center [565, 223] width 7 height 7
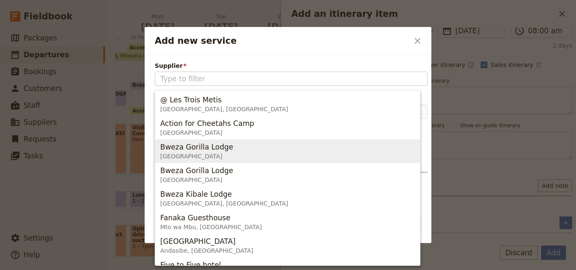
type input ": Elephant Bedroom Camp"
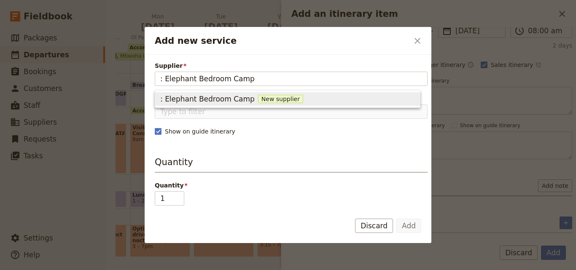
click at [162, 99] on span ": Elephant Bedroom Camp" at bounding box center [207, 99] width 94 height 10
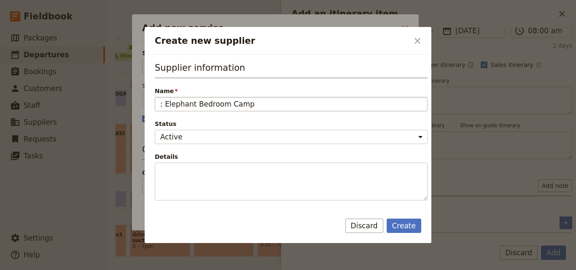
click at [161, 105] on input ": Elephant Bedroom Camp" at bounding box center [291, 104] width 273 height 14
type input "Elephant Bedroom Camp"
click at [414, 40] on icon "Close dialog" at bounding box center [417, 41] width 10 height 10
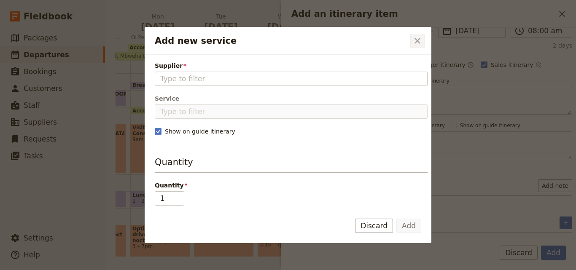
click at [423, 41] on button "​" at bounding box center [417, 41] width 14 height 14
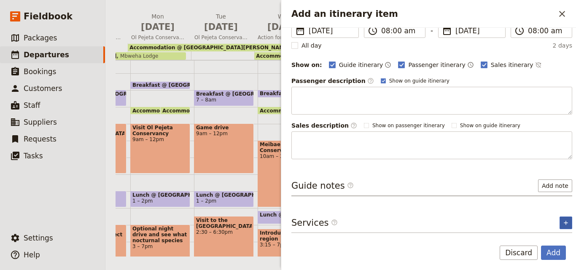
click at [559, 217] on button "​" at bounding box center [565, 223] width 13 height 13
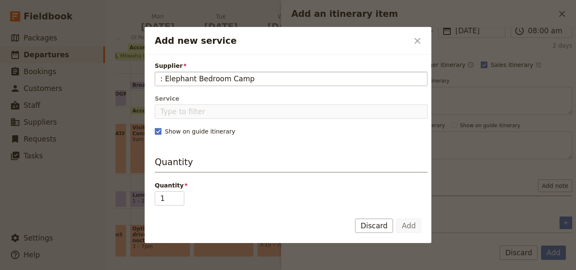
click at [164, 80] on input ": Elephant Bedroom Camp" at bounding box center [291, 79] width 262 height 10
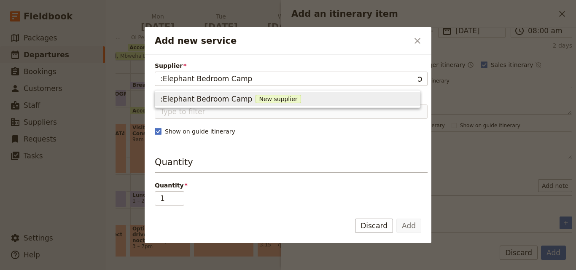
type input "Elephant Bedroom Camp"
click at [253, 98] on span "New supplier" at bounding box center [275, 99] width 45 height 8
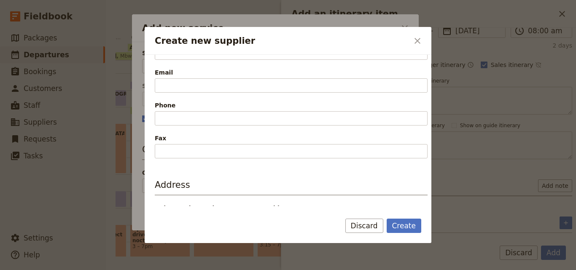
scroll to position [169, 0]
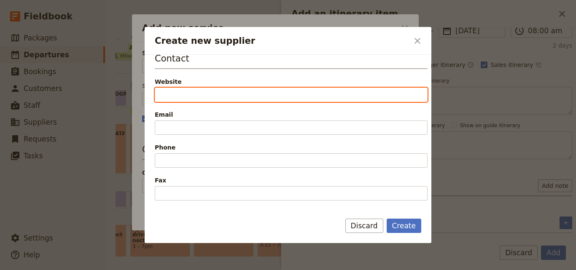
paste input "[URL][DOMAIN_NAME]"
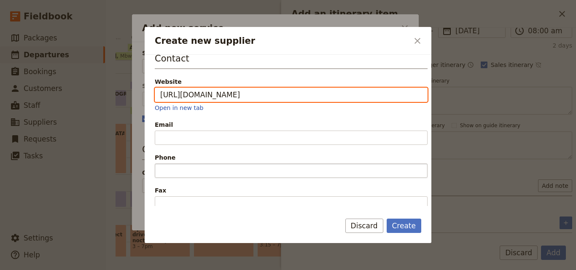
scroll to position [0, 18]
click at [165, 96] on input "[URL][DOMAIN_NAME]" at bounding box center [291, 95] width 273 height 14
drag, startPoint x: 158, startPoint y: 91, endPoint x: 445, endPoint y: 81, distance: 287.1
click at [445, 270] on div "Create new supplier ​ Supplier information Name Elephant Bedroom Camp Status Ac…" at bounding box center [288, 270] width 576 height 0
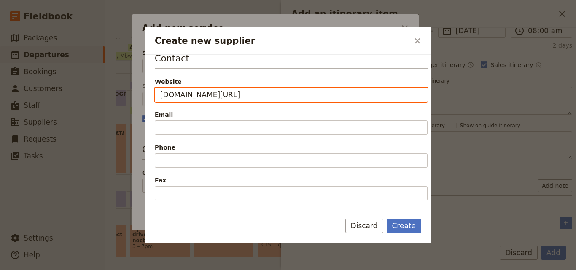
paste input "https://"
click at [166, 90] on input "[URL][DOMAIN_NAME]" at bounding box center [291, 95] width 273 height 14
type input "[URL][DOMAIN_NAME]"
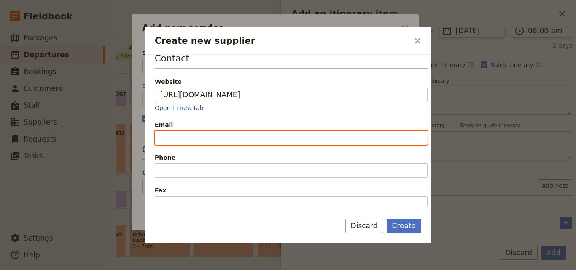
click at [186, 133] on input "Email" at bounding box center [291, 138] width 273 height 14
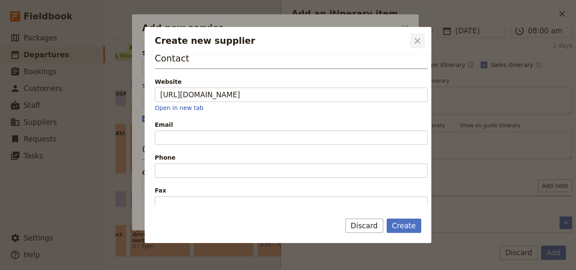
click at [420, 44] on icon "Close dialog" at bounding box center [417, 41] width 10 height 10
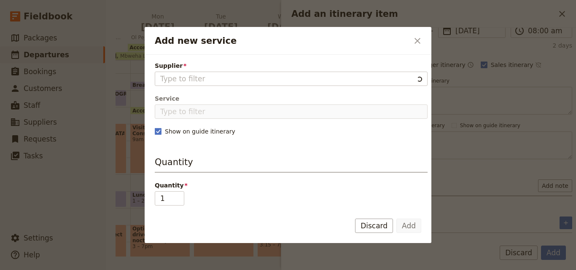
click at [420, 44] on icon "Close dialog" at bounding box center [417, 41] width 10 height 10
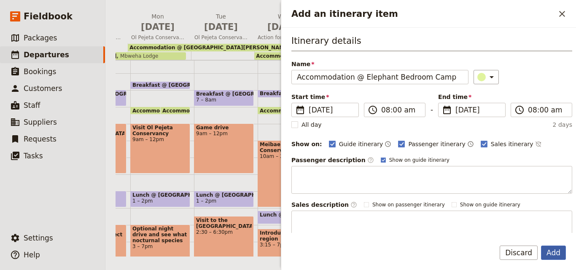
click at [554, 254] on button "Add" at bounding box center [553, 253] width 25 height 14
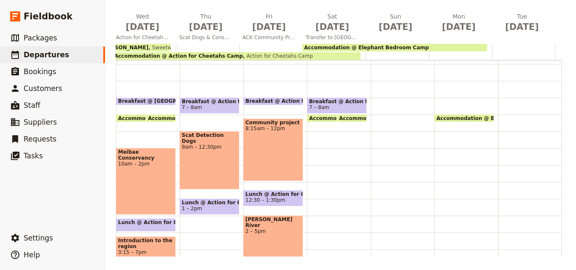
scroll to position [46, 0]
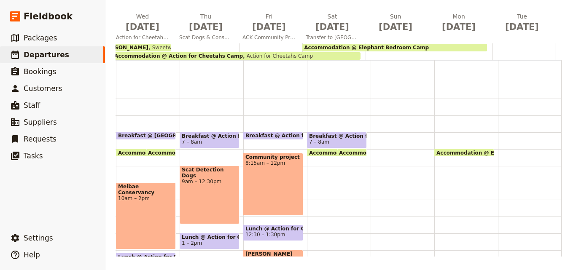
click at [307, 174] on div "Breakfast @ Action for Cheetahs Camp 7 – 8am Accommodation @ Action for Cheetah…" at bounding box center [339, 216] width 64 height 404
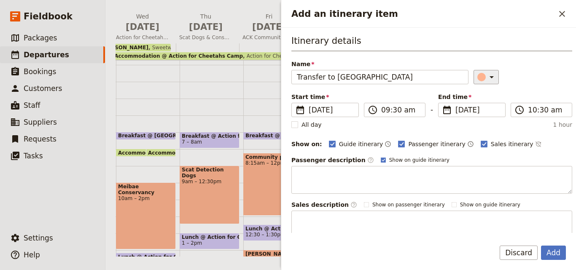
type input "Transfer to [GEOGRAPHIC_DATA]"
click at [477, 77] on div "Add an itinerary item" at bounding box center [481, 77] width 8 height 8
click at [450, 51] on div "Itinerary details Name Transfer to [GEOGRAPHIC_DATA] ​ Start time ​ [DATE] [DAT…" at bounding box center [431, 137] width 281 height 204
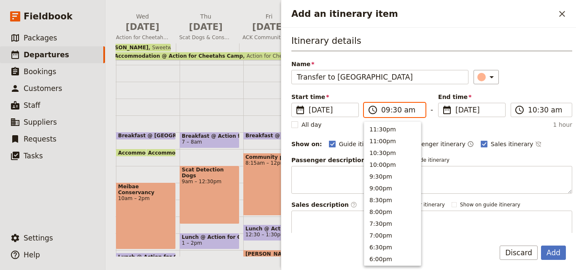
click at [392, 110] on input "09:30 am" at bounding box center [400, 110] width 39 height 10
type input "09:00 am"
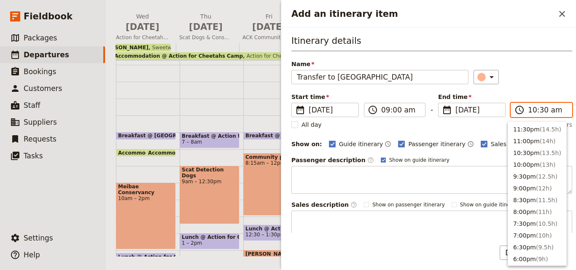
scroll to position [308, 0]
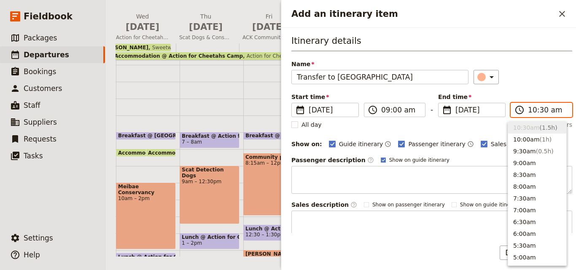
click at [533, 113] on input "10:30 am" at bounding box center [546, 110] width 39 height 10
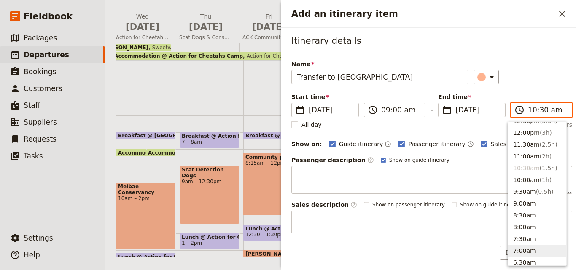
scroll to position [224, 0]
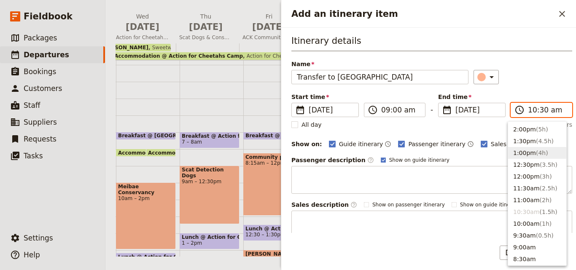
click at [523, 156] on button "1:00pm ( 4h )" at bounding box center [537, 153] width 58 height 12
type input "01:00 pm"
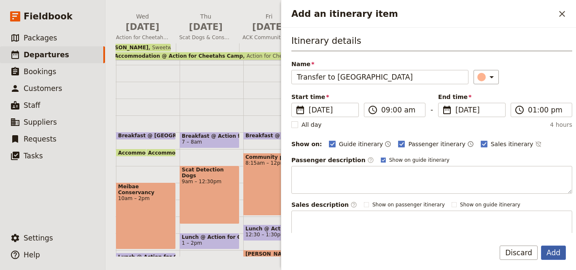
click at [561, 254] on button "Add" at bounding box center [553, 253] width 25 height 14
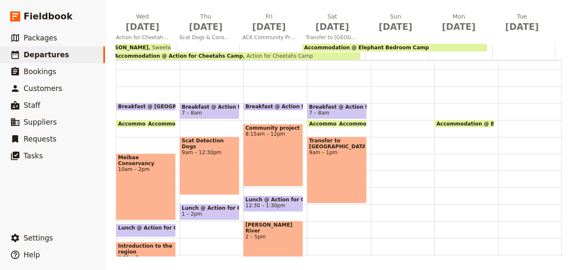
scroll to position [88, 0]
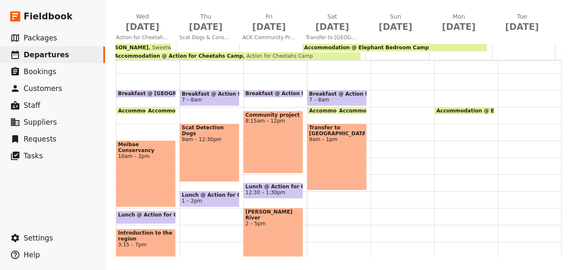
click at [315, 100] on span "7 – 8am" at bounding box center [319, 100] width 20 height 6
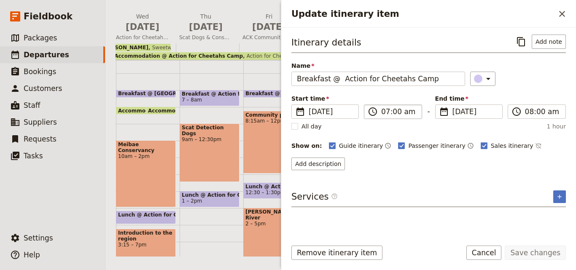
click at [386, 118] on label "​ 07:00 am" at bounding box center [393, 111] width 58 height 14
click at [386, 117] on input "07:00 am" at bounding box center [398, 112] width 35 height 10
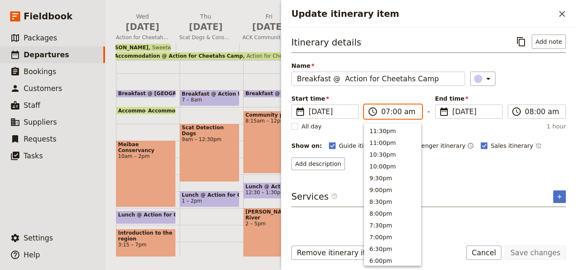
scroll to position [391, 0]
click at [386, 151] on button "6:00am" at bounding box center [392, 153] width 56 height 12
type input "06:00 am"
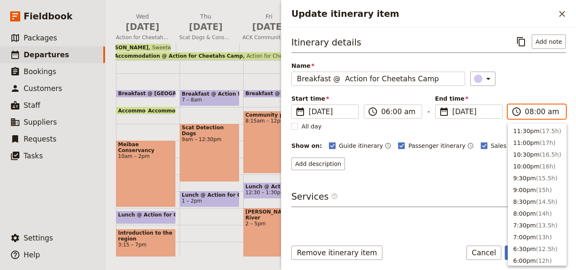
click at [539, 111] on input "08:00 am" at bounding box center [542, 112] width 35 height 10
click at [535, 164] on span "( 0.5h )" at bounding box center [544, 164] width 18 height 7
type input "06:30 am"
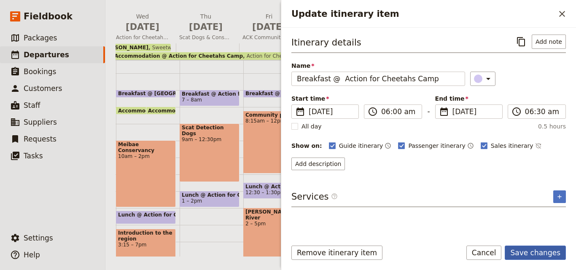
click at [547, 260] on button "Save changes" at bounding box center [534, 253] width 61 height 14
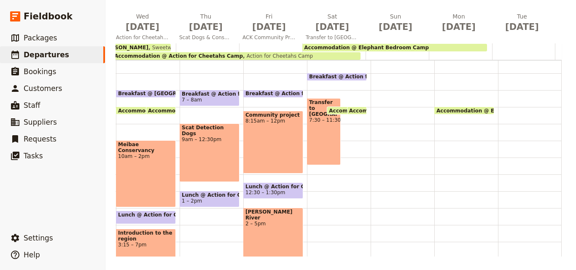
click at [316, 78] on span at bounding box center [336, 78] width 59 height 3
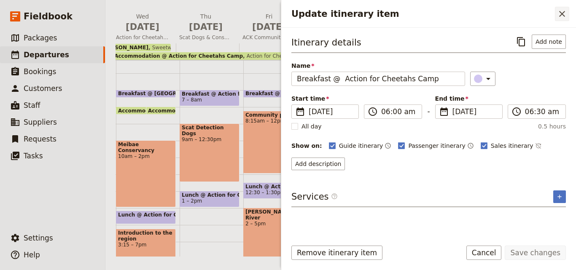
click at [563, 17] on icon "Close drawer" at bounding box center [562, 14] width 10 height 10
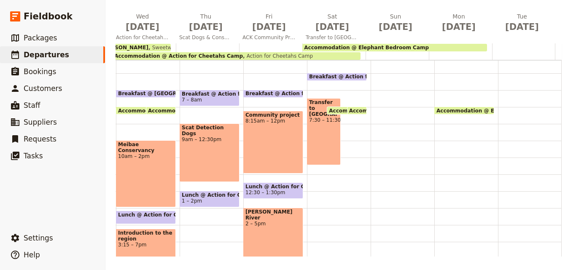
click at [325, 134] on div "Transfer to [GEOGRAPHIC_DATA] 7:30 – 11:30am" at bounding box center [324, 131] width 34 height 67
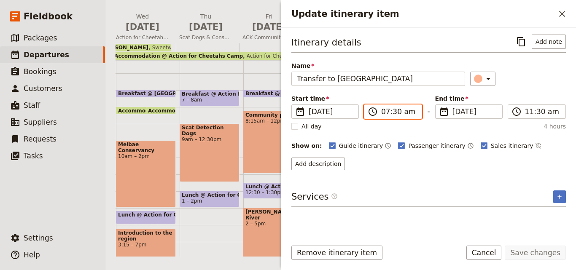
click at [392, 110] on input "07:30 am" at bounding box center [398, 112] width 35 height 10
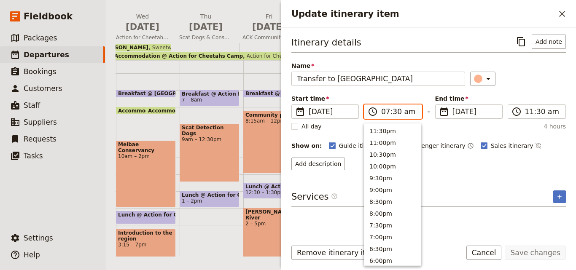
scroll to position [379, 0]
click at [393, 111] on input "07:30 am" at bounding box center [398, 112] width 35 height 10
type input "07:00 am"
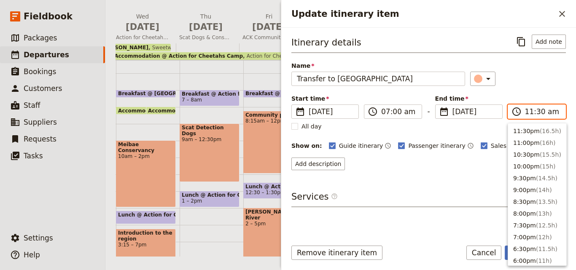
click at [540, 112] on input "11:30 am" at bounding box center [542, 112] width 35 height 10
click at [539, 112] on input "11:30 am" at bounding box center [542, 112] width 35 height 10
type input "11:00 am"
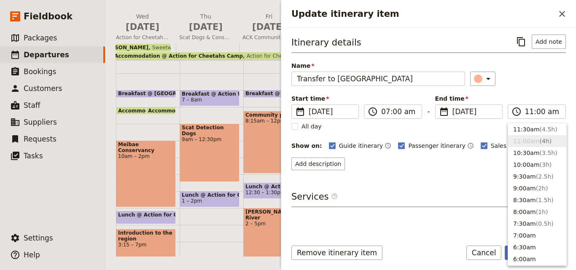
click at [543, 83] on div "​" at bounding box center [518, 79] width 96 height 14
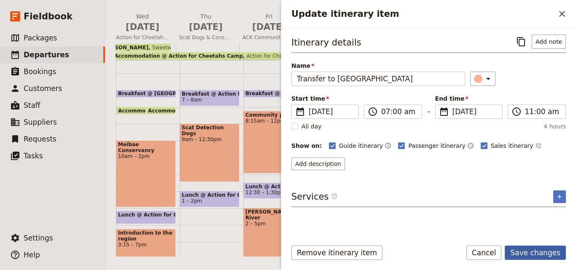
click at [546, 247] on button "Save changes" at bounding box center [534, 253] width 61 height 14
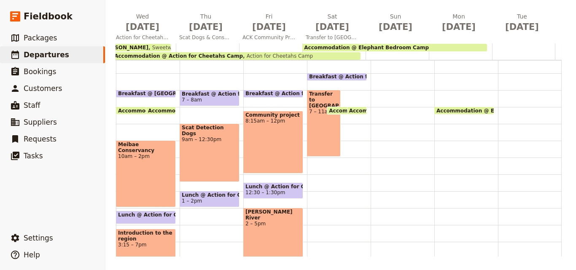
click at [326, 177] on div "Breakfast @ Action for Cheetahs Camp 6 – 6:30am Transfer to [GEOGRAPHIC_DATA] 7…" at bounding box center [339, 174] width 64 height 404
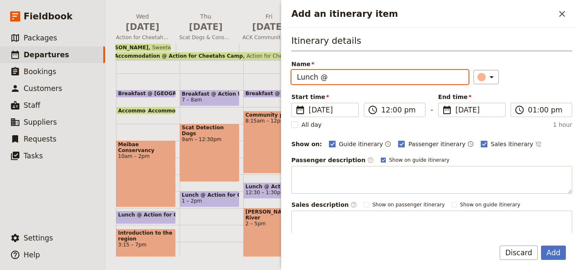
paste input "Elephant Bedroom Camp"
type input "Lunch @ [GEOGRAPHIC_DATA] Camp"
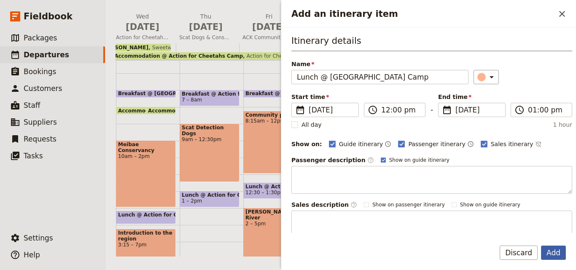
click at [559, 250] on button "Add" at bounding box center [553, 253] width 25 height 14
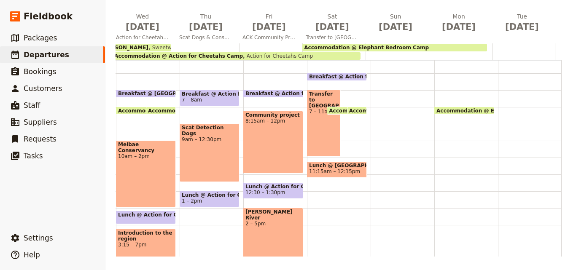
click at [322, 167] on span "Lunch @ [GEOGRAPHIC_DATA] Camp" at bounding box center [337, 166] width 56 height 6
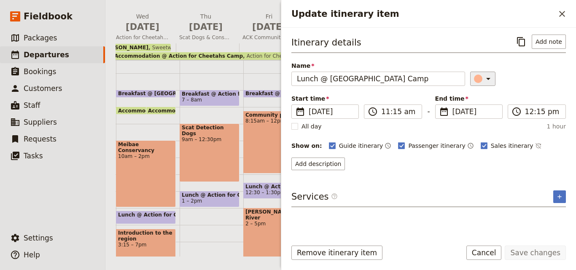
click at [485, 80] on icon "Update itinerary item" at bounding box center [488, 79] width 10 height 10
click at [485, 113] on div "button" at bounding box center [483, 116] width 8 height 8
click at [532, 254] on button "Save changes" at bounding box center [534, 253] width 61 height 14
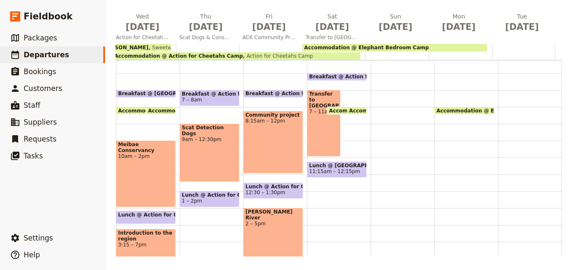
click at [320, 203] on div "Breakfast @ Action for Cheetahs Camp 6 – 6:30am Transfer to [GEOGRAPHIC_DATA] 7…" at bounding box center [339, 174] width 64 height 404
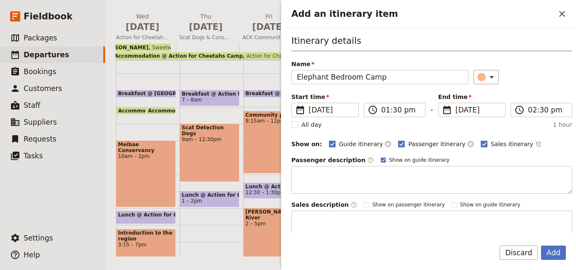
type input "Elephant Bedroom Camp"
click at [555, 5] on div "Add an itinerary item ​" at bounding box center [428, 14] width 294 height 28
click at [559, 17] on icon "Close drawer" at bounding box center [562, 14] width 10 height 10
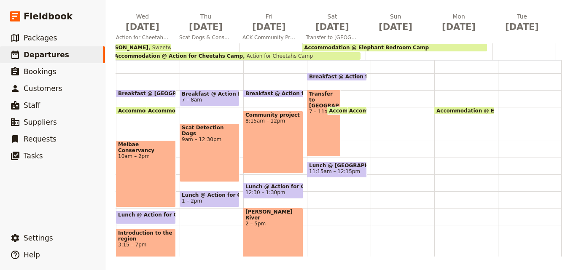
click at [307, 202] on div "Breakfast @ Action for Cheetahs Camp 6 – 6:30am Transfer to [GEOGRAPHIC_DATA] 7…" at bounding box center [339, 174] width 64 height 404
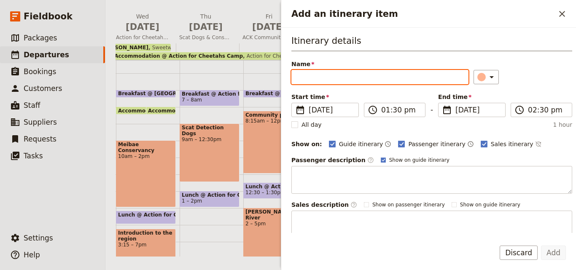
drag, startPoint x: 360, startPoint y: 70, endPoint x: 345, endPoint y: 79, distance: 17.3
paste input "game drives"
click at [300, 80] on input "game drives" at bounding box center [379, 77] width 177 height 14
type input "Game drives"
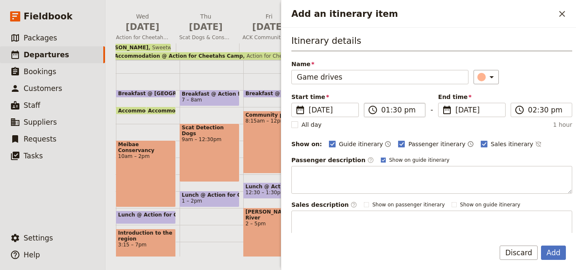
click at [380, 110] on label "​ 01:30 pm" at bounding box center [395, 110] width 62 height 14
click at [381, 110] on input "01:30 pm" at bounding box center [400, 110] width 39 height 10
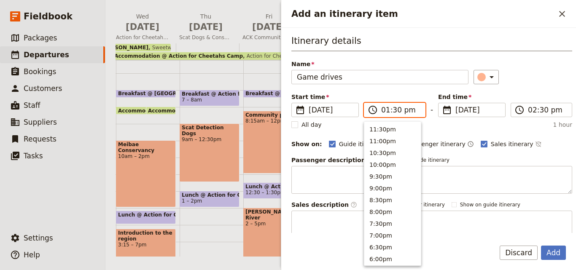
scroll to position [238, 0]
click at [379, 184] on button "11:00am" at bounding box center [392, 187] width 56 height 12
type input "11:00 am"
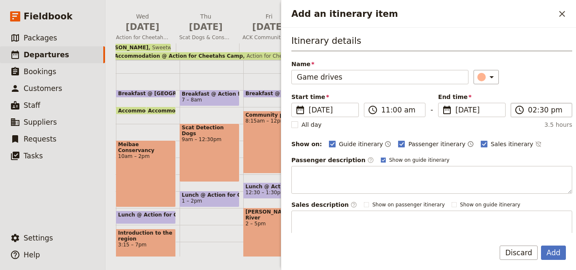
click at [525, 115] on label "​ 02:30 pm" at bounding box center [541, 110] width 62 height 14
click at [527, 115] on input "02:30 pm" at bounding box center [546, 110] width 39 height 10
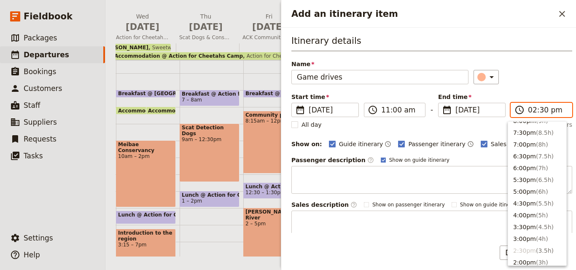
scroll to position [46, 0]
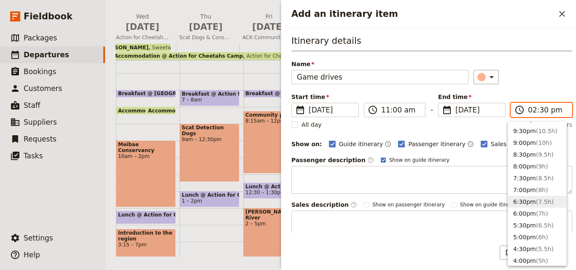
click at [528, 198] on button "6:30pm ( 7.5h )" at bounding box center [537, 202] width 58 height 12
type input "06:30 pm"
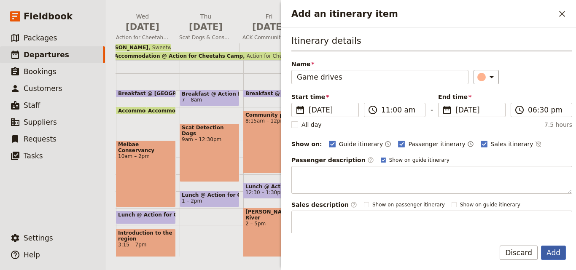
click at [558, 257] on button "Add" at bounding box center [553, 253] width 25 height 14
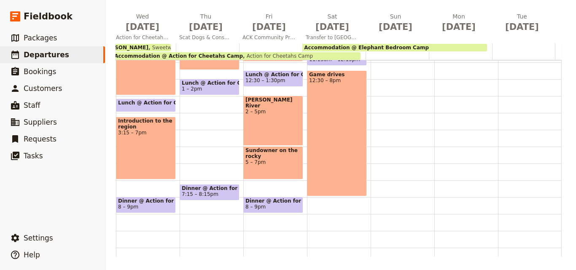
scroll to position [214, 0]
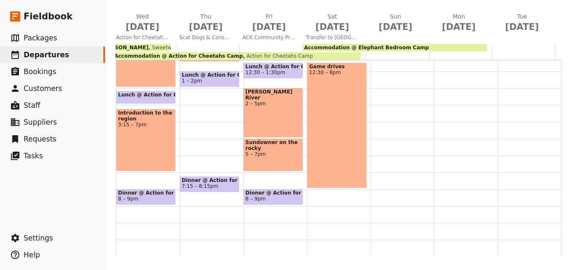
click at [311, 193] on div "Breakfast @ Action for Cheetahs Camp 6 – 6:30am Transfer to [GEOGRAPHIC_DATA] 7…" at bounding box center [339, 54] width 64 height 404
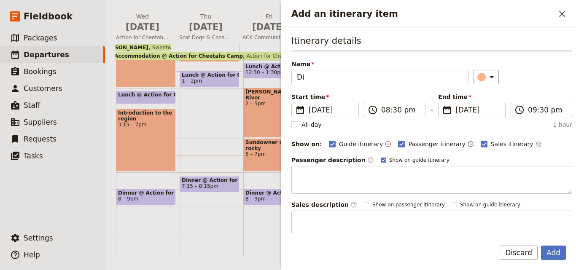
type input "Di"
click at [541, 246] on button "Add" at bounding box center [553, 253] width 25 height 14
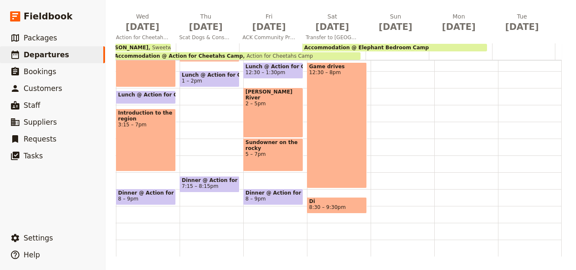
click at [336, 198] on span "Di" at bounding box center [337, 201] width 56 height 6
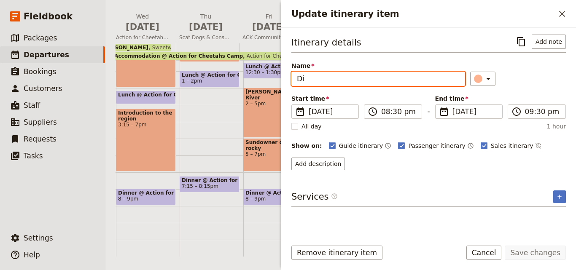
click at [314, 75] on input "Di" at bounding box center [378, 79] width 174 height 14
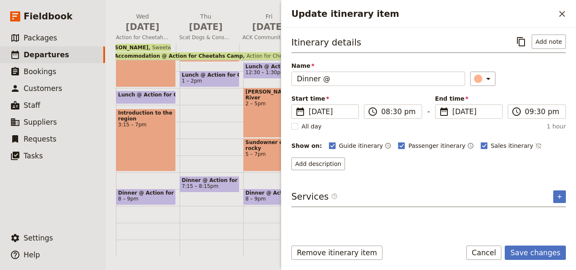
click at [472, 86] on div "Itinerary details ​ Add note Name Dinner @ ​ Start time ​ [DATE] [DATE] [DATE] …" at bounding box center [428, 103] width 274 height 136
click at [483, 78] on icon "Update itinerary item" at bounding box center [488, 79] width 10 height 10
click at [484, 115] on div "button" at bounding box center [483, 116] width 8 height 8
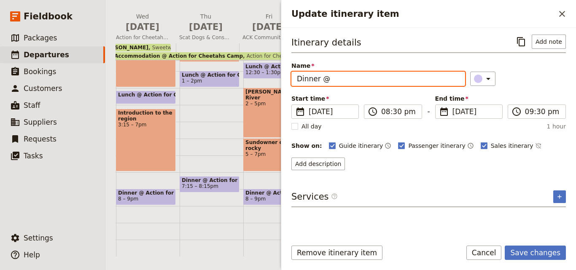
click at [330, 78] on input "Dinner @" at bounding box center [378, 79] width 174 height 14
paste input "game drives"
drag, startPoint x: 369, startPoint y: 82, endPoint x: 307, endPoint y: 76, distance: 62.6
click at [307, 76] on input "Dinner @ game drives" at bounding box center [378, 79] width 174 height 14
click at [332, 85] on input "Dinner @ game drives" at bounding box center [378, 79] width 174 height 14
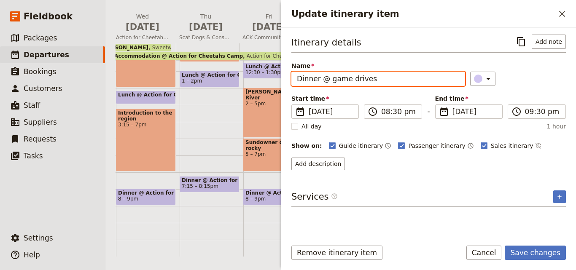
click at [400, 80] on input "Dinner @ game drives" at bounding box center [378, 79] width 174 height 14
paste input "Elephant Bedroom Camp"
click at [331, 78] on input "Dinner @ [GEOGRAPHIC_DATA] Camp" at bounding box center [378, 79] width 174 height 14
type input "Dinner @ [GEOGRAPHIC_DATA] Camp"
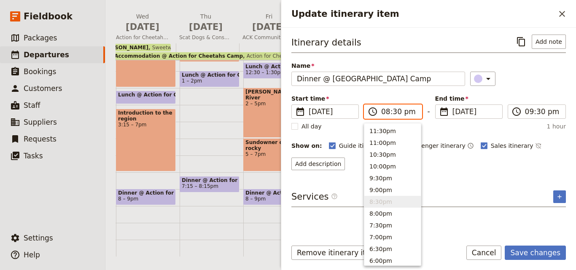
click at [396, 115] on input "08:30 pm" at bounding box center [398, 112] width 35 height 10
click at [393, 111] on input "08:30 pm" at bounding box center [398, 112] width 35 height 10
type input "08:00 pm"
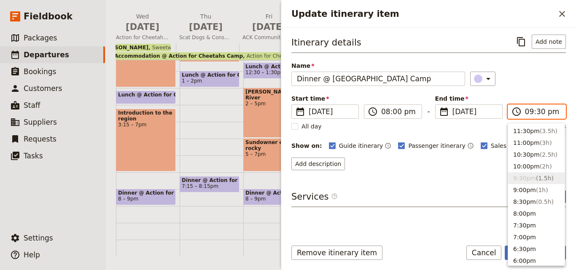
click at [539, 112] on input "09:30 pm" at bounding box center [542, 112] width 35 height 10
type input "09:00 pm"
click at [532, 97] on div "Start time ​ [DATE] [DATE] [DATE] 20:00 ​ 08:00 pm - End time ​ [DATE] [DATE] […" at bounding box center [428, 106] width 274 height 24
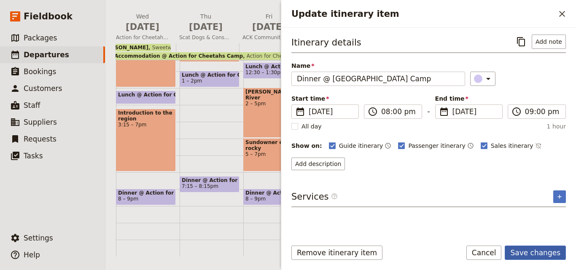
click at [544, 251] on button "Save changes" at bounding box center [534, 253] width 61 height 14
click at [563, 6] on div "Update itinerary item ​" at bounding box center [428, 14] width 294 height 28
click at [563, 12] on icon "Close drawer" at bounding box center [562, 14] width 6 height 6
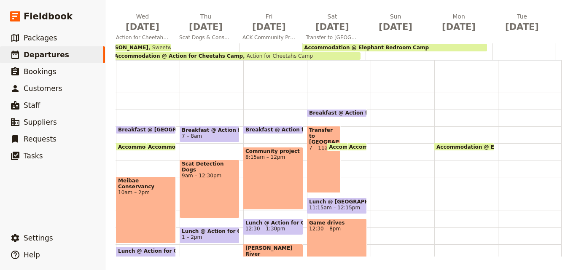
scroll to position [84, 0]
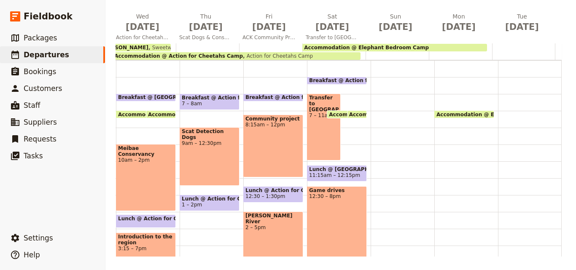
click at [327, 169] on span "Lunch @ [GEOGRAPHIC_DATA] Camp" at bounding box center [337, 169] width 56 height 6
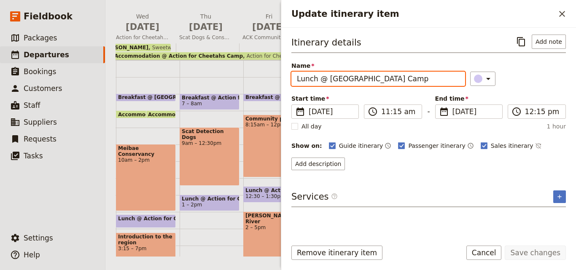
drag, startPoint x: 421, startPoint y: 82, endPoint x: 319, endPoint y: 81, distance: 102.0
click at [319, 81] on input "Lunch @ [GEOGRAPHIC_DATA] Camp" at bounding box center [378, 79] width 174 height 14
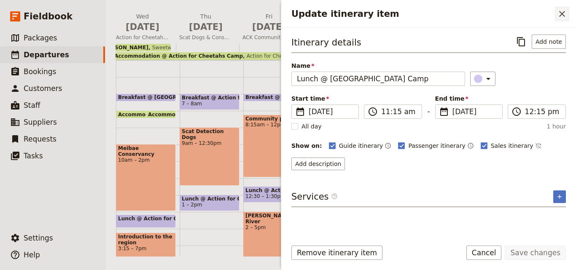
click at [557, 13] on icon "Close drawer" at bounding box center [562, 14] width 10 height 10
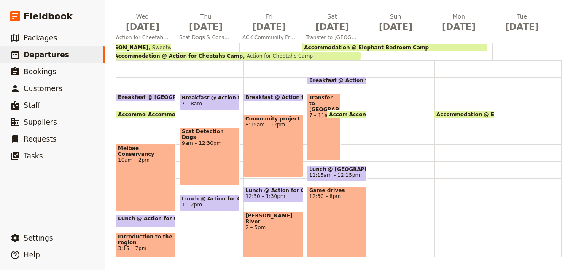
click at [376, 82] on div at bounding box center [402, 178] width 64 height 404
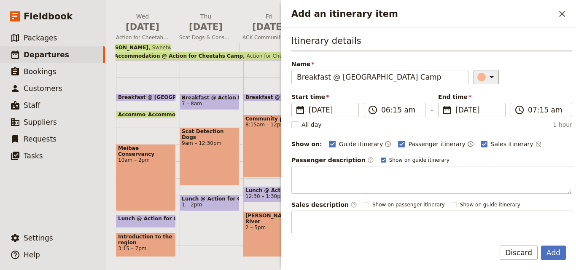
type input "Breakfast @ [GEOGRAPHIC_DATA] Camp"
click at [486, 78] on icon "Add an itinerary item" at bounding box center [491, 77] width 10 height 10
click at [482, 115] on div "button" at bounding box center [483, 115] width 8 height 8
click at [551, 256] on button "Add" at bounding box center [553, 253] width 25 height 14
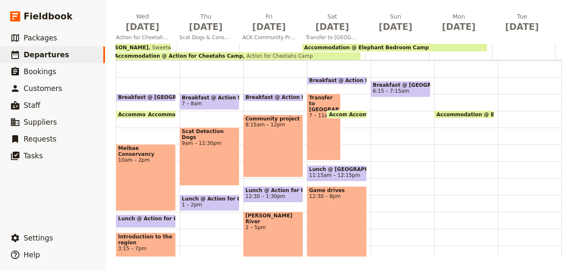
click at [403, 89] on span "6:15 – 7:15am" at bounding box center [400, 91] width 56 height 6
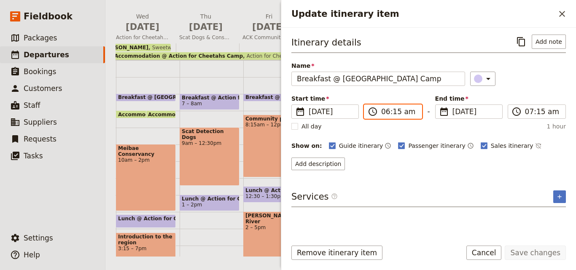
click at [386, 112] on input "06:15 am" at bounding box center [398, 112] width 35 height 10
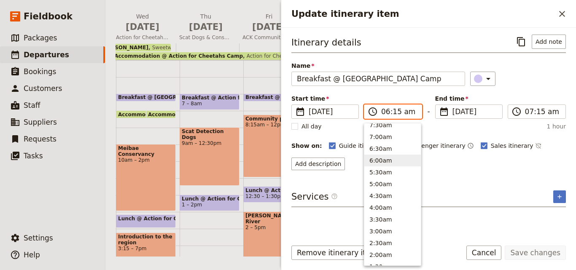
scroll to position [330, 0]
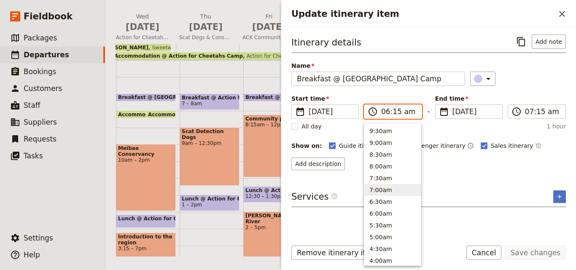
click at [385, 193] on button "7:00am" at bounding box center [392, 190] width 56 height 12
type input "07:00 am"
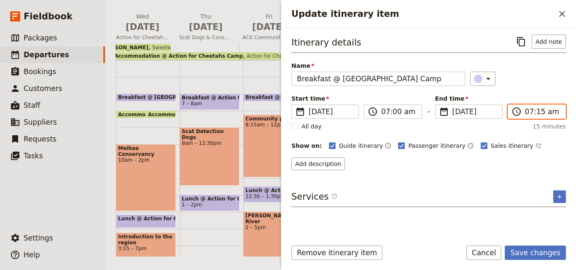
click at [532, 112] on input "07:15 am" at bounding box center [542, 112] width 35 height 10
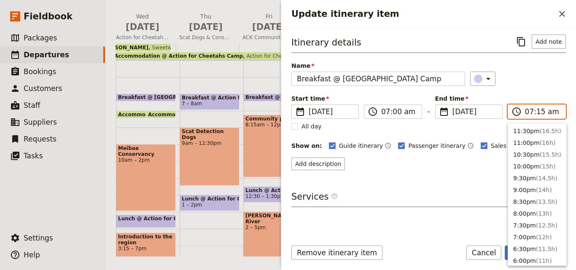
scroll to position [391, 0]
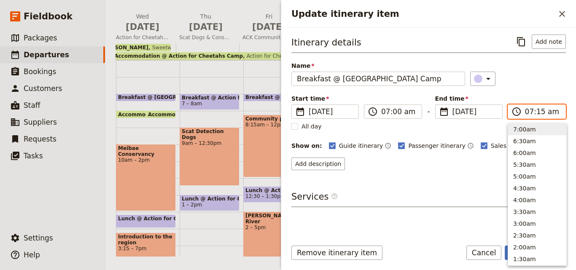
click at [538, 115] on input "07:15 am" at bounding box center [542, 112] width 35 height 10
type input "07:30 am"
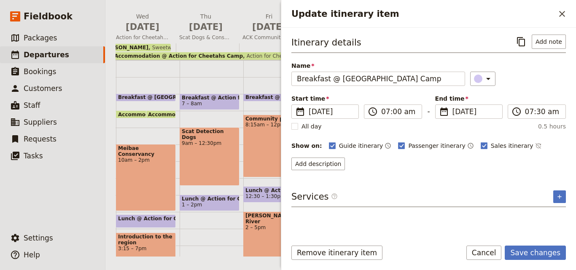
click at [530, 244] on form "Itinerary details ​ Add note Name Breakfast @ [GEOGRAPHIC_DATA] Camp ​ Start ti…" at bounding box center [428, 149] width 294 height 242
click at [535, 253] on button "Save changes" at bounding box center [534, 253] width 61 height 14
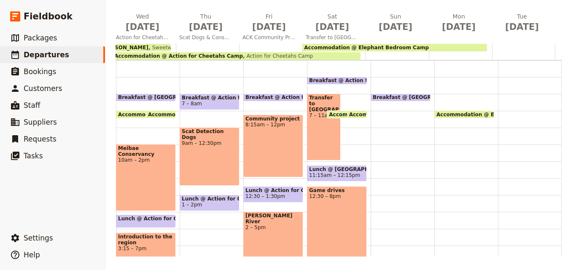
click at [383, 118] on div "Breakfast @ [GEOGRAPHIC_DATA] Camp 7 – 7:30am" at bounding box center [402, 178] width 64 height 404
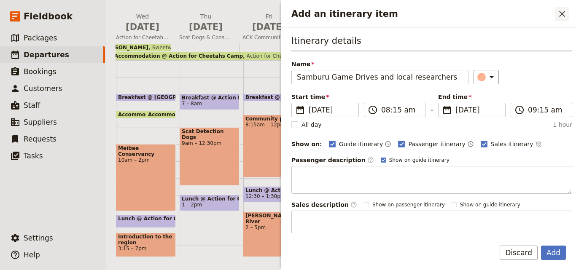
type input "Samburu Game Drives and local researchers"
click at [558, 12] on icon "Close drawer" at bounding box center [562, 14] width 10 height 10
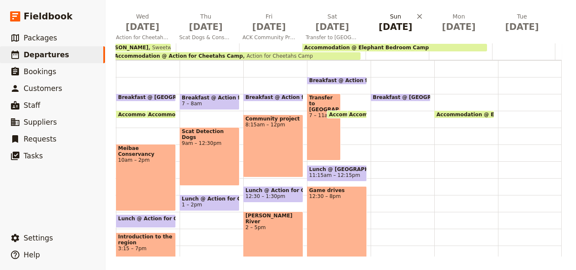
click at [387, 29] on span "[DATE]" at bounding box center [395, 27] width 53 height 13
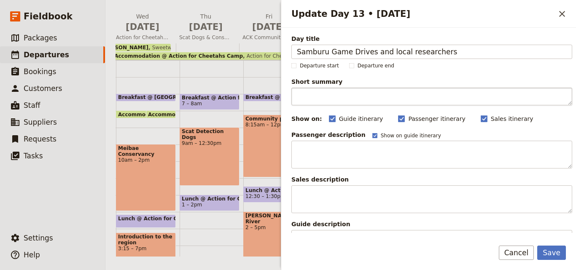
type input "Samburu Game Drives and local researchers"
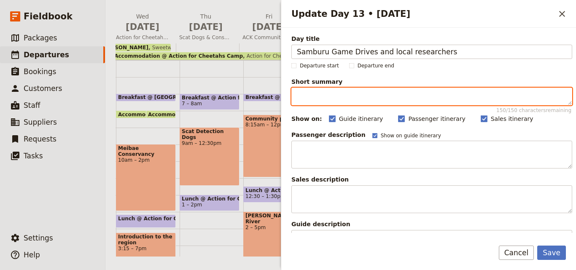
click at [325, 95] on textarea "Short summary 150 / 150 characters remaining" at bounding box center [431, 97] width 281 height 18
paste textarea "ChatGPT said: Wake early for tea or coffee, enjoy a [PERSON_NAME] game drive, m…"
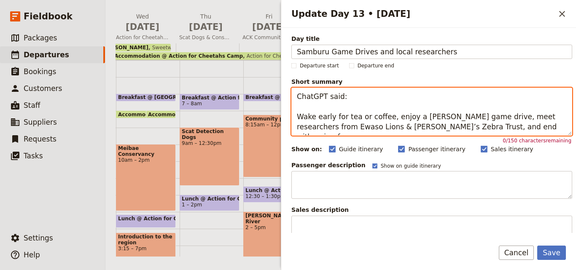
drag, startPoint x: 356, startPoint y: 100, endPoint x: 289, endPoint y: 94, distance: 67.2
click at [289, 94] on div "Day title Samburu Game Drives and local researchers Departure start Departure e…" at bounding box center [428, 130] width 294 height 205
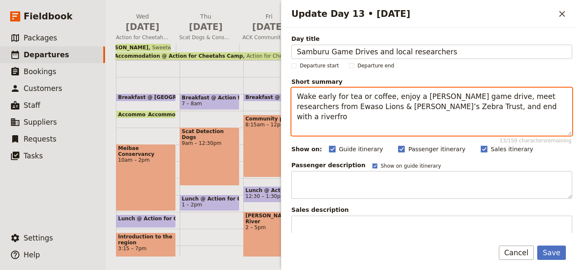
click at [294, 116] on textarea "Wake early for tea or coffee, enjoy a [PERSON_NAME] game drive, meet researcher…" at bounding box center [431, 112] width 281 height 48
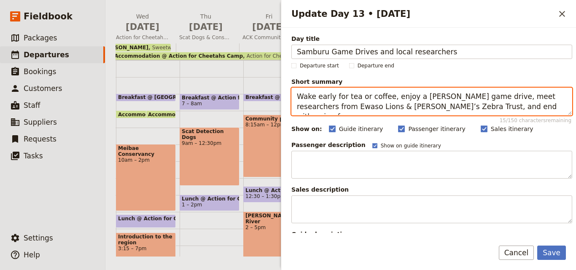
drag, startPoint x: 491, startPoint y: 108, endPoint x: 289, endPoint y: 94, distance: 202.3
click at [289, 94] on div "Day title Samburu Game Drives and local researchers Departure start Departure e…" at bounding box center [428, 130] width 294 height 205
paste textarea "nt sundowner."
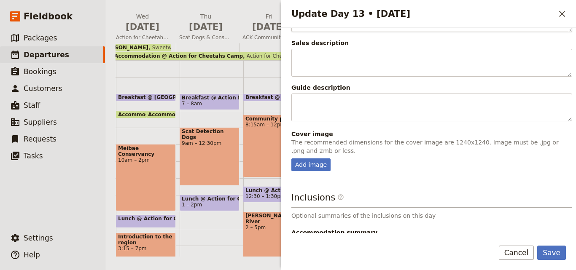
scroll to position [200, 0]
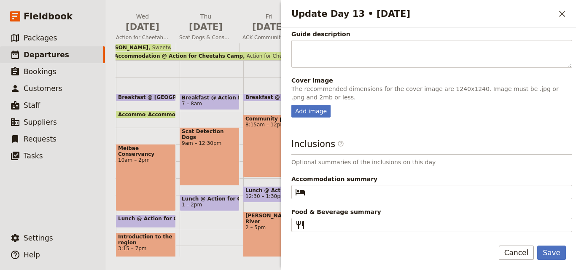
type textarea "Wake early for tea or coffee, enjoy a [PERSON_NAME] game drive, meet researcher…"
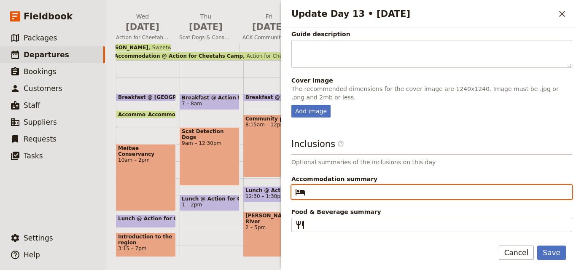
paste input "Elephant Bedroom Camp"
type input "Elephant Bedroom Camp"
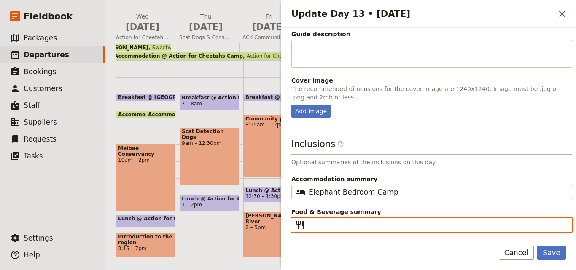
click at [357, 220] on input "Food & Beverage summary ​" at bounding box center [437, 225] width 258 height 10
type input "b"
type input "B L D"
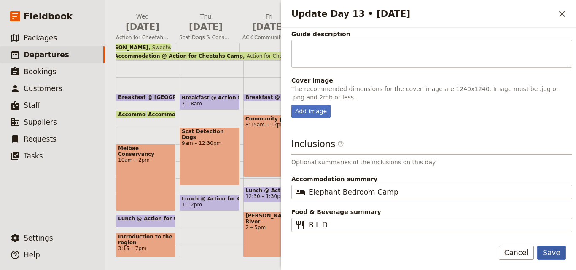
click at [551, 252] on button "Save" at bounding box center [551, 253] width 29 height 14
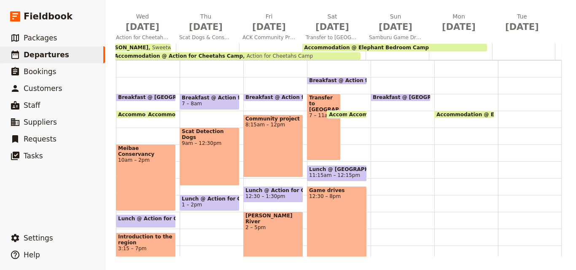
click at [394, 94] on span "Breakfast @ [GEOGRAPHIC_DATA] Camp" at bounding box center [430, 97] width 117 height 6
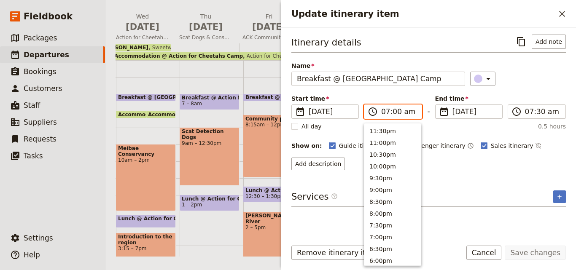
click at [385, 114] on input "07:00 am" at bounding box center [398, 112] width 35 height 10
click at [376, 144] on button "6:30am" at bounding box center [392, 141] width 56 height 12
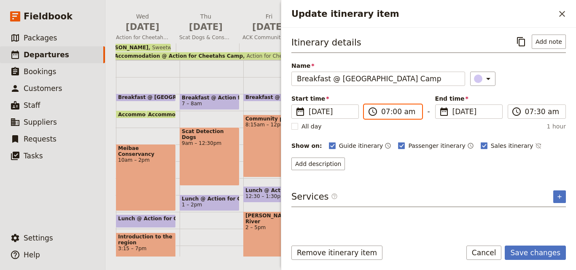
type input "06:30 am"
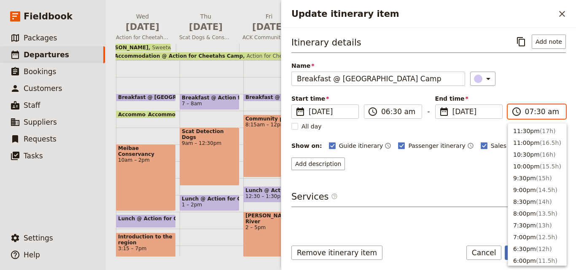
click at [538, 111] on input "07:30 am" at bounding box center [542, 112] width 35 height 10
click at [540, 111] on input "07:30 am" at bounding box center [542, 112] width 35 height 10
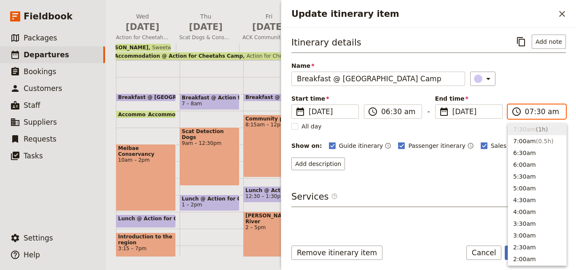
click at [538, 112] on input "07:30 am" at bounding box center [542, 112] width 35 height 10
type input "07:00 am"
click at [525, 91] on div "Itinerary details ​ Add note Name Breakfast @ [GEOGRAPHIC_DATA] Camp ​ Start ti…" at bounding box center [428, 103] width 274 height 136
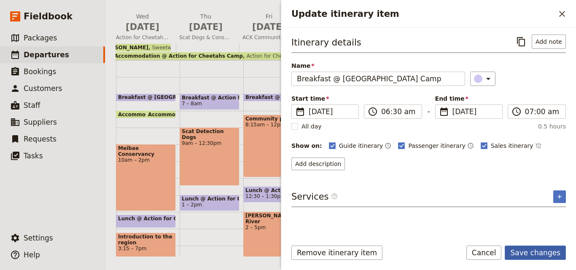
click at [549, 254] on button "Save changes" at bounding box center [534, 253] width 61 height 14
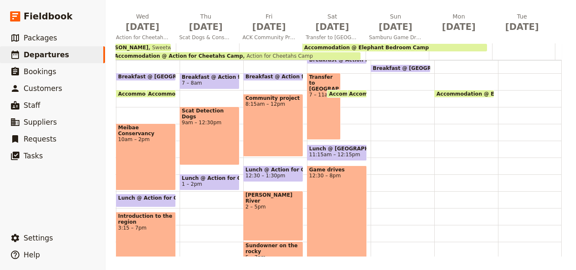
scroll to position [84, 0]
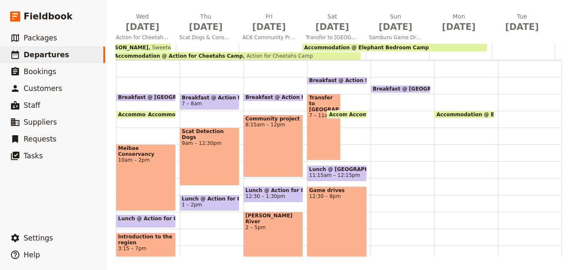
click at [381, 117] on div "Breakfast @ [GEOGRAPHIC_DATA] Camp 6:30 – 7am" at bounding box center [402, 178] width 64 height 404
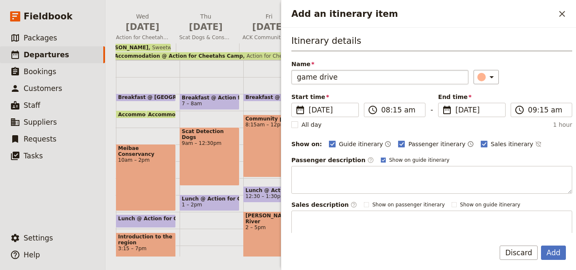
click at [301, 78] on input "game drive" at bounding box center [379, 77] width 177 height 14
type input "Game drive"
click at [386, 113] on input "08:15 am" at bounding box center [400, 110] width 39 height 10
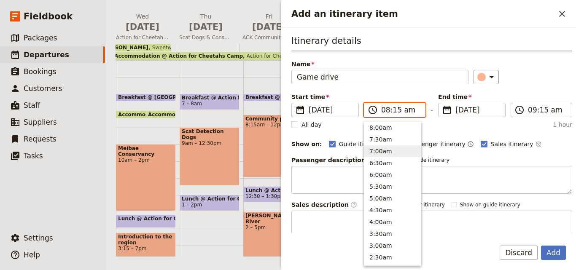
scroll to position [283, 0]
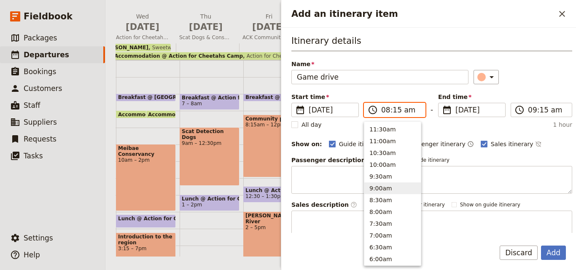
click at [379, 185] on button "9:00am" at bounding box center [392, 188] width 56 height 12
type input "09:00 am"
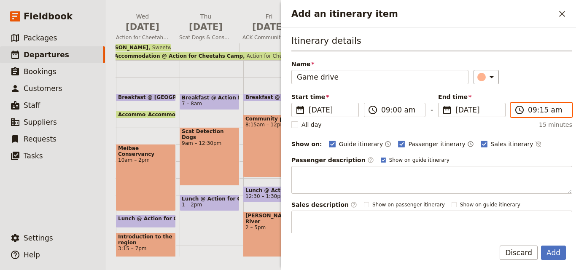
click at [528, 113] on input "09:15 am" at bounding box center [546, 110] width 39 height 10
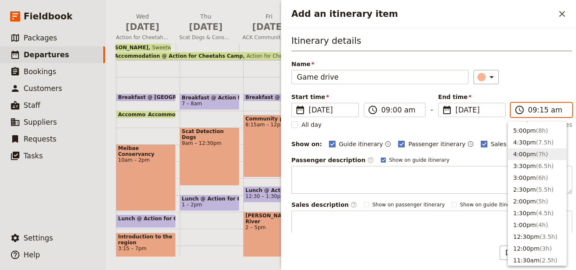
scroll to position [133, 0]
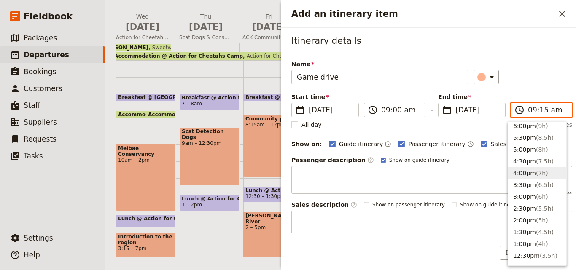
click at [525, 170] on button "4:00pm ( 7h )" at bounding box center [537, 173] width 58 height 12
type input "04:00 pm"
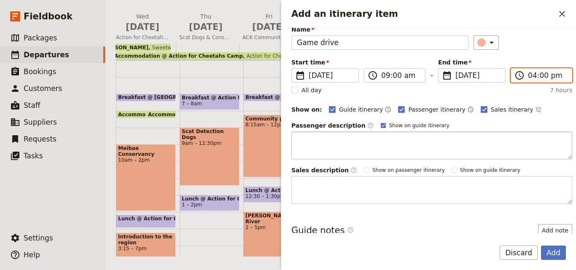
scroll to position [0, 0]
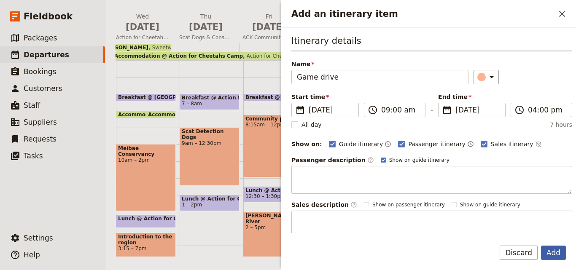
click at [554, 250] on button "Add" at bounding box center [553, 253] width 25 height 14
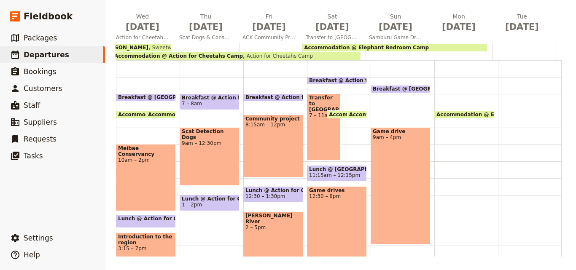
click at [378, 86] on span "Breakfast @ [GEOGRAPHIC_DATA] Camp" at bounding box center [430, 89] width 117 height 6
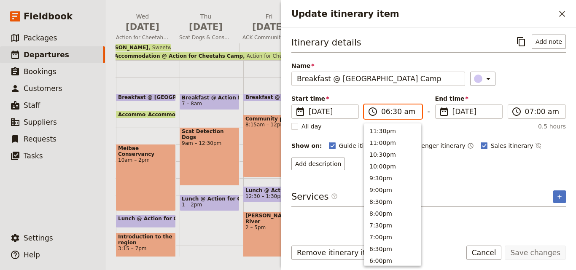
click at [386, 113] on input "06:30 am" at bounding box center [398, 112] width 35 height 10
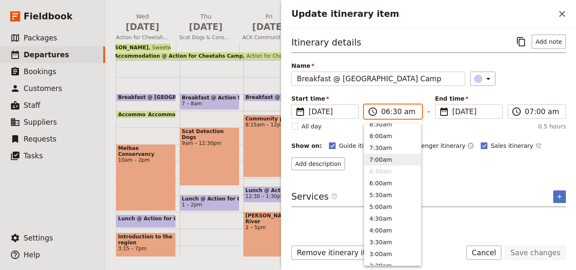
click at [388, 155] on button "7:00am" at bounding box center [392, 160] width 56 height 12
type input "07:00 am"
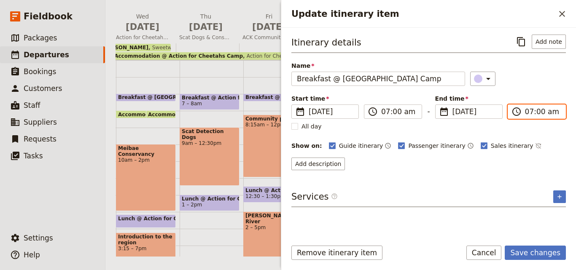
click at [528, 112] on input "07:00 am" at bounding box center [542, 112] width 35 height 10
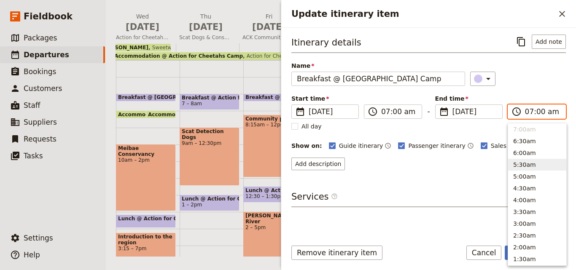
scroll to position [349, 0]
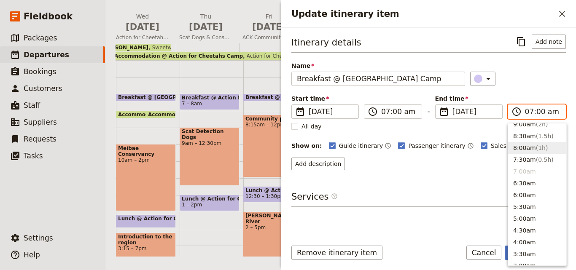
click at [529, 148] on button "8:00am ( 1h )" at bounding box center [537, 148] width 58 height 12
type input "08:00 am"
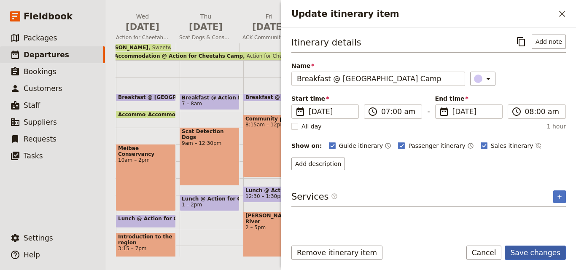
click at [536, 249] on button "Save changes" at bounding box center [534, 253] width 61 height 14
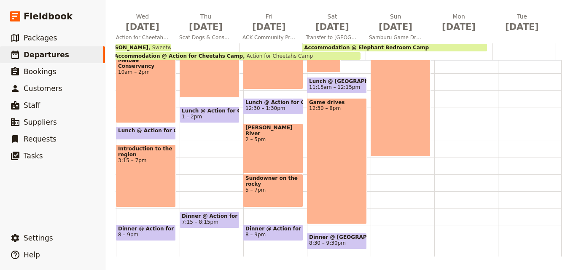
scroll to position [88, 0]
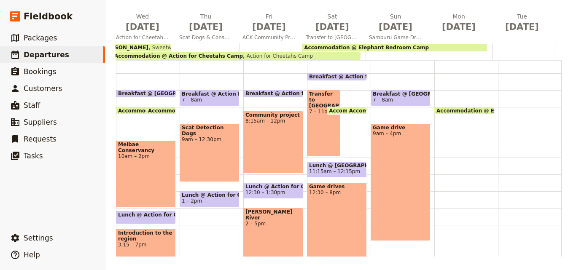
click at [421, 199] on div "Breakfast @ [GEOGRAPHIC_DATA] Camp 7 – 8am Game drive 9am – 4pm" at bounding box center [402, 174] width 64 height 404
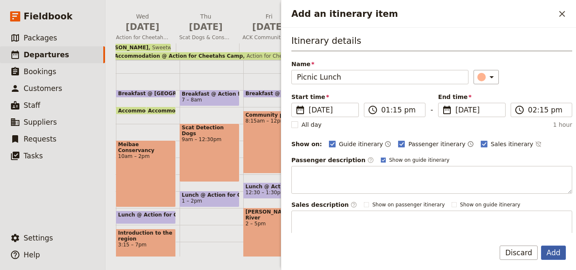
type input "Picnic Lunch"
click at [555, 249] on button "Add" at bounding box center [553, 253] width 25 height 14
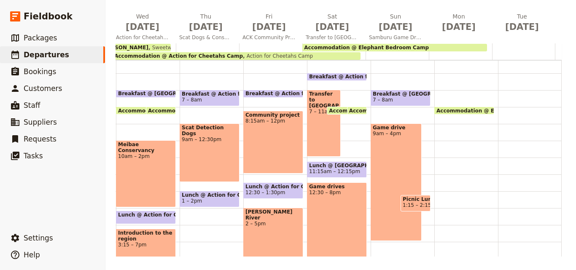
click at [409, 204] on span "1:15 – 2:15pm" at bounding box center [420, 205] width 37 height 6
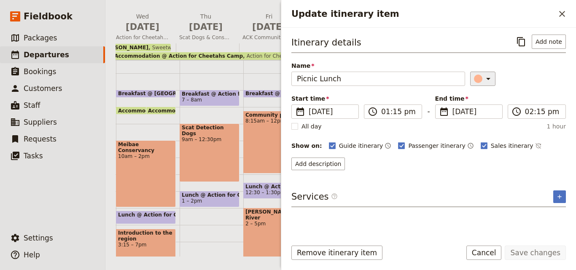
click at [483, 77] on icon "Update itinerary item" at bounding box center [488, 79] width 10 height 10
click at [485, 117] on div "button" at bounding box center [483, 116] width 8 height 8
click at [536, 255] on button "Save changes" at bounding box center [534, 253] width 61 height 14
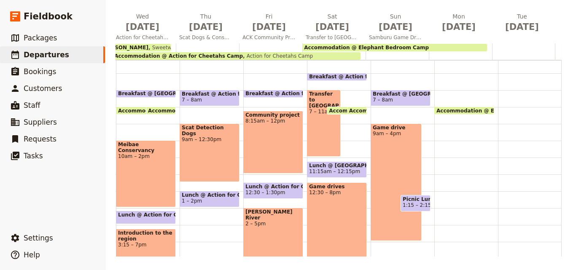
scroll to position [172, 0]
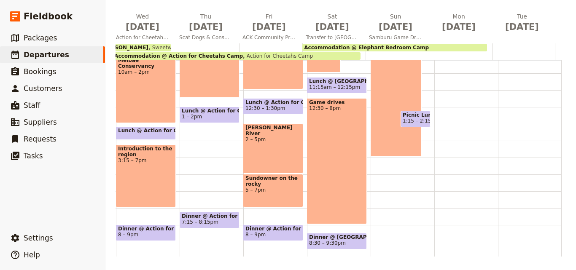
click at [388, 230] on div "Breakfast @ [GEOGRAPHIC_DATA] Camp 7 – 8am Game drive 9am – 4pm Picnic Lunch 1:…" at bounding box center [402, 90] width 64 height 404
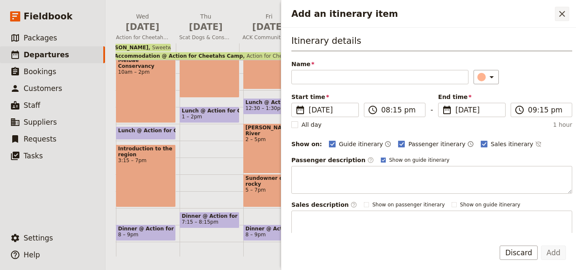
click at [562, 12] on icon "Close drawer" at bounding box center [562, 14] width 10 height 10
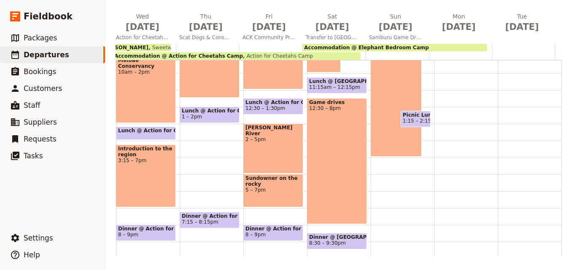
click at [313, 240] on span "8:30 – 9:30pm" at bounding box center [327, 243] width 37 height 6
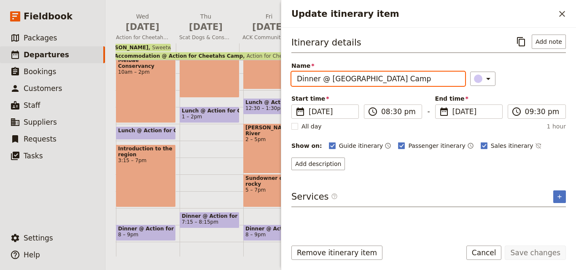
drag, startPoint x: 423, startPoint y: 81, endPoint x: 278, endPoint y: 88, distance: 145.1
click at [278, 88] on div "[DATE] - [GEOGRAPHIC_DATA] - ACK [PERSON_NAME] ​ Scheduled [DATE] – [DATE] 15 d…" at bounding box center [340, 135] width 470 height 270
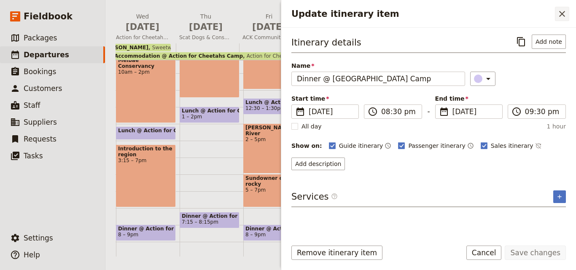
click at [559, 11] on icon "Close drawer" at bounding box center [562, 14] width 6 height 6
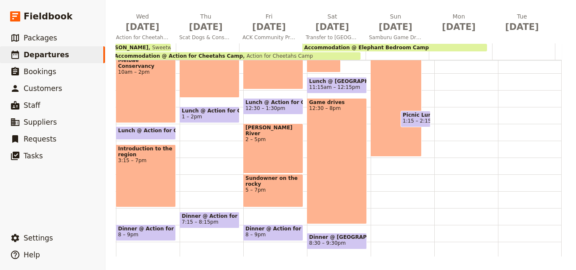
click at [377, 209] on div "Breakfast @ [GEOGRAPHIC_DATA] Camp 7 – 8am Game drive 9am – 4pm Picnic Lunch 1:…" at bounding box center [402, 90] width 64 height 404
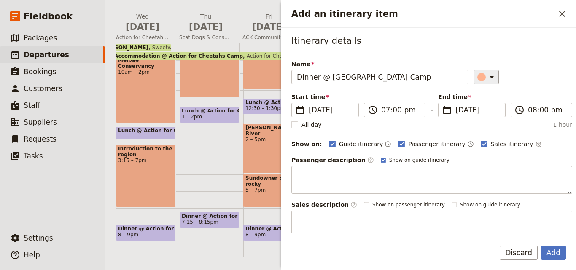
type input "Dinner @ [GEOGRAPHIC_DATA] Camp"
click at [486, 73] on icon "Add an itinerary item" at bounding box center [491, 77] width 10 height 10
click at [482, 115] on div "button" at bounding box center [483, 115] width 8 height 8
click at [551, 252] on button "Add" at bounding box center [553, 253] width 25 height 14
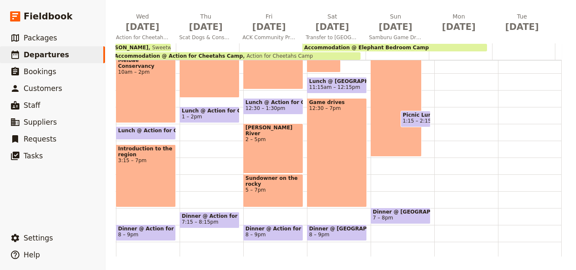
scroll to position [130, 0]
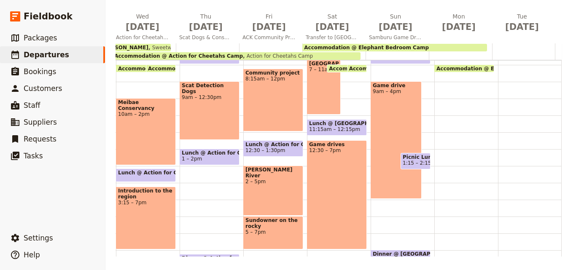
click at [374, 210] on div "Breakfast @ [GEOGRAPHIC_DATA] Camp 7 – 8am Game drive 9am – 4pm Picnic Lunch 1:…" at bounding box center [402, 132] width 64 height 404
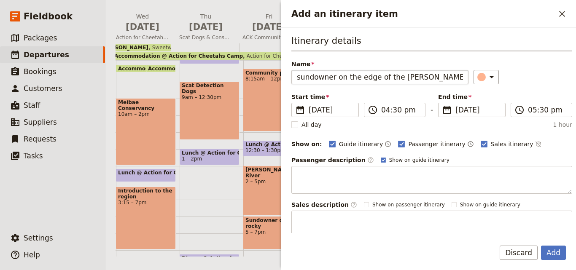
click at [302, 75] on input "sundowner on the edge of the [PERSON_NAME] River." at bounding box center [379, 77] width 177 height 14
type input "Sundowner on the edge of the [PERSON_NAME] River."
click at [530, 111] on input "05:30 pm" at bounding box center [546, 110] width 39 height 10
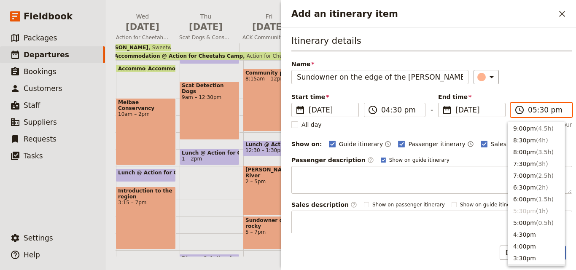
scroll to position [59, 0]
click at [528, 191] on button "6:30pm ( 2h )" at bounding box center [536, 188] width 56 height 12
type input "06:30 pm"
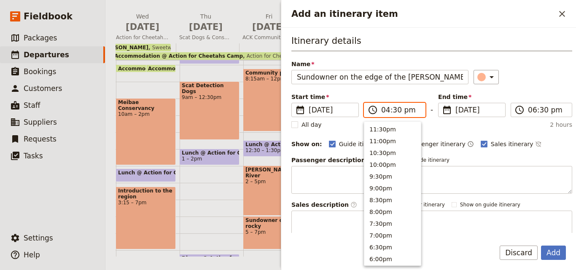
click at [386, 111] on input "04:30 pm" at bounding box center [400, 110] width 39 height 10
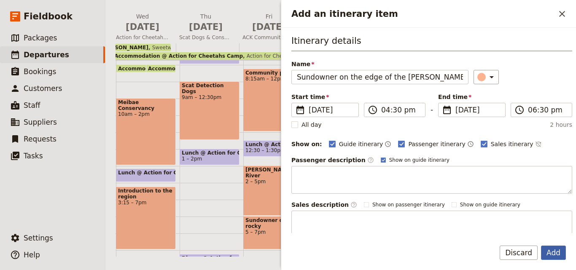
click at [555, 258] on button "Add" at bounding box center [553, 253] width 25 height 14
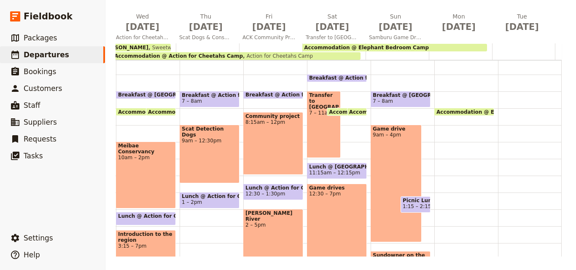
scroll to position [46, 0]
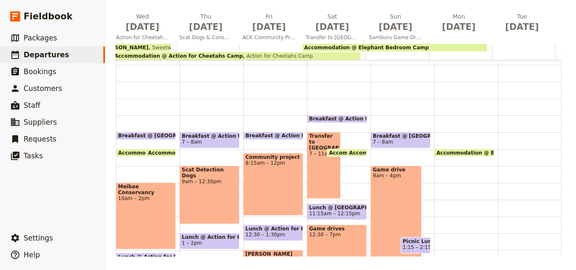
click at [388, 140] on span "7 – 8am" at bounding box center [400, 142] width 56 height 6
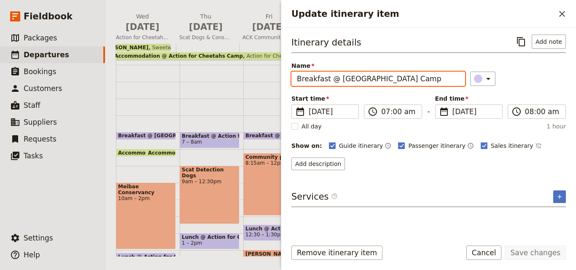
drag, startPoint x: 421, startPoint y: 79, endPoint x: 293, endPoint y: 72, distance: 128.3
click at [293, 72] on input "Breakfast @ [GEOGRAPHIC_DATA] Camp" at bounding box center [378, 79] width 174 height 14
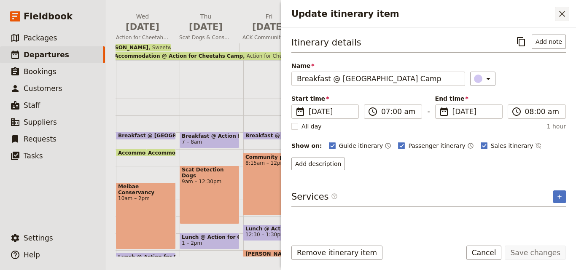
click at [566, 16] on icon "Close drawer" at bounding box center [562, 14] width 10 height 10
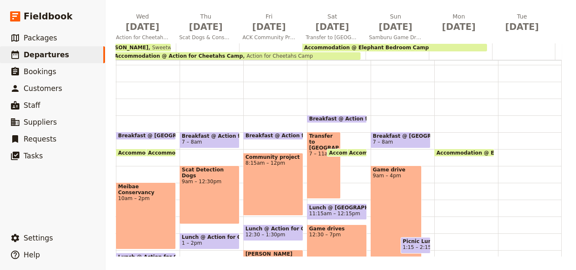
click at [434, 132] on div "Accommodation @ Elephant Bedroom Camp 8am" at bounding box center [466, 216] width 64 height 404
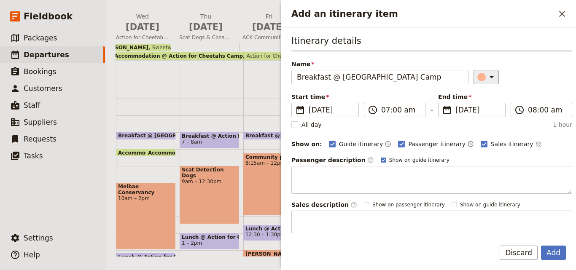
type input "Breakfast @ [GEOGRAPHIC_DATA] Camp"
click at [478, 79] on div "​" at bounding box center [487, 77] width 19 height 10
click at [481, 115] on div "button" at bounding box center [483, 115] width 8 height 8
click at [554, 252] on button "Add" at bounding box center [553, 253] width 25 height 14
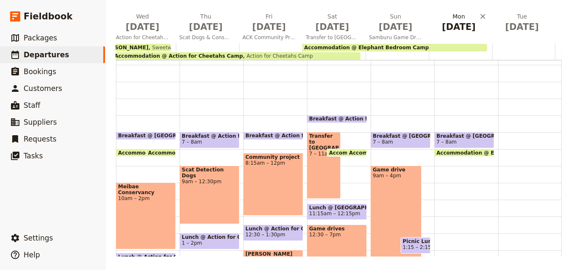
click at [449, 25] on span "[DATE]" at bounding box center [458, 27] width 53 height 13
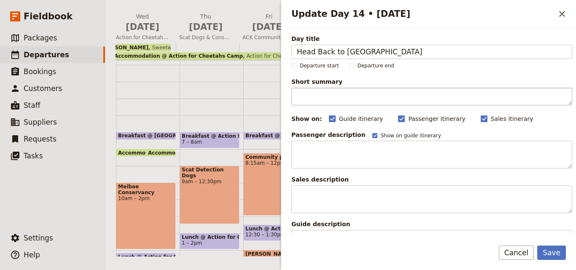
type input "Head Back to [GEOGRAPHIC_DATA]"
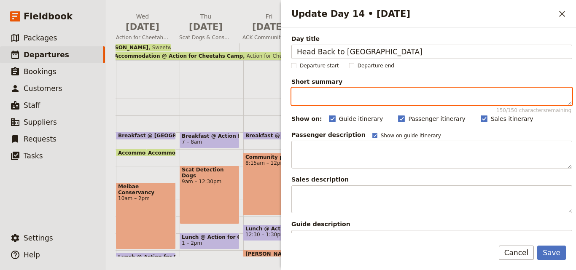
click at [394, 97] on textarea "Short summary 150 / 150 characters remaining" at bounding box center [431, 97] width 281 height 18
paste textarea "Bid farewell to [GEOGRAPHIC_DATA] as you journey south to [GEOGRAPHIC_DATA] for…"
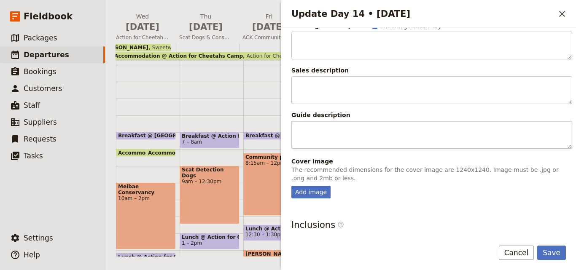
scroll to position [200, 0]
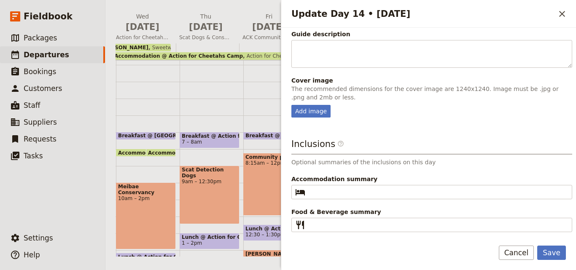
type textarea "Bid farewell to [GEOGRAPHIC_DATA] as you journey south to [GEOGRAPHIC_DATA] for…"
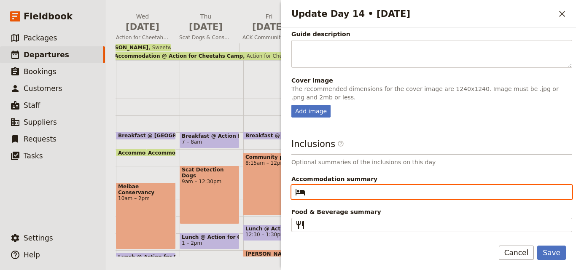
paste input "ACK Facility [GEOGRAPHIC_DATA]"
type input "ACK Facility [GEOGRAPHIC_DATA]"
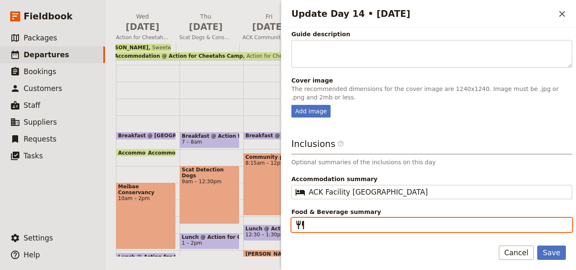
click at [327, 228] on input "Food & Beverage summary ​" at bounding box center [437, 225] width 258 height 10
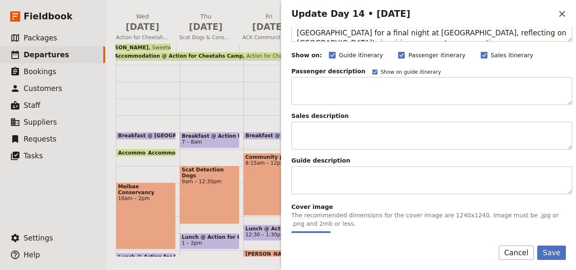
scroll to position [0, 0]
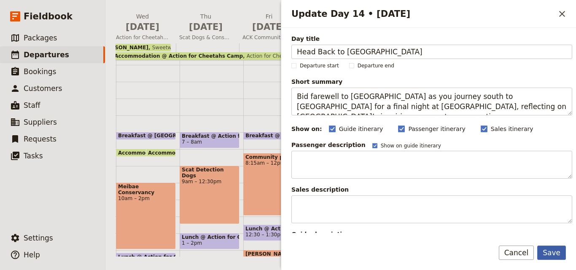
type input "B L D"
click at [556, 252] on button "Save" at bounding box center [551, 253] width 29 height 14
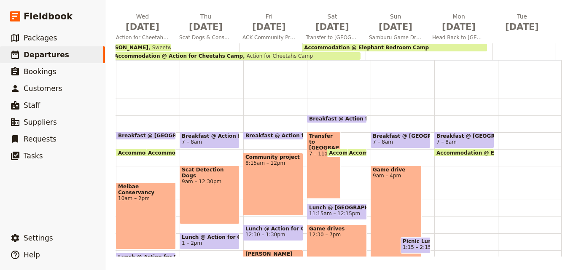
scroll to position [88, 0]
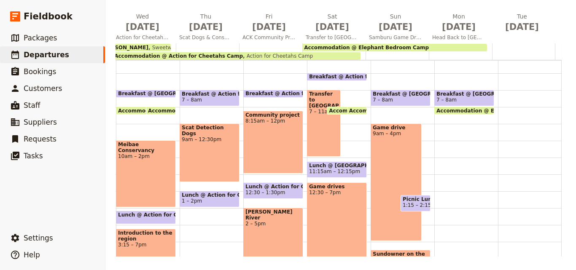
click at [435, 54] on div at bounding box center [459, 51] width 63 height 16
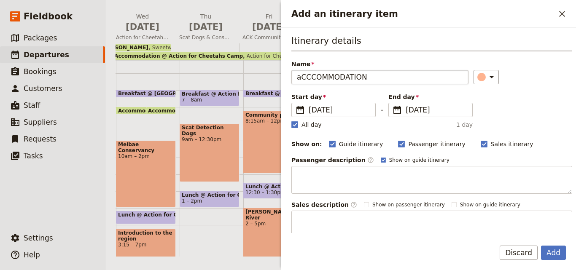
drag, startPoint x: 348, startPoint y: 80, endPoint x: 297, endPoint y: 75, distance: 50.3
click at [297, 75] on input "aCCCOMMODATION" at bounding box center [379, 77] width 177 height 14
click at [302, 79] on input "aCCCOMMODATION" at bounding box center [379, 77] width 177 height 14
drag, startPoint x: 378, startPoint y: 79, endPoint x: 314, endPoint y: 73, distance: 63.9
click at [314, 73] on input "ACCCOMMODATION" at bounding box center [379, 77] width 177 height 14
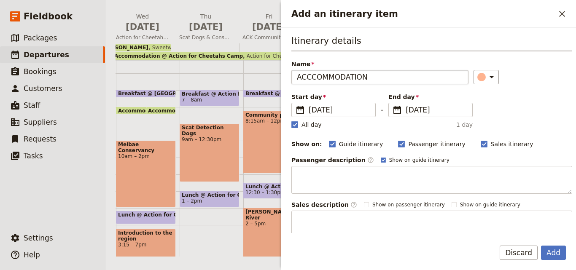
drag, startPoint x: 330, startPoint y: 75, endPoint x: 315, endPoint y: 75, distance: 15.2
click at [315, 75] on input "ACCCOMMODATION" at bounding box center [379, 77] width 177 height 14
click at [356, 78] on input "Accommodation @ACK Facility [GEOGRAPHIC_DATA]" at bounding box center [379, 77] width 177 height 14
type input "Accommodation @ ACK Facility [GEOGRAPHIC_DATA]"
click at [479, 83] on button "​" at bounding box center [485, 77] width 25 height 14
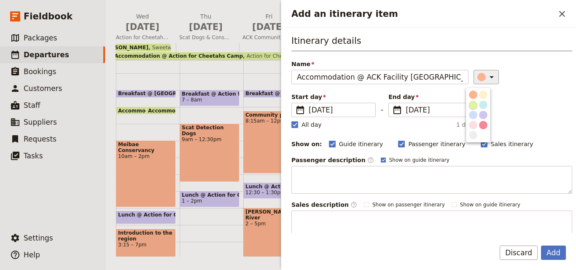
click at [471, 109] on div "button" at bounding box center [472, 105] width 8 height 8
click at [297, 125] on rect "Add an itinerary item" at bounding box center [294, 124] width 6 height 6
click at [291, 120] on input "All day" at bounding box center [291, 120] width 0 height 0
checkbox input "false"
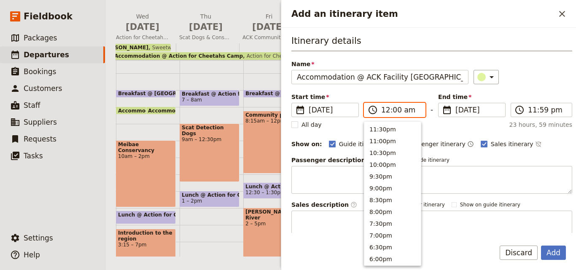
click at [385, 111] on input "12:00 am" at bounding box center [400, 110] width 39 height 10
type input "08:00 am"
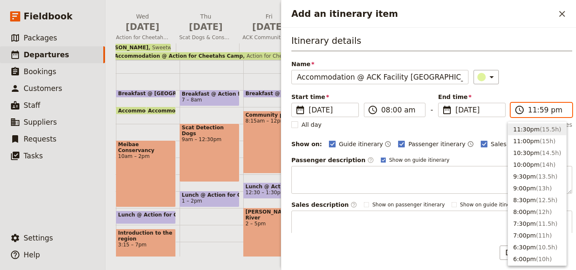
click at [527, 111] on input "11:59 pm" at bounding box center [546, 110] width 39 height 10
click at [549, 111] on input "08:00 pm" at bounding box center [546, 110] width 39 height 10
type input "08:00 am"
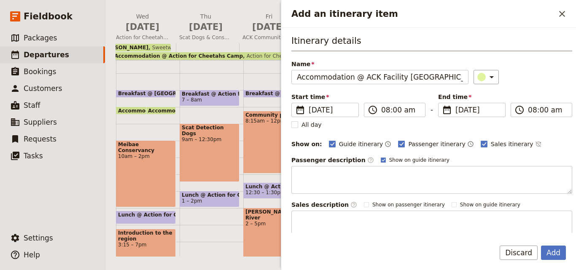
click at [559, 62] on div "Name Accommodation @ ACK Facility [GEOGRAPHIC_DATA] ​" at bounding box center [431, 72] width 281 height 24
click at [458, 112] on span "[DATE]" at bounding box center [477, 110] width 45 height 10
click at [442, 103] on input "[DATE]" at bounding box center [441, 103] width 0 height 0
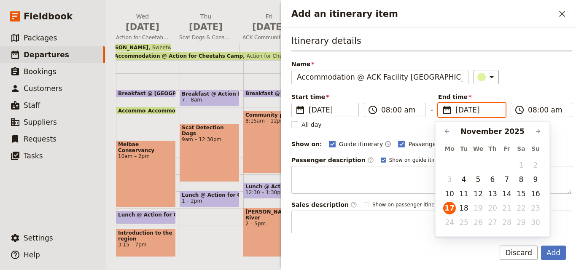
scroll to position [0, 0]
click at [467, 207] on button "18" at bounding box center [463, 208] width 13 height 13
type input "[DATE]"
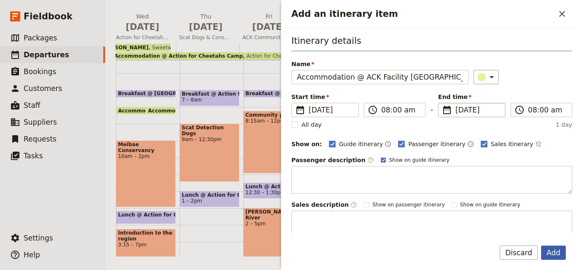
click at [557, 254] on button "Add" at bounding box center [553, 253] width 25 height 14
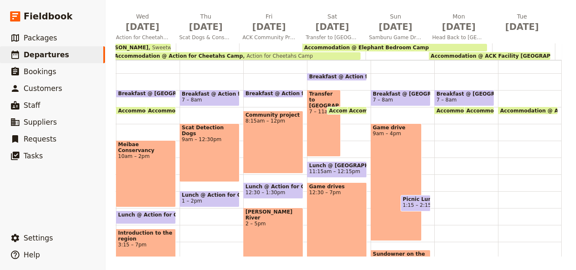
click at [490, 56] on span "Accommodation @ ACK Facility [GEOGRAPHIC_DATA]" at bounding box center [504, 56] width 149 height 6
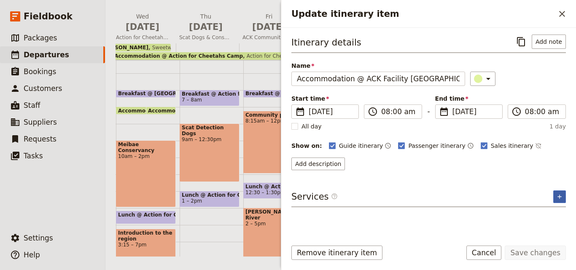
click at [558, 198] on icon "Add service inclusion" at bounding box center [559, 196] width 7 height 7
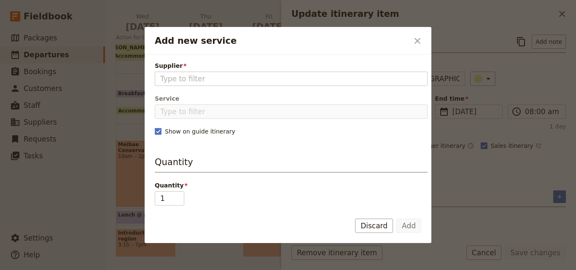
type input "ACK Facility [GEOGRAPHIC_DATA]"
click at [229, 79] on input "ACK Facility [GEOGRAPHIC_DATA]" at bounding box center [291, 79] width 262 height 10
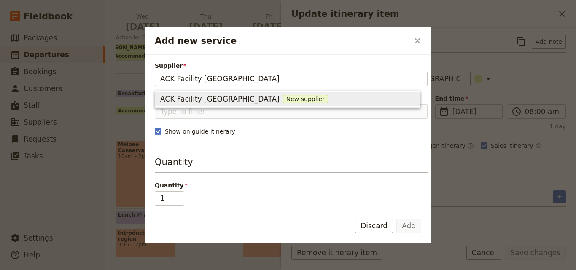
click at [283, 96] on span "New supplier" at bounding box center [305, 99] width 45 height 8
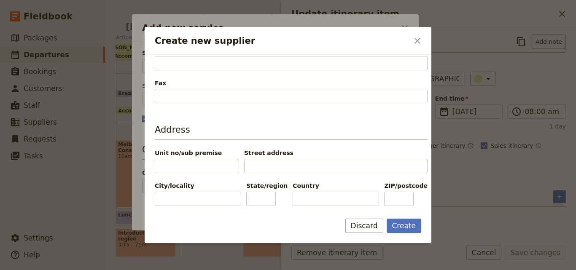
scroll to position [267, 0]
click at [416, 43] on icon "Close dialog" at bounding box center [417, 41] width 10 height 10
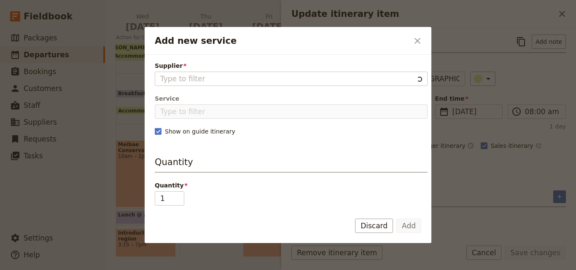
click at [416, 43] on icon "Close dialog" at bounding box center [417, 41] width 10 height 10
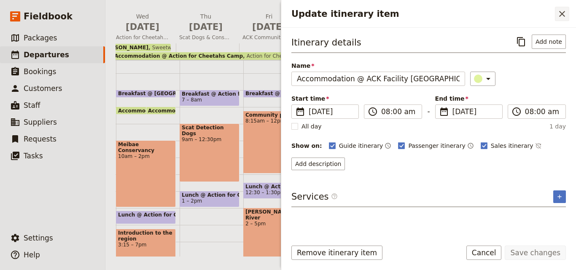
click at [558, 8] on button "​" at bounding box center [561, 14] width 14 height 14
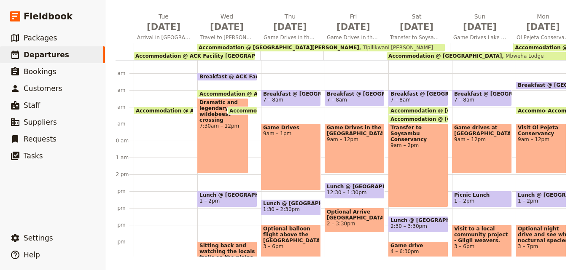
scroll to position [0, 0]
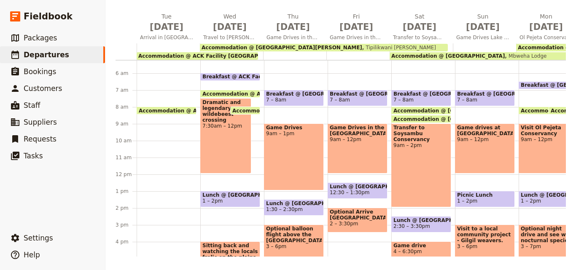
click at [148, 56] on span "Accommodation @ ACK Facility [GEOGRAPHIC_DATA]" at bounding box center [212, 56] width 149 height 6
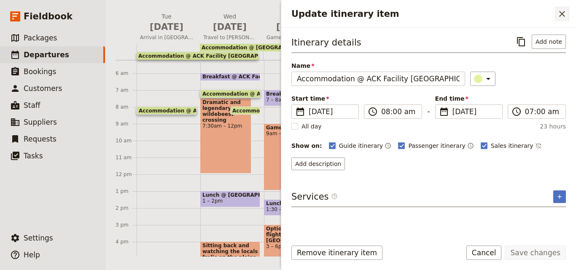
click at [559, 14] on icon "Close drawer" at bounding box center [562, 14] width 10 height 10
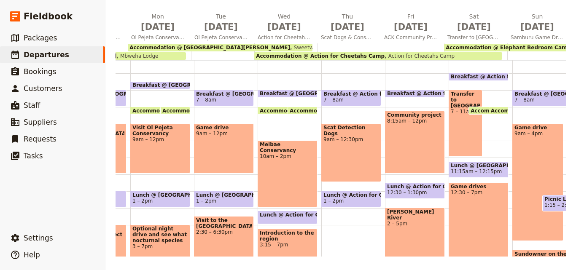
scroll to position [0, 518]
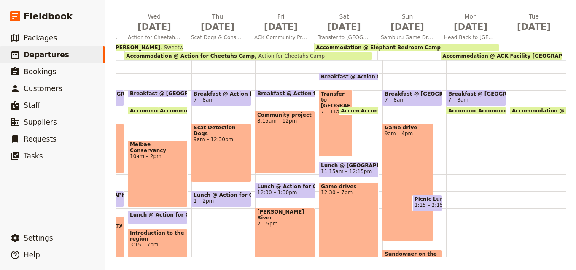
click at [270, 53] on span "Action for Cheetahs Camp" at bounding box center [289, 56] width 70 height 6
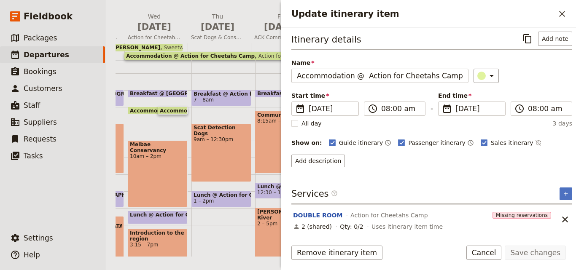
scroll to position [4, 0]
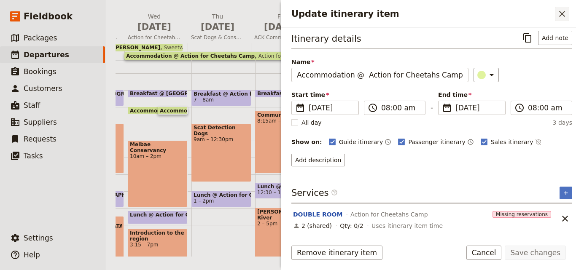
click at [564, 15] on icon "Close drawer" at bounding box center [562, 14] width 10 height 10
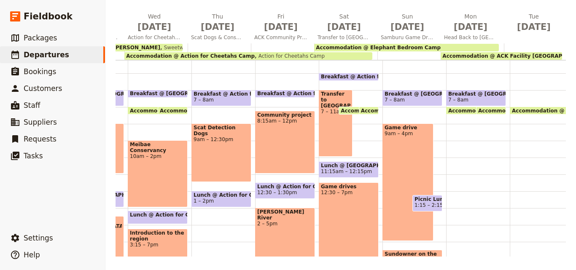
scroll to position [0, 0]
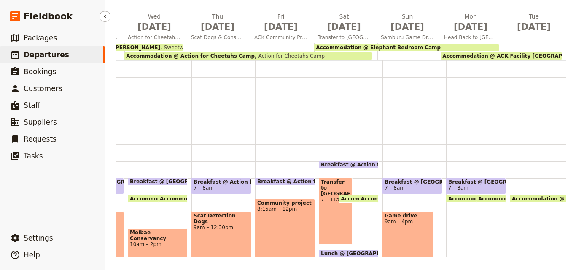
click at [62, 54] on link "​ Departures" at bounding box center [52, 54] width 105 height 17
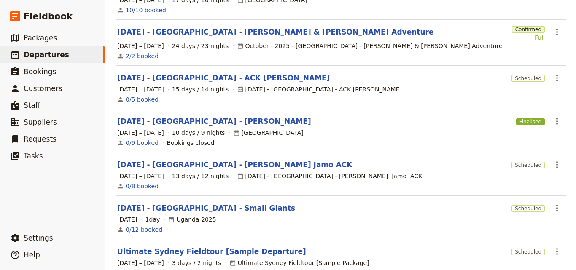
click at [199, 73] on link "[DATE] - [GEOGRAPHIC_DATA] - ACK [PERSON_NAME]" at bounding box center [223, 78] width 212 height 10
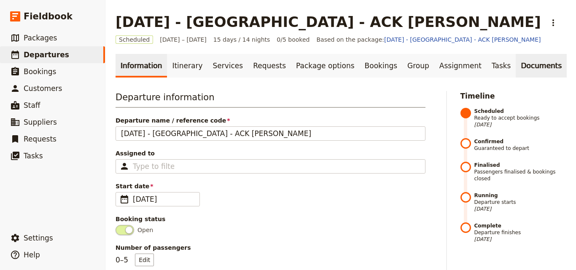
click at [515, 66] on link "Documents" at bounding box center [540, 66] width 51 height 24
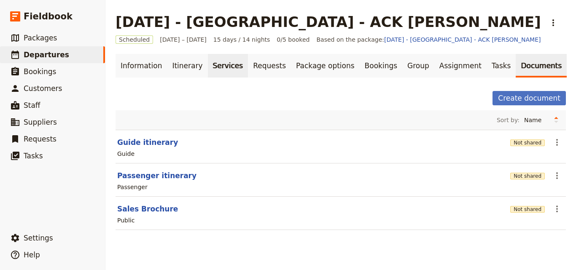
click at [221, 62] on link "Services" at bounding box center [228, 66] width 40 height 24
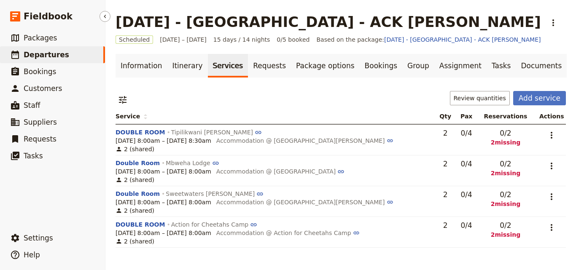
click at [60, 52] on link "​ Departures" at bounding box center [52, 54] width 105 height 17
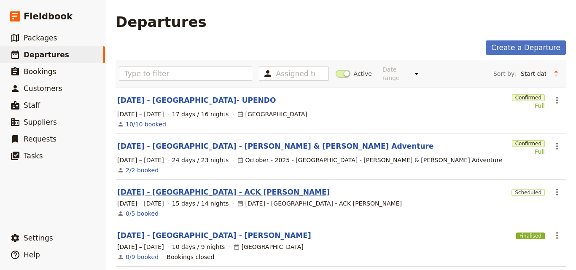
click at [198, 188] on link "[DATE] - [GEOGRAPHIC_DATA] - ACK [PERSON_NAME]" at bounding box center [223, 192] width 212 height 10
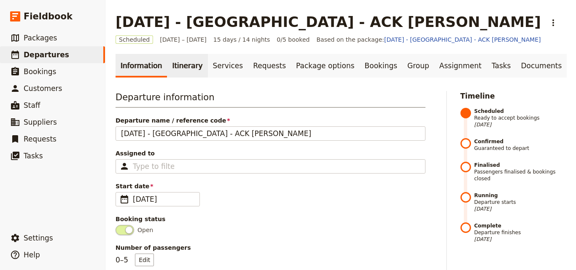
click at [178, 68] on link "Itinerary" at bounding box center [187, 66] width 40 height 24
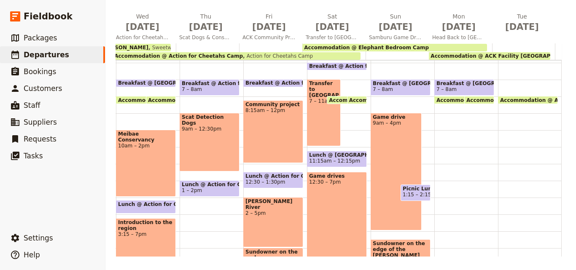
scroll to position [46, 0]
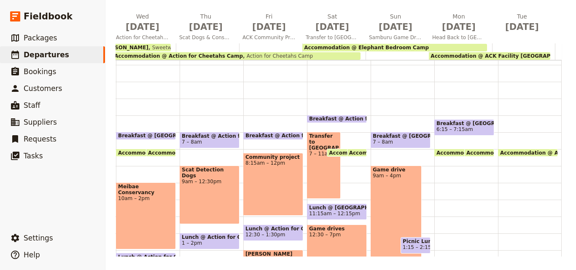
click at [442, 126] on span "Breakfast @ [GEOGRAPHIC_DATA] Camp" at bounding box center [464, 123] width 56 height 6
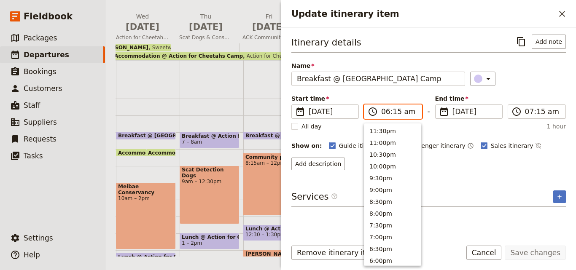
click at [395, 112] on input "06:15 am" at bounding box center [398, 112] width 35 height 10
click at [394, 113] on input "06:15 am" at bounding box center [398, 112] width 35 height 10
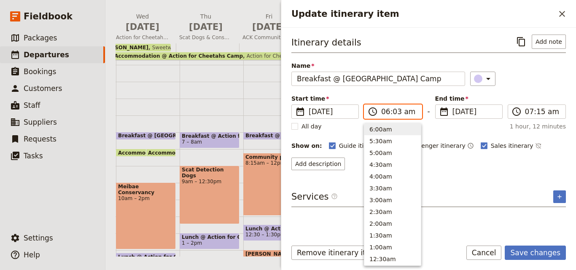
type input "06:30 am"
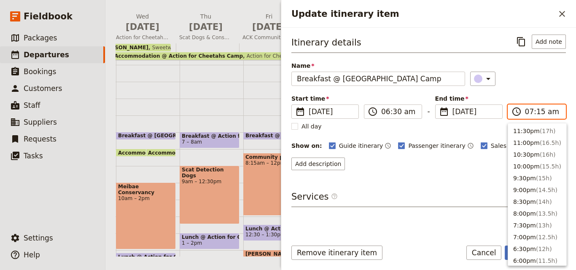
click at [535, 112] on input "07:15 am" at bounding box center [542, 112] width 35 height 10
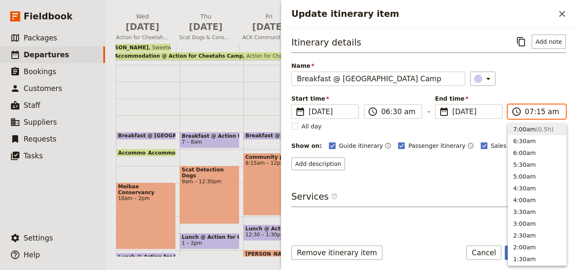
click at [540, 112] on input "07:15 am" at bounding box center [542, 112] width 35 height 10
click at [538, 112] on input "07:15 am" at bounding box center [542, 112] width 35 height 10
type input "07:00 am"
click at [530, 81] on div "​" at bounding box center [518, 79] width 96 height 14
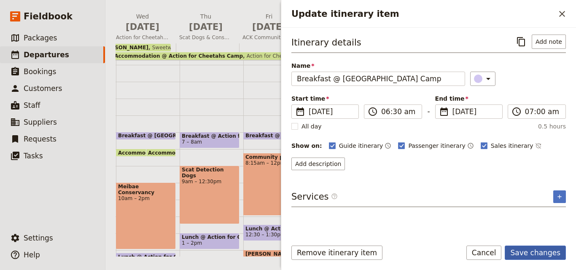
click at [532, 254] on button "Save changes" at bounding box center [534, 253] width 61 height 14
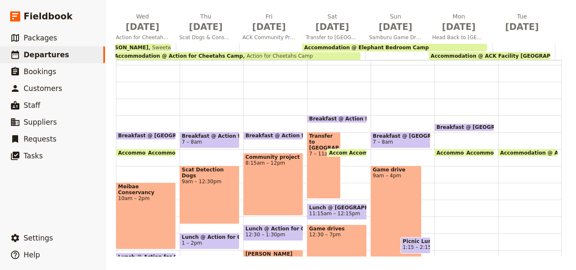
click at [434, 169] on div "Breakfast @ [GEOGRAPHIC_DATA] Camp 6:30 – 7am Accommodation @ Elephant Bedroom …" at bounding box center [466, 216] width 64 height 404
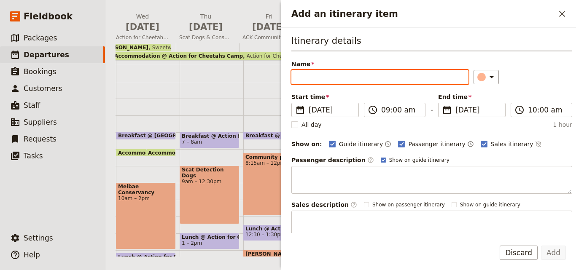
paste input "Back to [GEOGRAPHIC_DATA]"
type input "Back to [GEOGRAPHIC_DATA]"
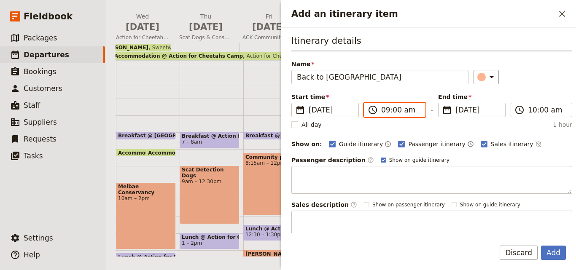
click at [384, 111] on input "09:00 am" at bounding box center [400, 110] width 39 height 10
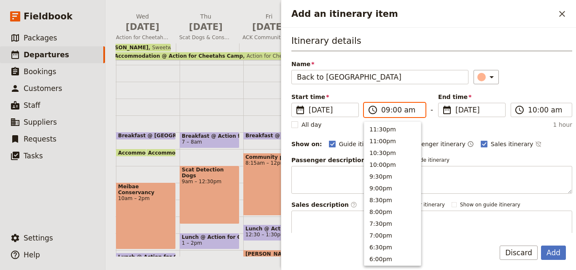
scroll to position [344, 0]
click at [377, 155] on button "8:00am" at bounding box center [392, 151] width 56 height 12
type input "08:00 am"
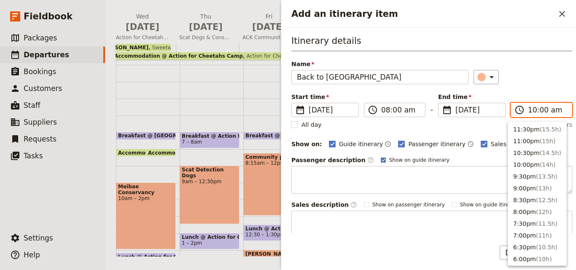
click at [528, 110] on input "10:00 am" at bounding box center [546, 110] width 39 height 10
click at [521, 203] on button "2:00pm ( 6h )" at bounding box center [537, 202] width 58 height 12
type input "02:00 pm"
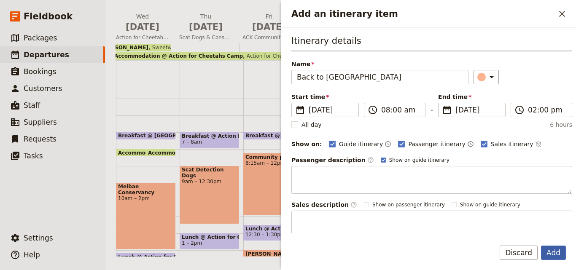
click at [553, 256] on button "Add" at bounding box center [553, 253] width 25 height 14
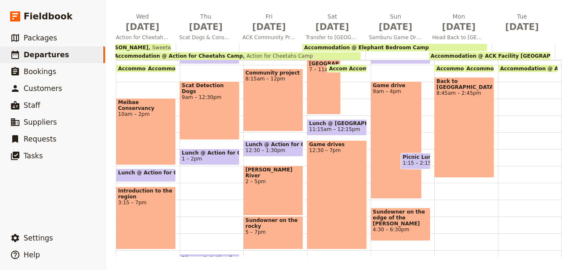
scroll to position [214, 0]
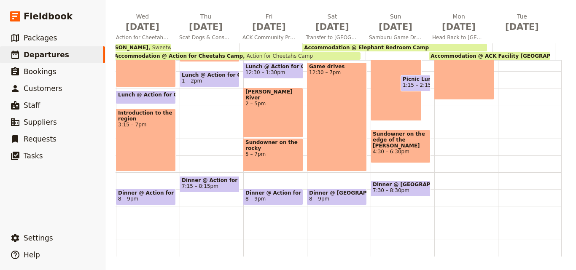
click at [409, 187] on span "7:30 – 8:30pm" at bounding box center [400, 190] width 56 height 6
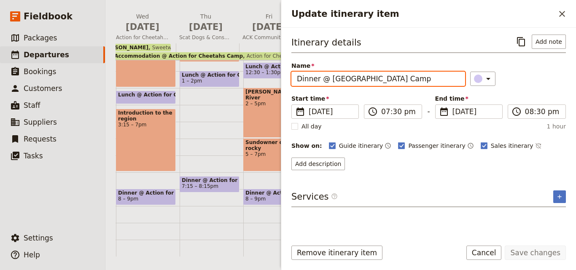
drag, startPoint x: 328, startPoint y: 80, endPoint x: 298, endPoint y: 75, distance: 29.9
click at [298, 75] on input "Dinner @ [GEOGRAPHIC_DATA] Camp" at bounding box center [378, 79] width 174 height 14
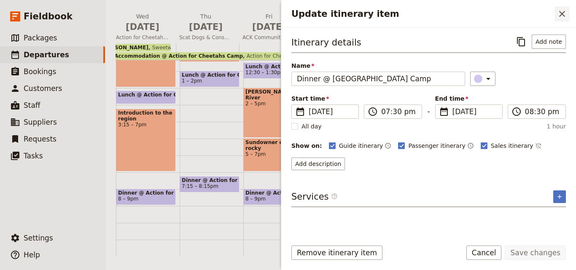
click at [558, 11] on icon "Close drawer" at bounding box center [562, 14] width 10 height 10
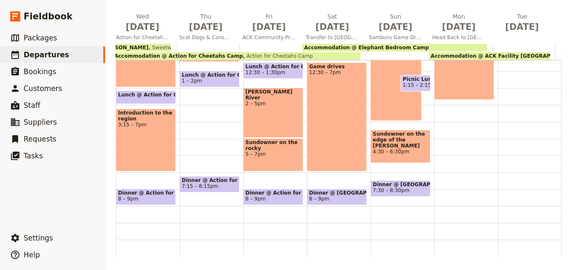
click at [441, 182] on div "Breakfast @ [GEOGRAPHIC_DATA] Camp 6:30 – 7am Accommodation @ [GEOGRAPHIC_DATA]…" at bounding box center [466, 54] width 64 height 404
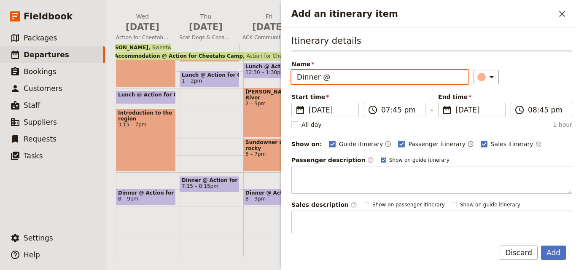
paste input "ACK Facility [GEOGRAPHIC_DATA]"
type input "Dinner @ ACK Facility [GEOGRAPHIC_DATA]"
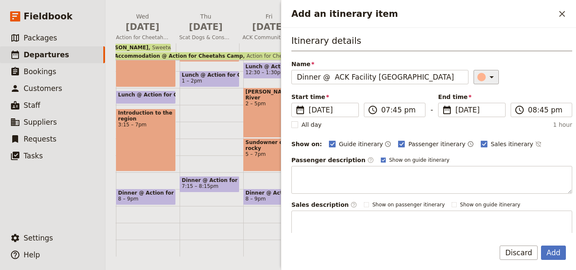
click at [486, 78] on icon "Add an itinerary item" at bounding box center [491, 77] width 10 height 10
click at [482, 113] on div "button" at bounding box center [483, 115] width 8 height 8
click at [394, 112] on input "07:45 pm" at bounding box center [400, 110] width 39 height 10
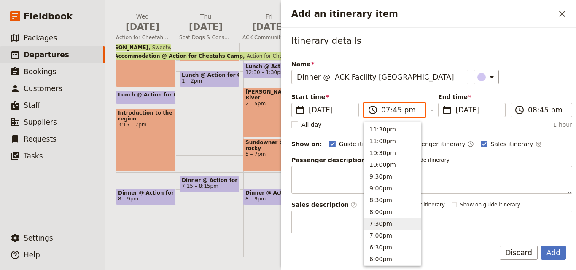
click at [394, 112] on input "07:45 pm" at bounding box center [400, 110] width 39 height 10
click at [394, 108] on input "07:45 pm" at bounding box center [400, 110] width 39 height 10
type input "07:00 pm"
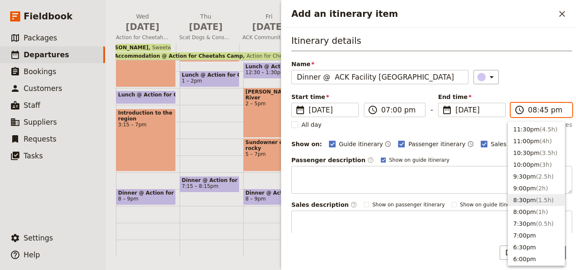
click at [538, 111] on input "08:45 pm" at bounding box center [546, 110] width 39 height 10
click at [537, 110] on input "08:45 pm" at bounding box center [546, 110] width 39 height 10
type input "08:00 pm"
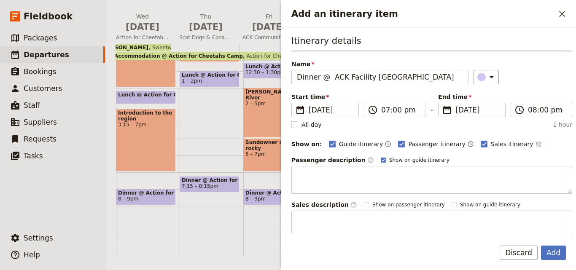
click at [519, 78] on div "​" at bounding box center [522, 77] width 99 height 14
click at [557, 257] on button "Add" at bounding box center [553, 253] width 25 height 14
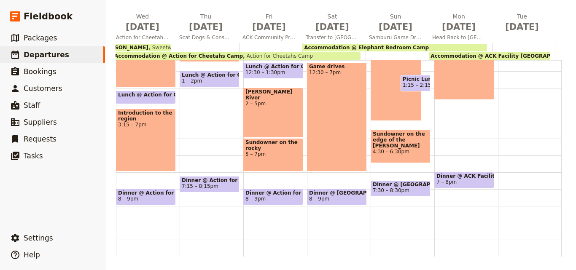
click at [436, 145] on div "Breakfast @ [GEOGRAPHIC_DATA] Camp 6:30 – 7am Accommodation @ [GEOGRAPHIC_DATA]…" at bounding box center [466, 54] width 64 height 404
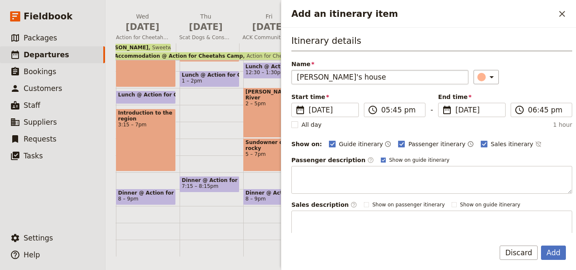
click at [299, 75] on input "[PERSON_NAME]'s house" at bounding box center [379, 77] width 177 height 14
type input "[PERSON_NAME]'s house"
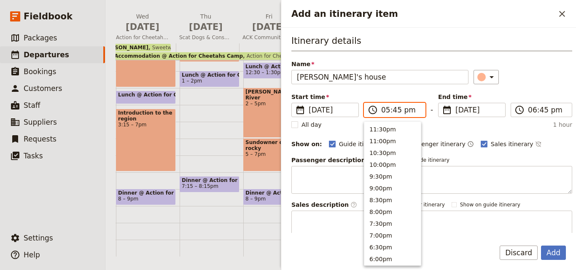
click at [392, 111] on input "05:45 pm" at bounding box center [400, 110] width 39 height 10
click at [395, 110] on input "05:45 pm" at bounding box center [400, 110] width 39 height 10
type input "05:00 pm"
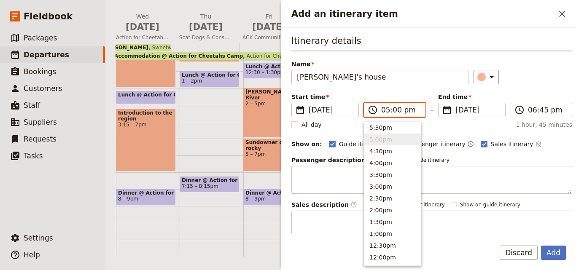
click at [385, 111] on input "05:00 pm" at bounding box center [400, 110] width 39 height 10
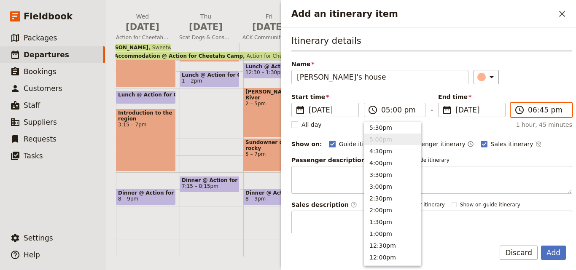
click at [531, 111] on input "06:45 pm" at bounding box center [546, 110] width 39 height 10
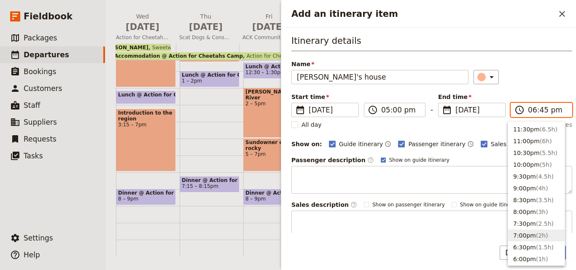
click at [537, 234] on span "( 2h )" at bounding box center [541, 235] width 12 height 7
type input "07:00 pm"
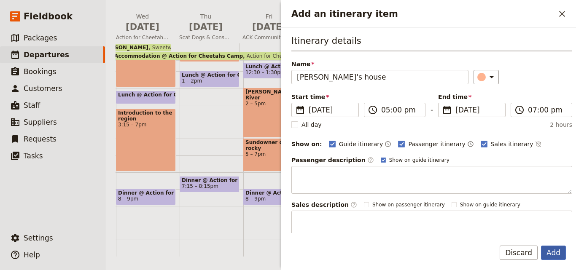
click at [554, 254] on button "Add" at bounding box center [553, 253] width 25 height 14
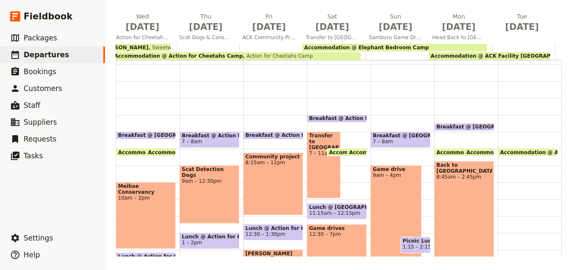
scroll to position [46, 0]
click at [448, 128] on span at bounding box center [463, 129] width 59 height 3
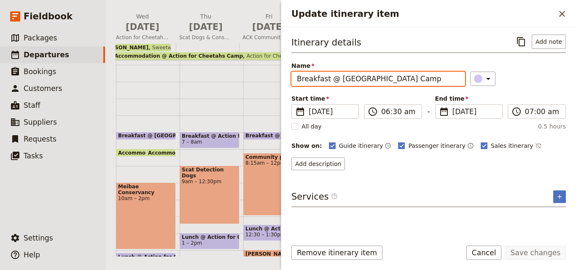
drag, startPoint x: 421, startPoint y: 80, endPoint x: 292, endPoint y: 79, distance: 129.3
click at [292, 79] on input "Breakfast @ [GEOGRAPHIC_DATA] Camp" at bounding box center [378, 79] width 174 height 14
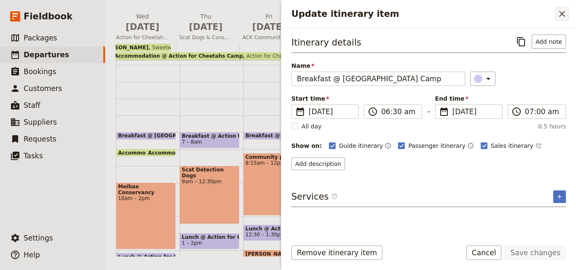
click at [560, 10] on icon "Close drawer" at bounding box center [562, 14] width 10 height 10
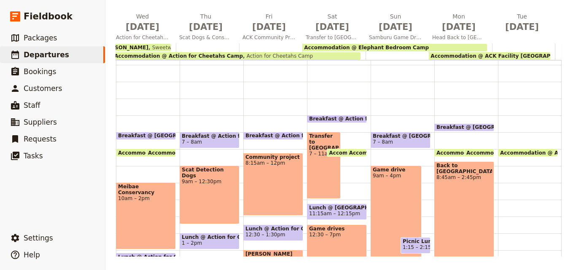
click at [498, 126] on div "Accommodation @ ACK Facility [GEOGRAPHIC_DATA] 8am" at bounding box center [530, 216] width 64 height 404
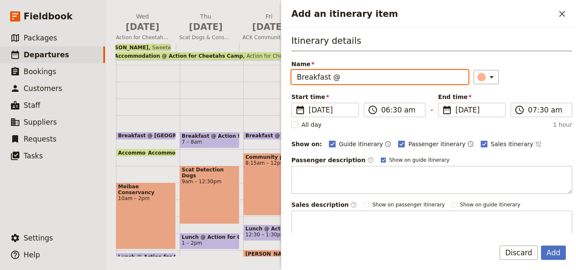
paste input "ACK Facility [GEOGRAPHIC_DATA]"
type input "Breakfast @ ACK Facility [GEOGRAPHIC_DATA]"
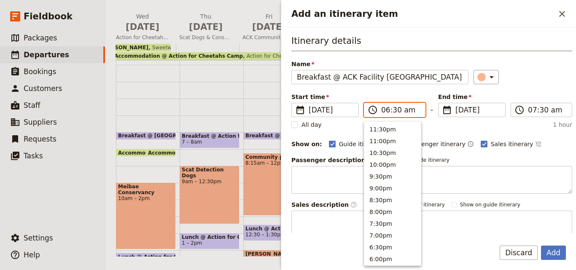
scroll to position [403, 0]
click at [388, 113] on input "06:30 am" at bounding box center [400, 110] width 39 height 10
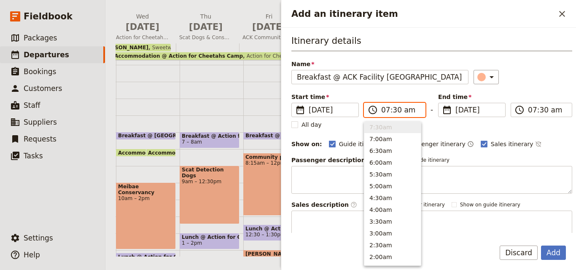
click at [393, 111] on input "07:30 am" at bounding box center [400, 110] width 39 height 10
type input "07:00 am"
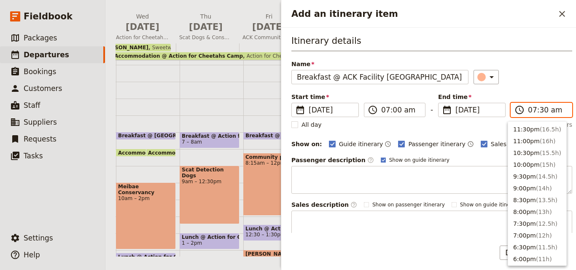
scroll to position [379, 0]
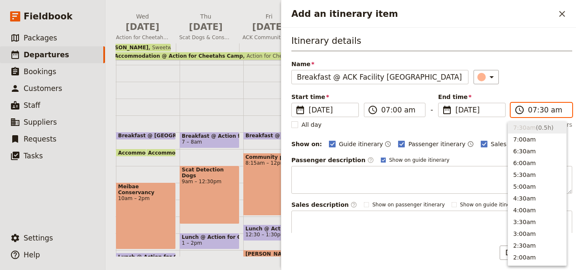
click at [538, 108] on input "07:30 am" at bounding box center [546, 110] width 39 height 10
click at [531, 78] on div "​" at bounding box center [522, 77] width 99 height 14
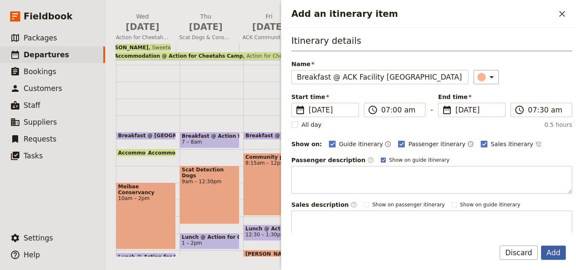
click at [553, 249] on button "Add" at bounding box center [553, 253] width 25 height 14
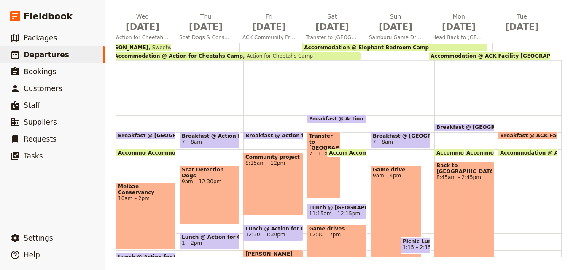
click at [499, 137] on span at bounding box center [527, 137] width 59 height 3
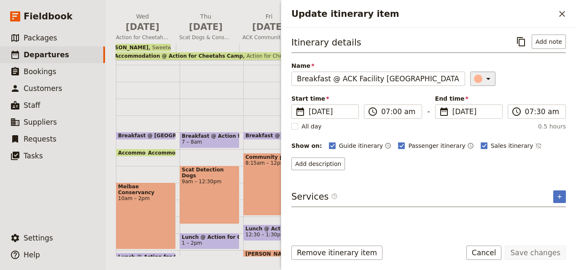
click at [484, 75] on icon "Update itinerary item" at bounding box center [488, 79] width 10 height 10
click at [482, 117] on div "button" at bounding box center [483, 116] width 8 height 8
click at [537, 250] on button "Save changes" at bounding box center [534, 253] width 61 height 14
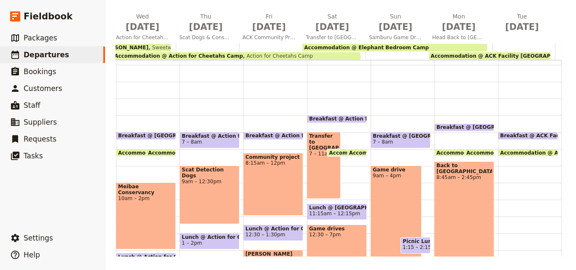
click at [508, 163] on div "Breakfast @ ACK Facility [GEOGRAPHIC_DATA] 7 – 7:30am Accommodation @ ACK Facil…" at bounding box center [530, 216] width 64 height 404
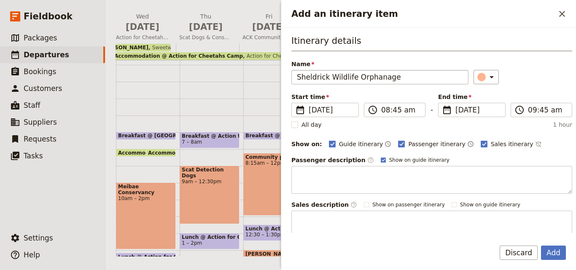
type input "Sheldrick Wildlife Orphanage"
drag, startPoint x: 304, startPoint y: 78, endPoint x: 428, endPoint y: 40, distance: 129.9
click at [428, 39] on h3 "Itinerary details" at bounding box center [431, 43] width 281 height 17
click at [385, 111] on input "08:45 am" at bounding box center [400, 110] width 39 height 10
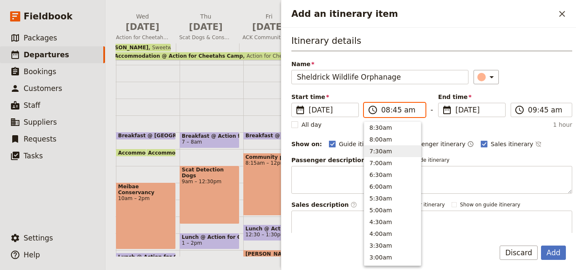
scroll to position [313, 0]
click at [388, 156] on button "9:00am" at bounding box center [392, 158] width 56 height 12
type input "09:00 am"
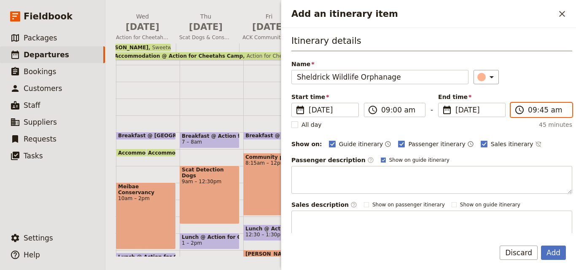
click at [533, 113] on input "09:45 am" at bounding box center [546, 110] width 39 height 10
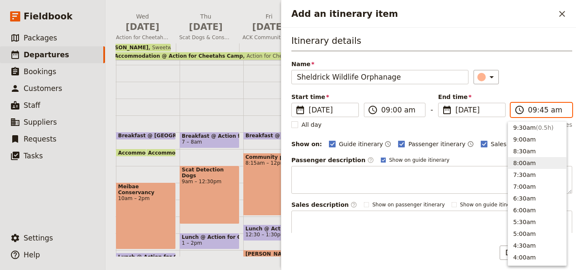
scroll to position [248, 0]
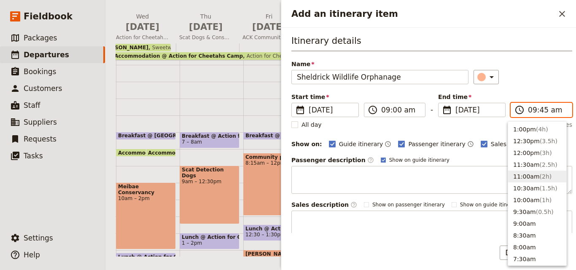
click at [539, 175] on span "( 2h )" at bounding box center [545, 176] width 12 height 7
type input "11:00 am"
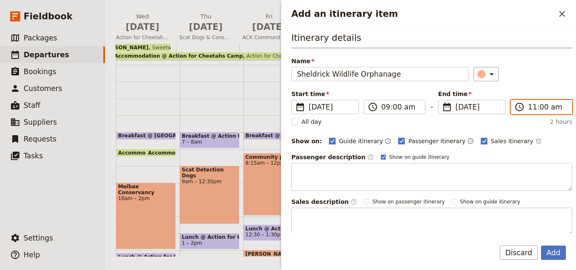
scroll to position [0, 0]
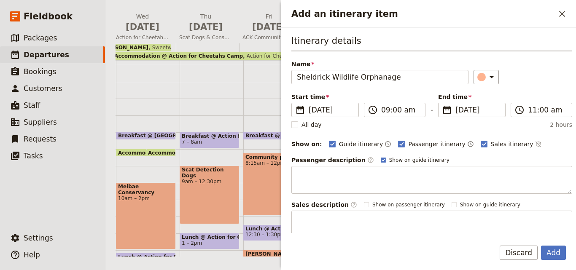
click at [522, 73] on div "​" at bounding box center [522, 77] width 99 height 14
click at [533, 92] on div "Itinerary details Name Sheldrick Wildlife Orphanage ​ Start time ​ [DATE] [DATE…" at bounding box center [431, 137] width 281 height 204
click at [557, 256] on button "Add" at bounding box center [553, 253] width 25 height 14
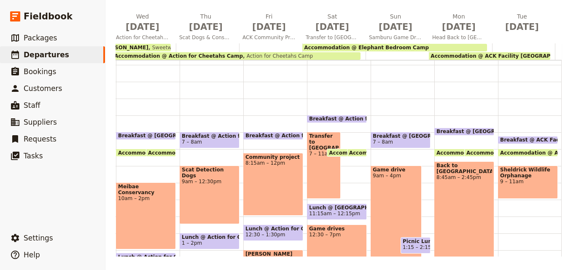
click at [509, 222] on div "Breakfast @ ACK Facility [GEOGRAPHIC_DATA] 7:15 – 7:45am Accommodation @ ACK Fa…" at bounding box center [530, 216] width 64 height 404
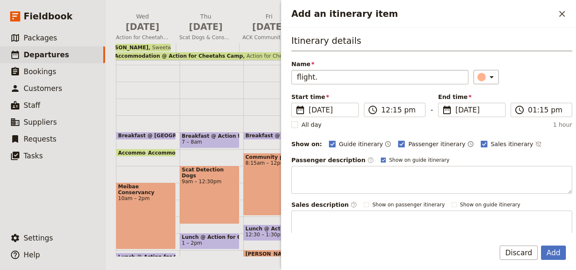
click at [299, 77] on input "flight." at bounding box center [379, 77] width 177 height 14
click at [339, 79] on input "Flight." at bounding box center [379, 77] width 177 height 14
type input "Flight"
click at [388, 113] on input "12:15 pm" at bounding box center [400, 110] width 39 height 10
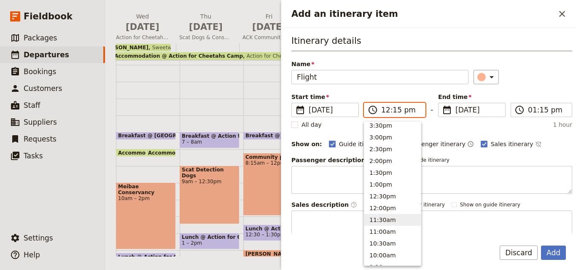
scroll to position [189, 0]
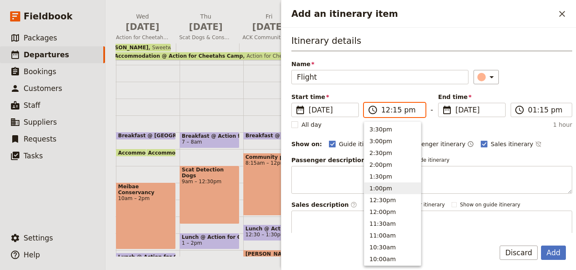
click at [384, 189] on button "1:00pm" at bounding box center [392, 188] width 56 height 12
type input "01:00 pm"
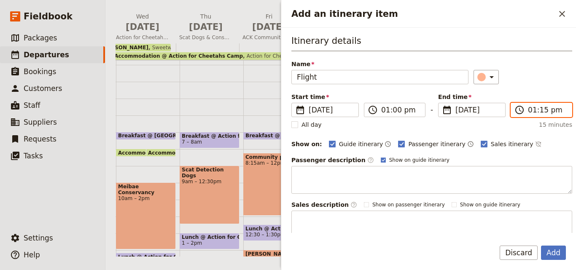
click at [531, 107] on input "01:15 pm" at bounding box center [546, 110] width 39 height 10
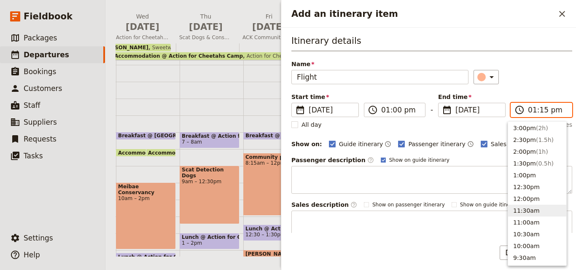
scroll to position [165, 0]
click at [535, 191] on span "( 1h )" at bounding box center [541, 188] width 12 height 7
type input "02:00 pm"
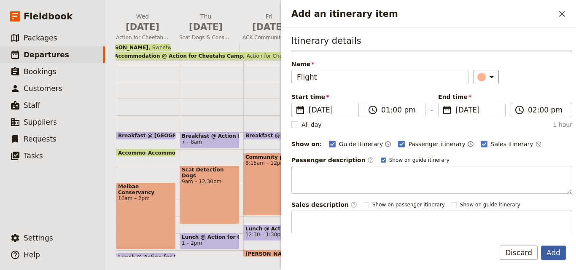
click at [558, 248] on button "Add" at bounding box center [553, 253] width 25 height 14
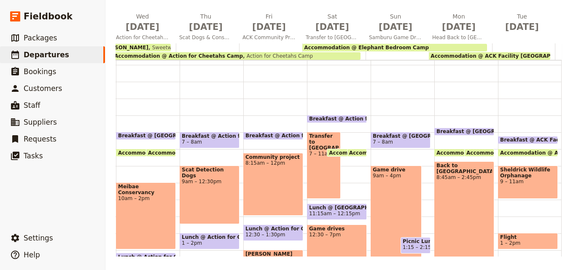
click at [522, 238] on span "Flight" at bounding box center [528, 237] width 56 height 6
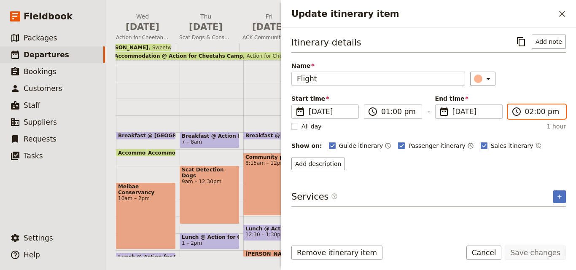
click at [530, 113] on input "02:00 pm" at bounding box center [542, 112] width 35 height 10
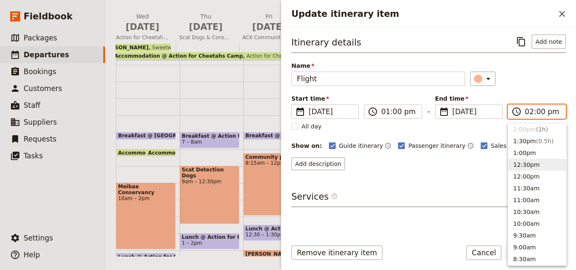
scroll to position [142, 0]
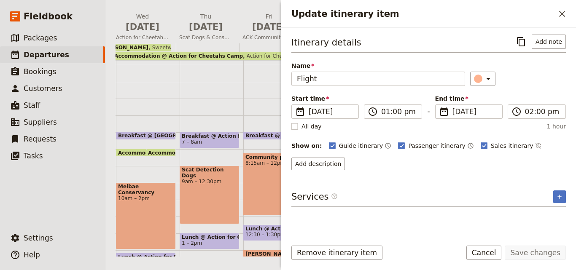
click at [293, 127] on rect "Update itinerary item" at bounding box center [294, 126] width 6 height 6
click at [291, 122] on input "All day" at bounding box center [291, 122] width 0 height 0
checkbox input "true"
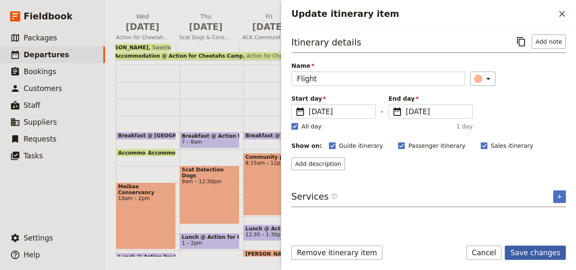
click at [544, 250] on button "Save changes" at bounding box center [534, 253] width 61 height 14
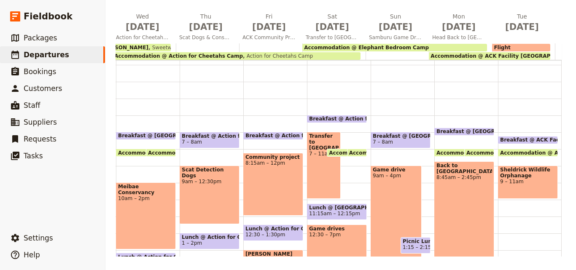
click at [515, 181] on span "9 – 11am" at bounding box center [528, 182] width 56 height 6
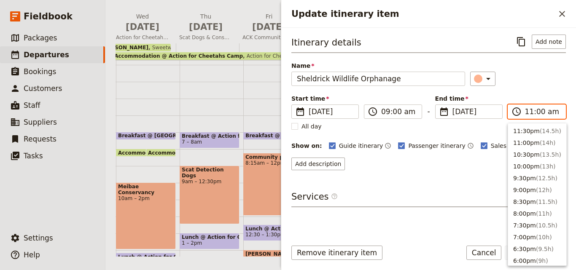
click at [527, 112] on input "11:00 am" at bounding box center [542, 112] width 35 height 10
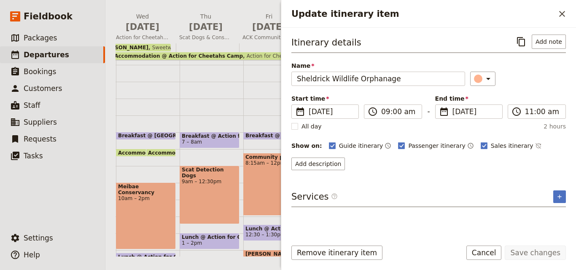
click at [507, 80] on div "​" at bounding box center [518, 79] width 96 height 14
click at [294, 126] on rect "Update itinerary item" at bounding box center [294, 126] width 6 height 6
click at [291, 122] on input "All day" at bounding box center [291, 122] width 0 height 0
checkbox input "true"
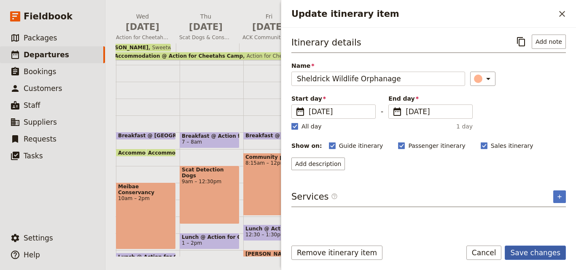
click at [543, 249] on button "Save changes" at bounding box center [534, 253] width 61 height 14
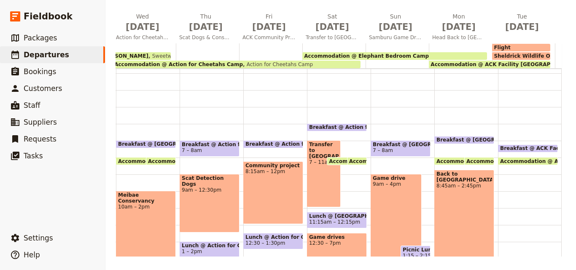
click at [519, 54] on span "Sheldrick Wildlife Orphanage" at bounding box center [534, 56] width 83 height 6
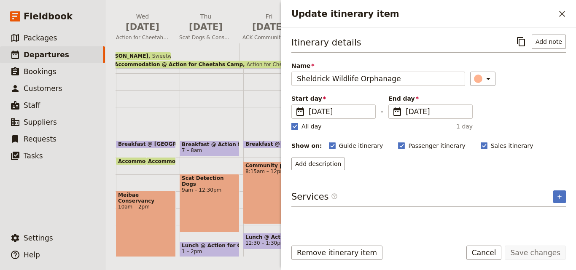
click at [296, 126] on polygon "Update itinerary item" at bounding box center [294, 125] width 4 height 5
click at [291, 122] on input "All day" at bounding box center [291, 122] width 0 height 0
checkbox input "false"
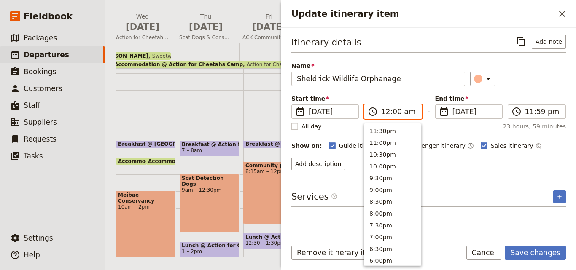
click at [388, 116] on input "12:00 am" at bounding box center [398, 112] width 35 height 10
click at [386, 127] on button "9:00am" at bounding box center [392, 130] width 56 height 12
type input "09:00 am"
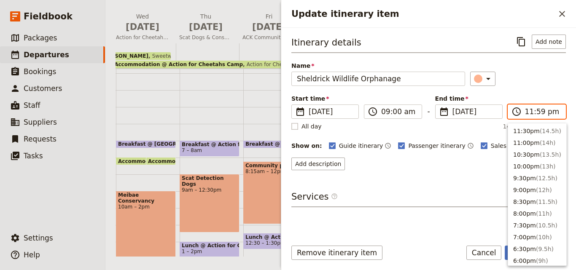
click at [529, 115] on input "11:59 pm" at bounding box center [542, 112] width 35 height 10
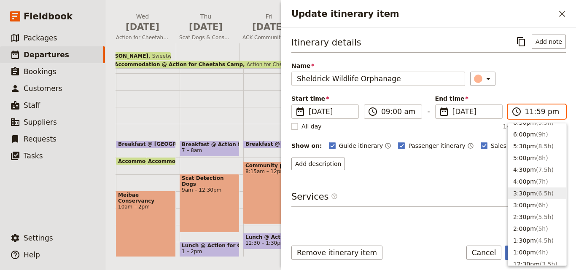
scroll to position [253, 0]
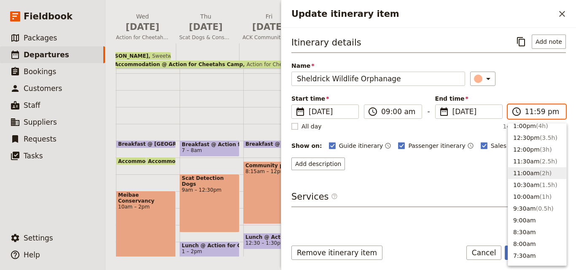
click at [531, 177] on button "11:00am ( 2h )" at bounding box center [537, 173] width 58 height 12
type input "11:00 am"
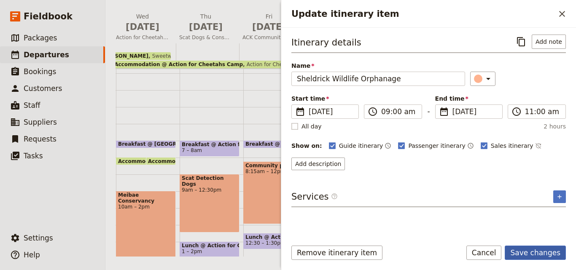
click at [556, 254] on button "Save changes" at bounding box center [534, 253] width 61 height 14
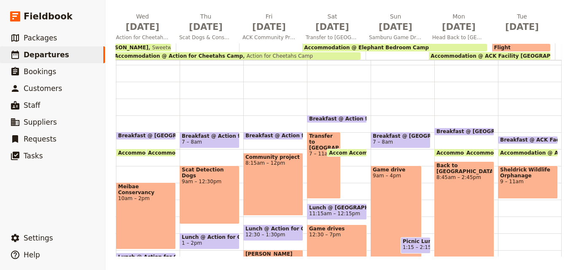
click at [505, 47] on div "Flight" at bounding box center [521, 48] width 58 height 8
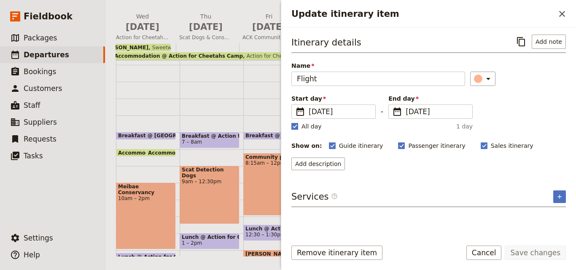
click at [298, 128] on label "All day" at bounding box center [306, 126] width 30 height 8
click at [291, 122] on input "All day" at bounding box center [291, 122] width 0 height 0
checkbox input "false"
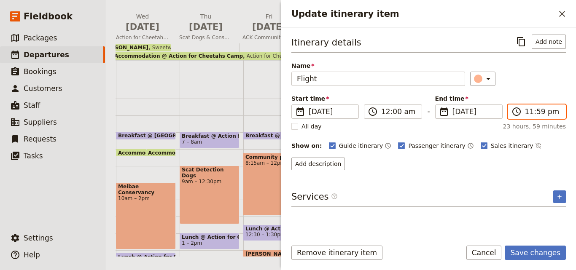
click at [530, 116] on input "11:59 pm" at bounding box center [542, 112] width 35 height 10
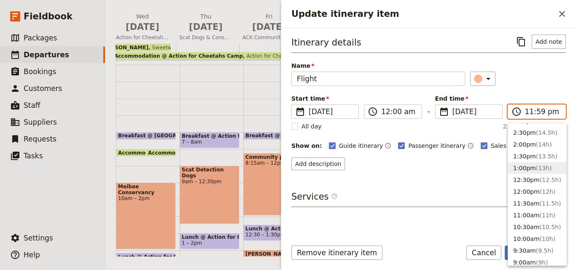
scroll to position [337, 0]
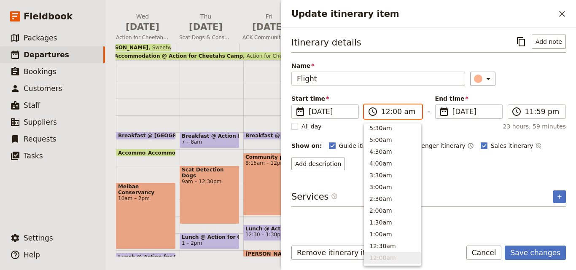
click at [405, 114] on input "12:00 am" at bounding box center [398, 112] width 35 height 10
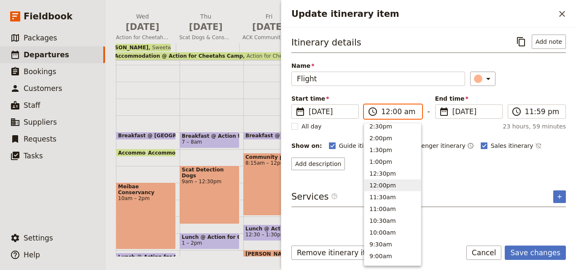
click at [394, 185] on button "12:00pm" at bounding box center [392, 185] width 56 height 12
type input "12:00 pm"
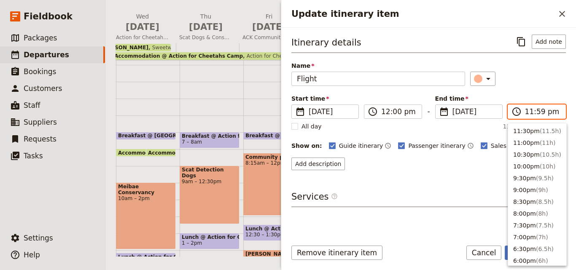
click at [527, 115] on input "11:59 pm" at bounding box center [542, 112] width 35 height 10
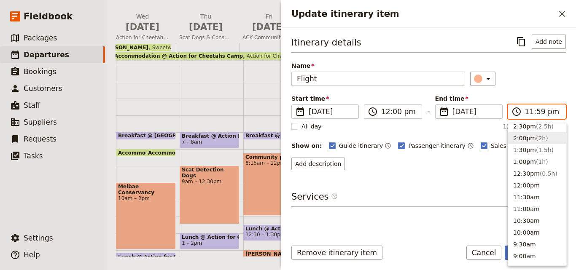
click at [528, 137] on button "2:00pm ( 2h )" at bounding box center [537, 138] width 58 height 12
type input "02:00 pm"
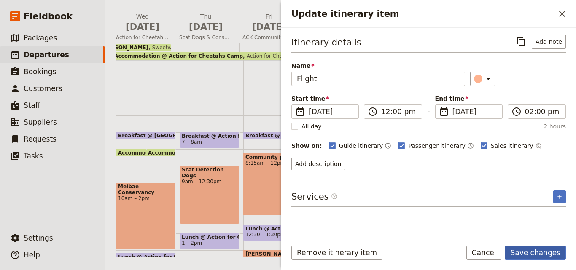
click at [534, 254] on button "Save changes" at bounding box center [534, 253] width 61 height 14
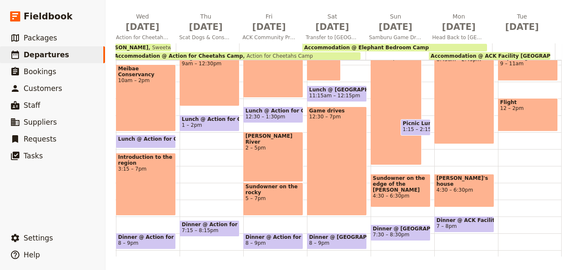
scroll to position [214, 0]
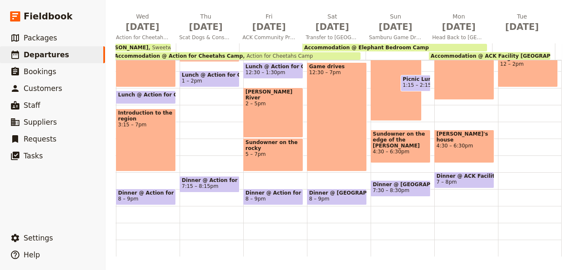
click at [555, 153] on div "[DATE] Arrival in [GEOGRAPHIC_DATA] [DATE] Travel to [GEOGRAPHIC_DATA] [DATE] G…" at bounding box center [76, 134] width 980 height 244
click at [517, 26] on span "[DATE]" at bounding box center [521, 27] width 53 height 13
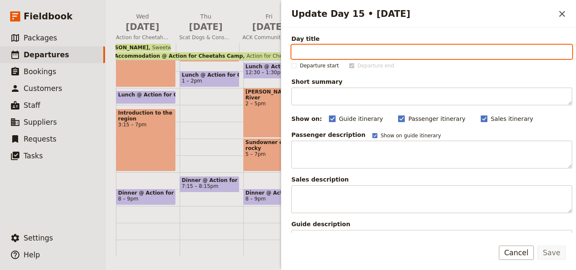
paste input "Depart Anytime"
type input "Depart Anytime"
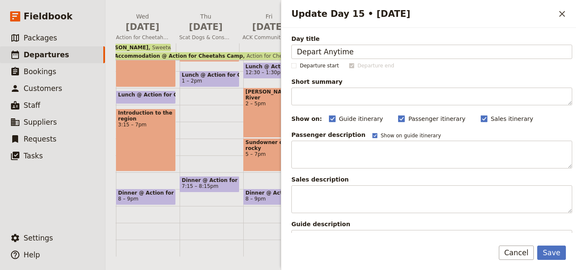
click at [356, 86] on span "Short summary" at bounding box center [431, 82] width 281 height 8
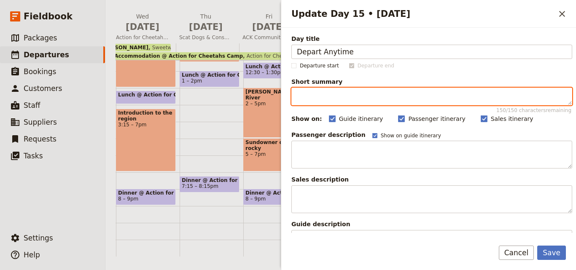
click at [356, 88] on textarea "Short summary 150 / 150 characters remaining" at bounding box center [431, 97] width 281 height 18
click at [305, 94] on textarea "Short summary 150 / 150 characters remaining" at bounding box center [431, 97] width 281 height 18
paste textarea "Morning at leisure, optional [PERSON_NAME] visit, then transfer to [PERSON_NAME…"
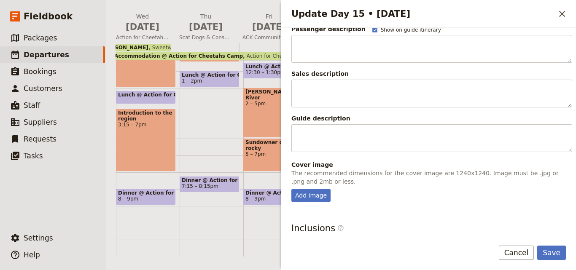
scroll to position [200, 0]
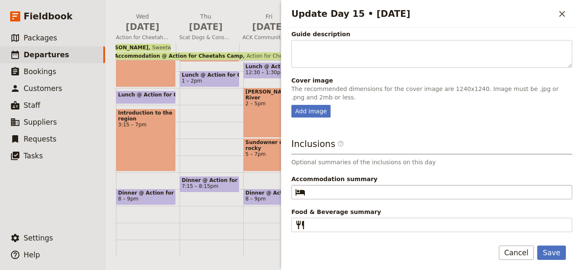
type textarea "Morning at leisure, optional [PERSON_NAME] visit, then transfer to [PERSON_NAME…"
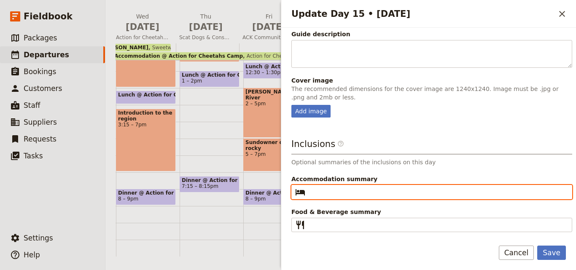
click at [396, 190] on input "Accommodation summary ​" at bounding box center [437, 192] width 258 height 10
paste input "ACK Facility [GEOGRAPHIC_DATA]"
type input "ACK Facility [GEOGRAPHIC_DATA]"
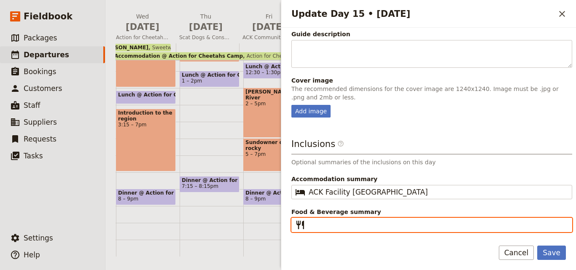
click at [327, 221] on input "Food & Beverage summary ​" at bounding box center [437, 225] width 258 height 10
type input "B"
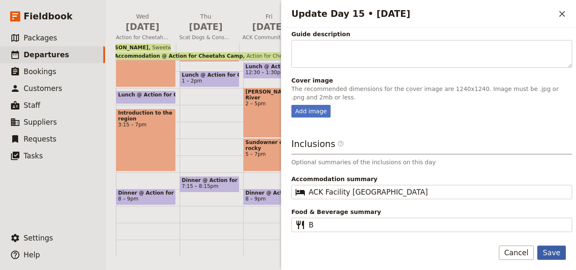
click at [562, 253] on button "Save" at bounding box center [551, 253] width 29 height 14
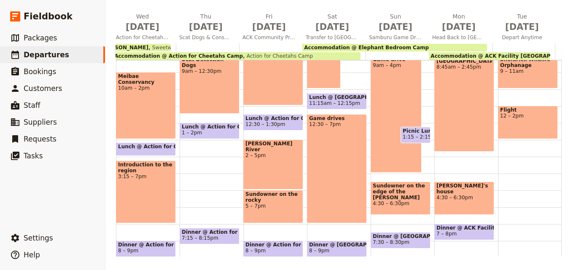
scroll to position [214, 0]
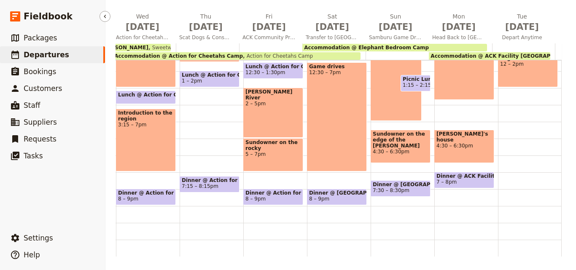
click at [54, 54] on span "Departures" at bounding box center [47, 55] width 46 height 8
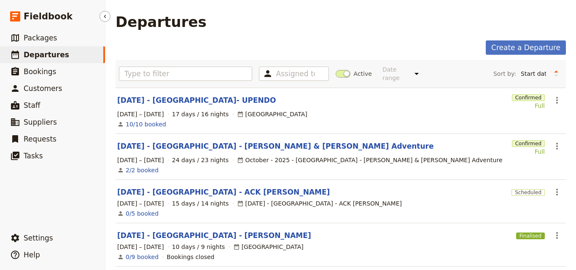
click at [62, 189] on ul "​ Packages ​ Departures ​ Bookings ​ Customers ​ Staff ​ Suppliers ​ Requests ​…" at bounding box center [52, 127] width 105 height 197
